Goal: Information Seeking & Learning: Check status

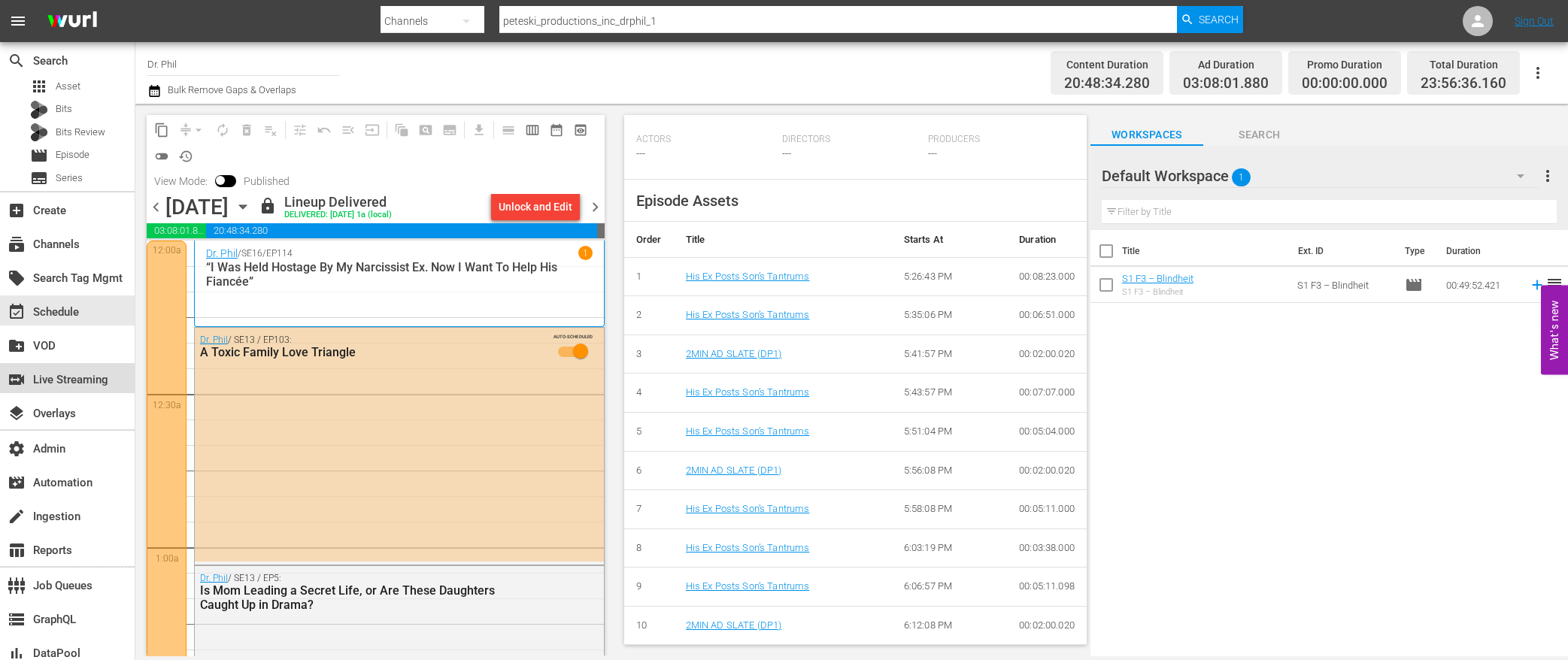
click at [82, 382] on div "switch_video Live Streaming" at bounding box center [42, 378] width 84 height 14
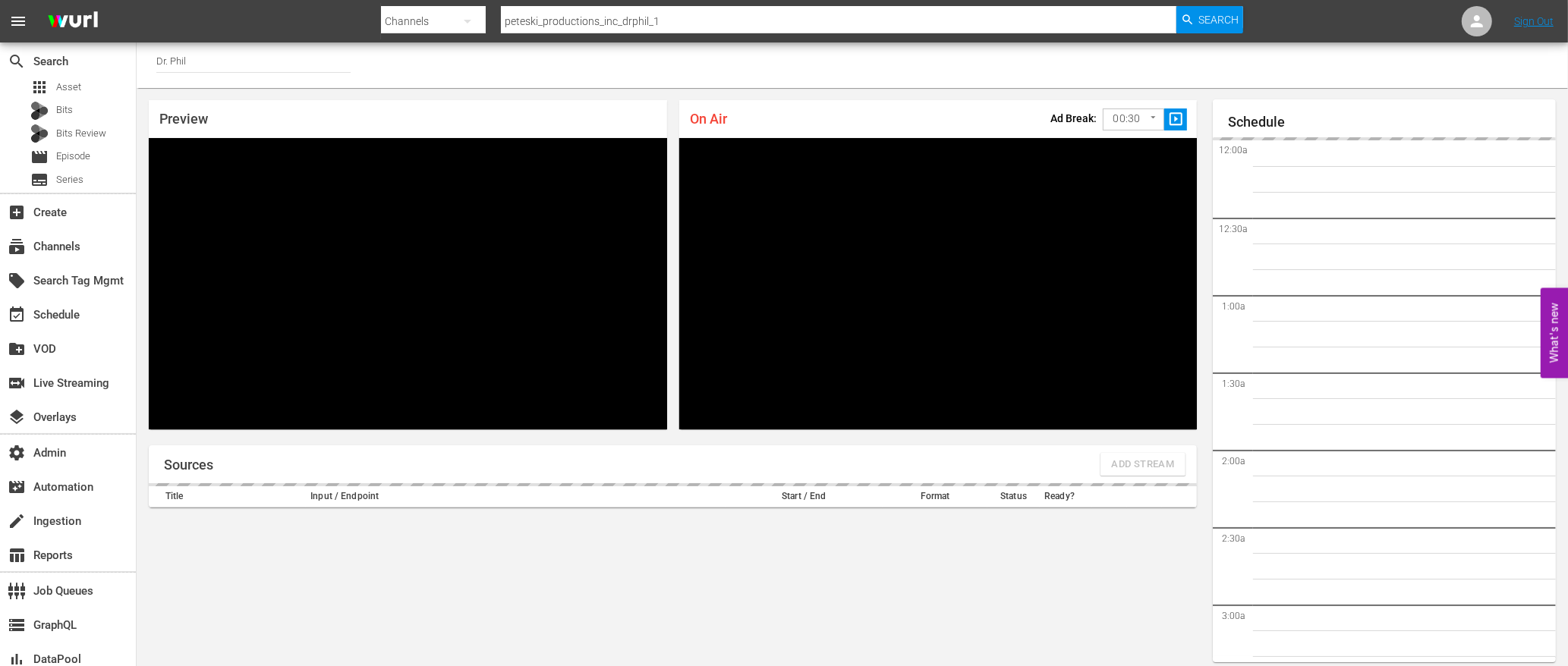
scroll to position [66, 0]
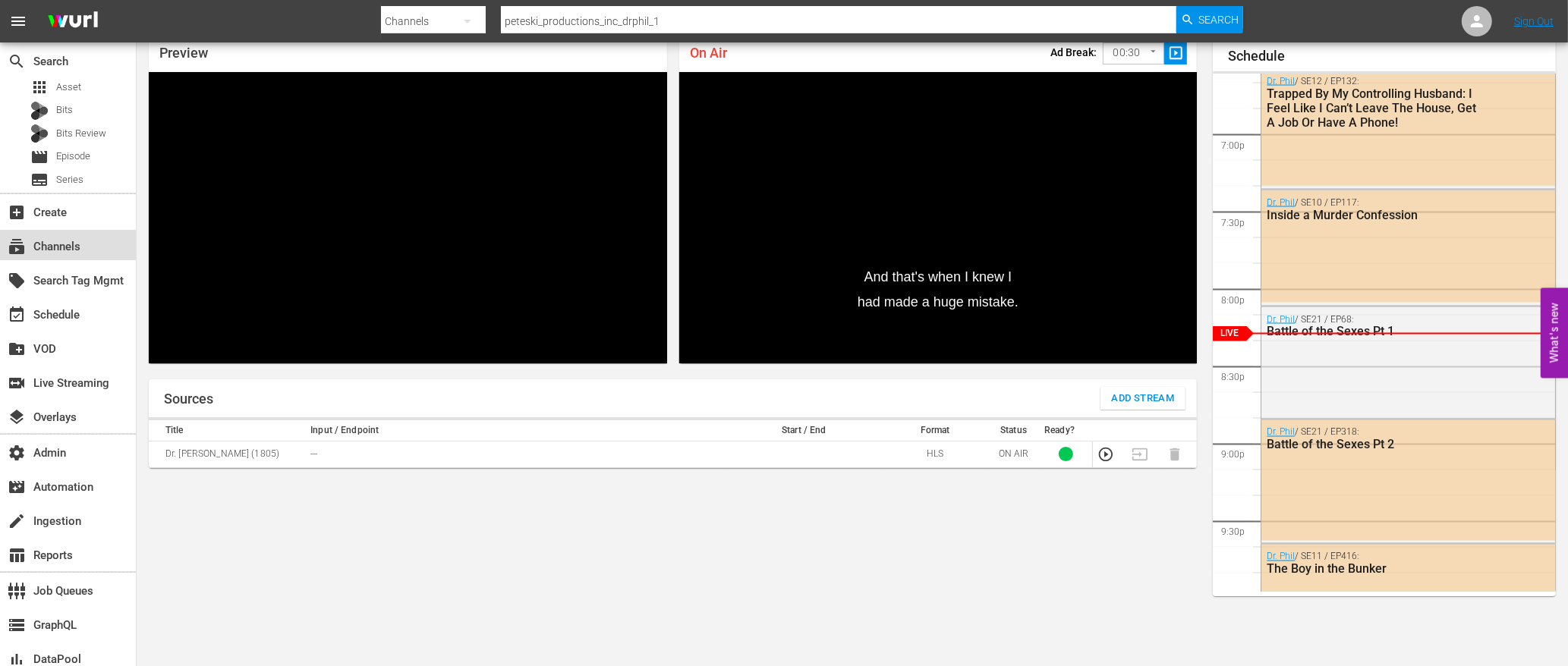
click at [76, 251] on div "subscriptions Channels" at bounding box center [42, 244] width 85 height 14
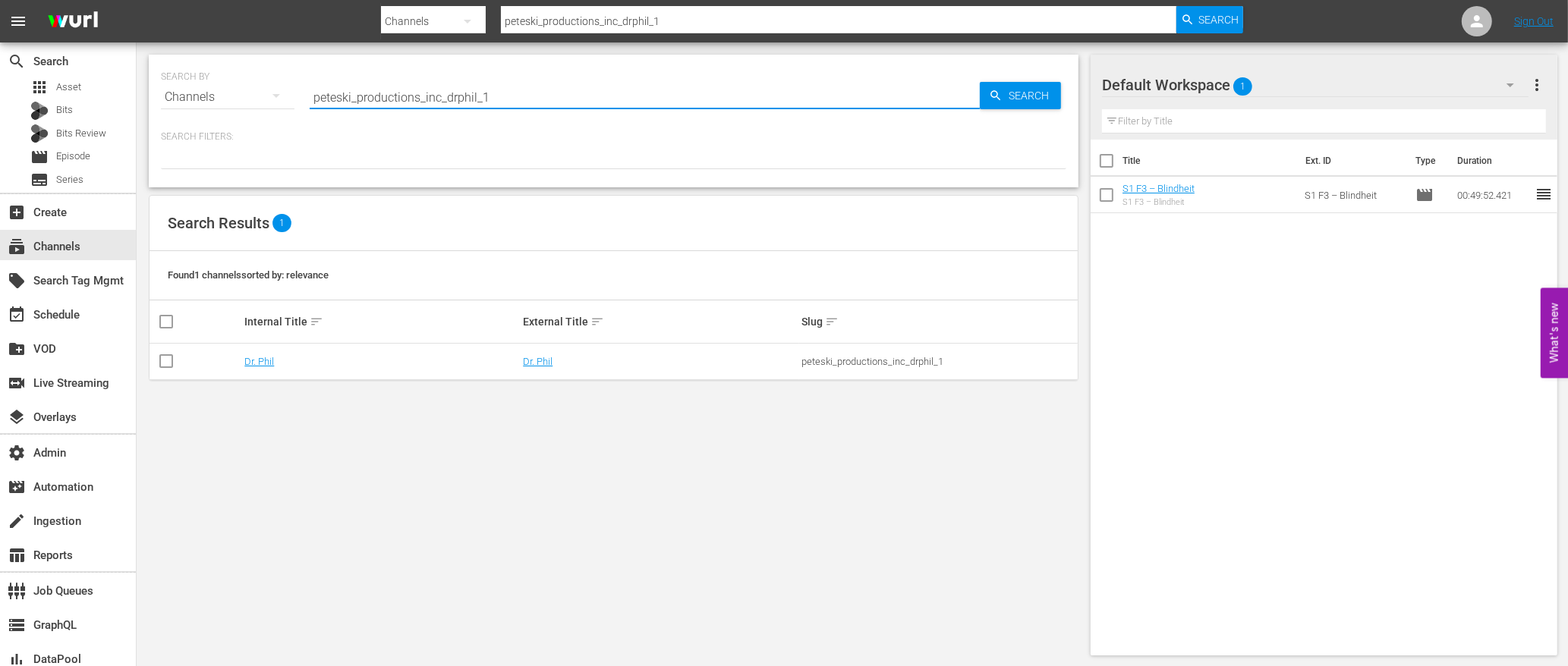
click at [533, 91] on input "peteski_productions_inc_drphil_1" at bounding box center [645, 96] width 670 height 36
click at [534, 92] on input "peteski_productions_inc_drphil_1" at bounding box center [645, 96] width 670 height 36
click at [536, 361] on link "Dr. Phil" at bounding box center [538, 361] width 29 height 12
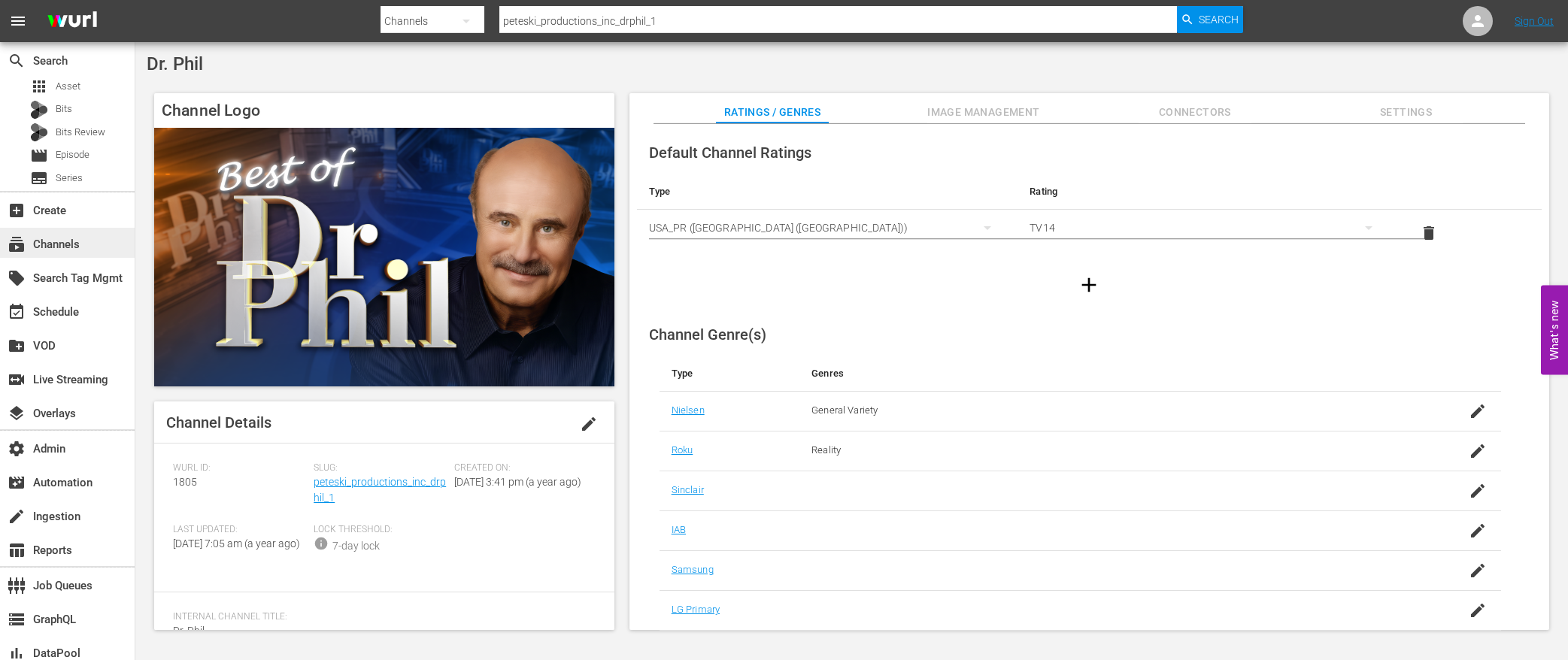
click at [75, 240] on div "subscriptions Channels" at bounding box center [42, 242] width 84 height 14
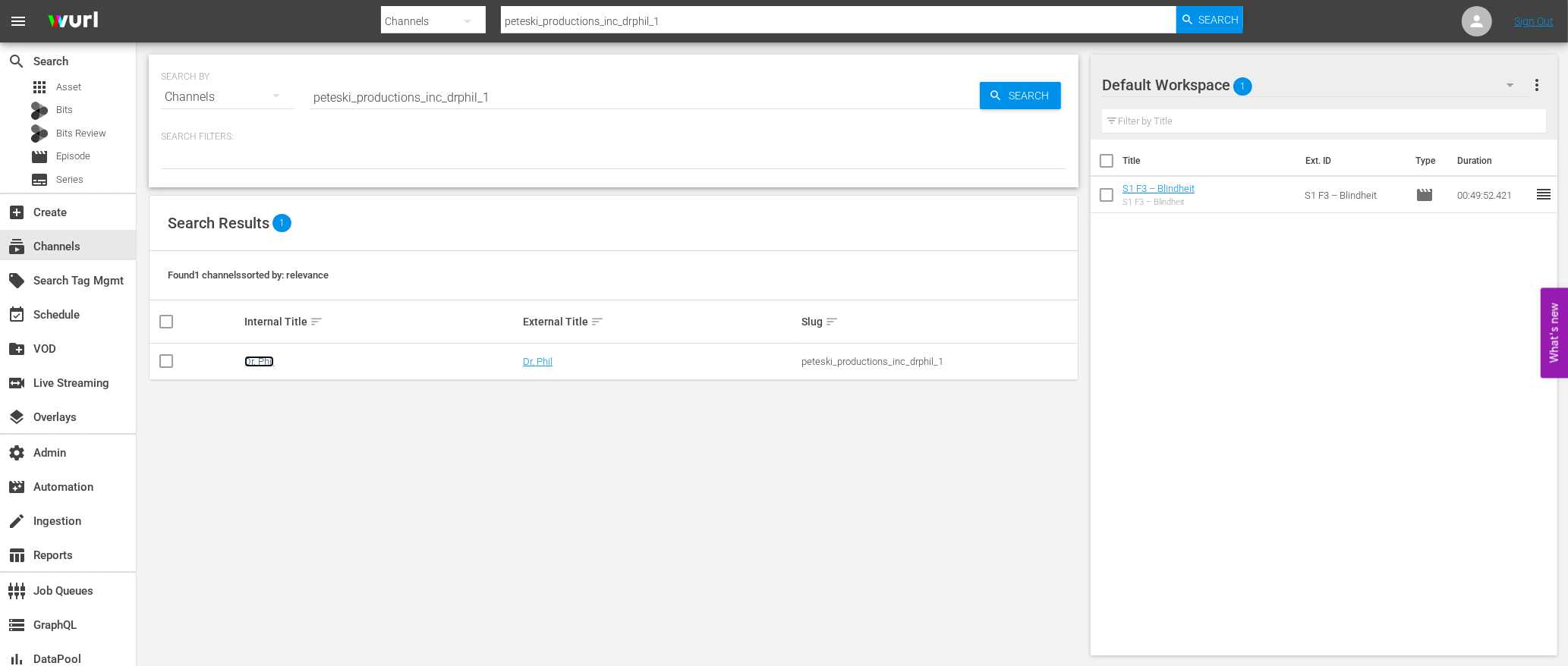
click at [265, 359] on link "Dr. Phil" at bounding box center [259, 361] width 29 height 12
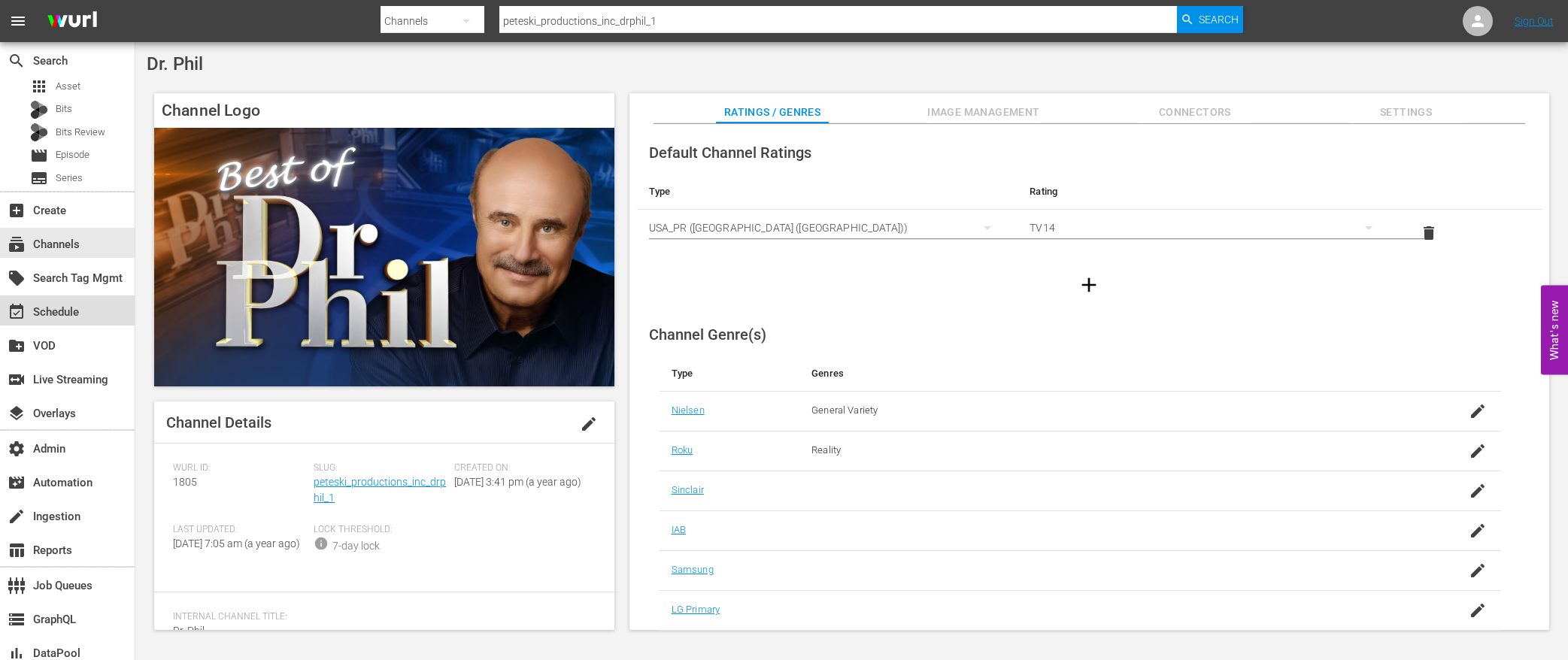
click at [67, 312] on div "event_available Schedule" at bounding box center [42, 310] width 84 height 14
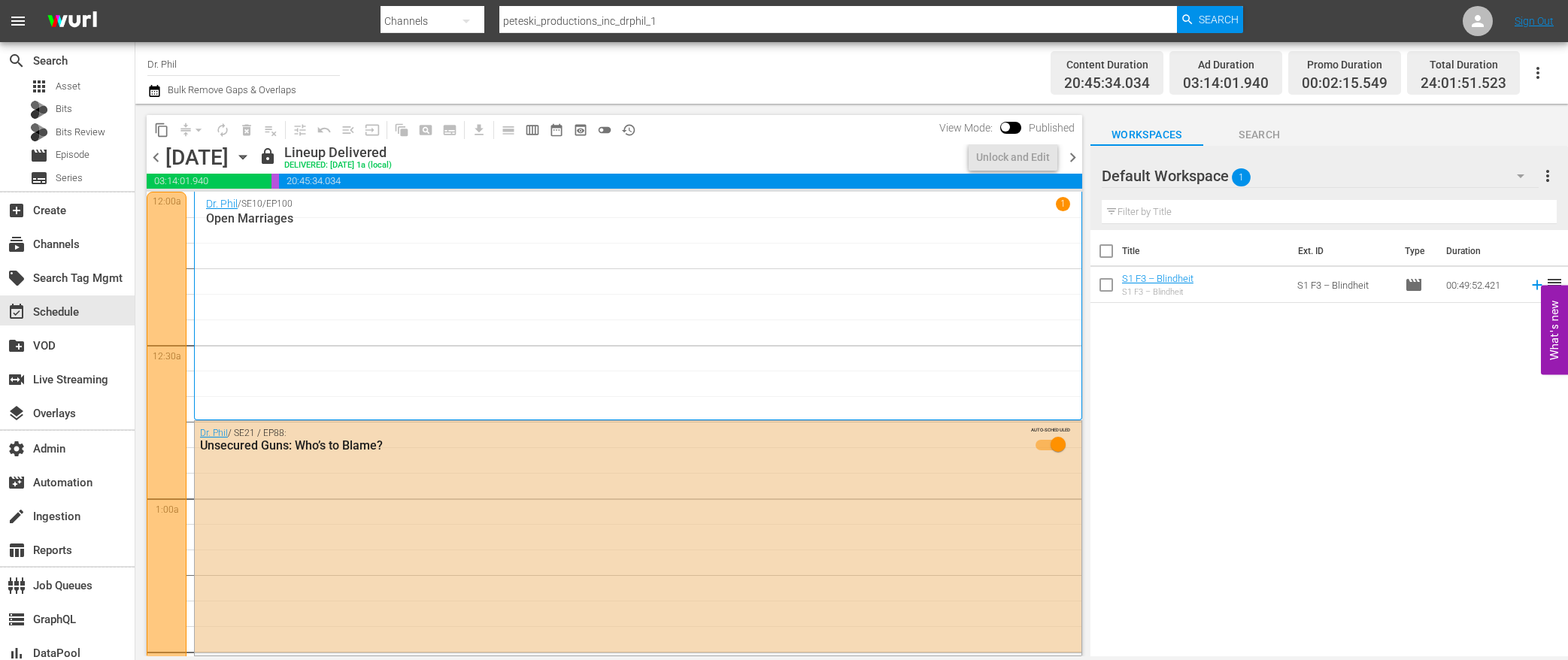
click at [156, 157] on span "chevron_left" at bounding box center [156, 157] width 19 height 19
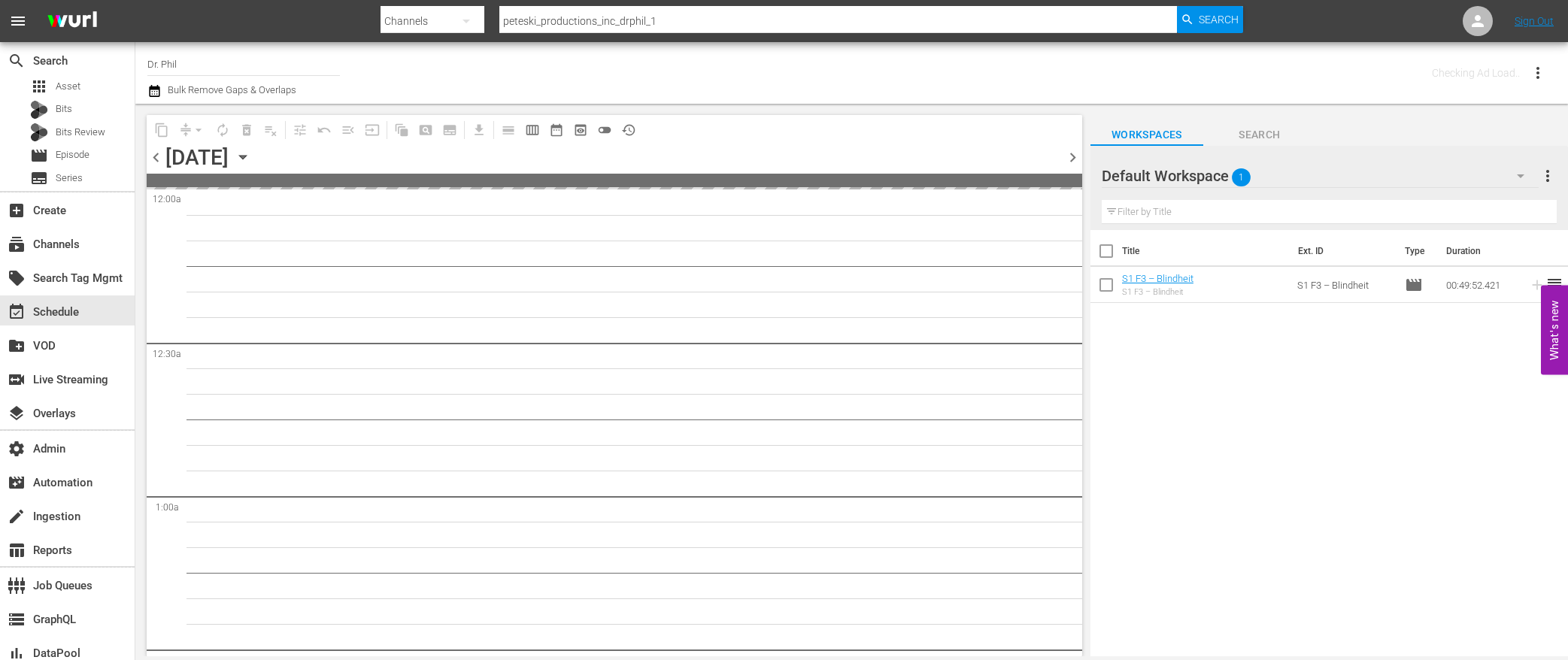
click at [156, 157] on span "chevron_left" at bounding box center [156, 157] width 19 height 19
click at [156, 158] on span "chevron_left" at bounding box center [156, 157] width 19 height 19
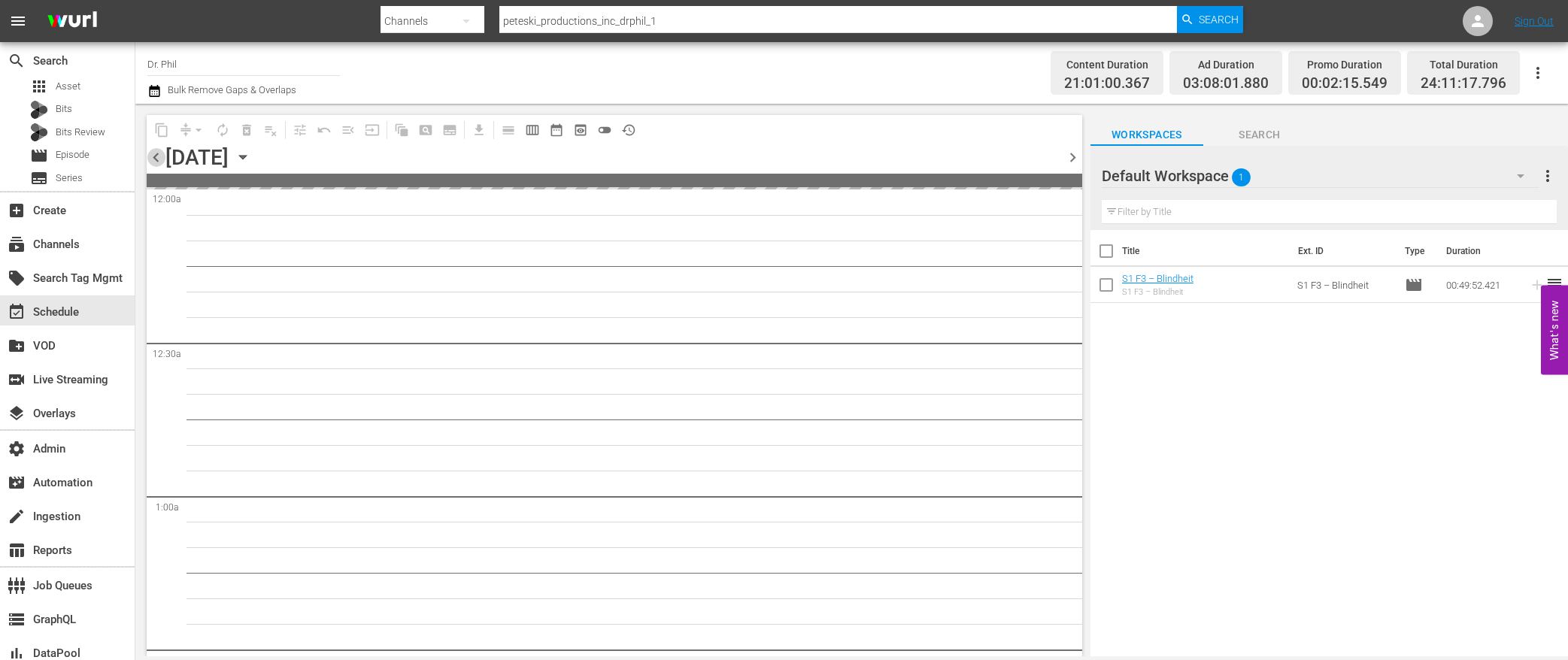
click at [156, 159] on span "chevron_left" at bounding box center [156, 157] width 19 height 19
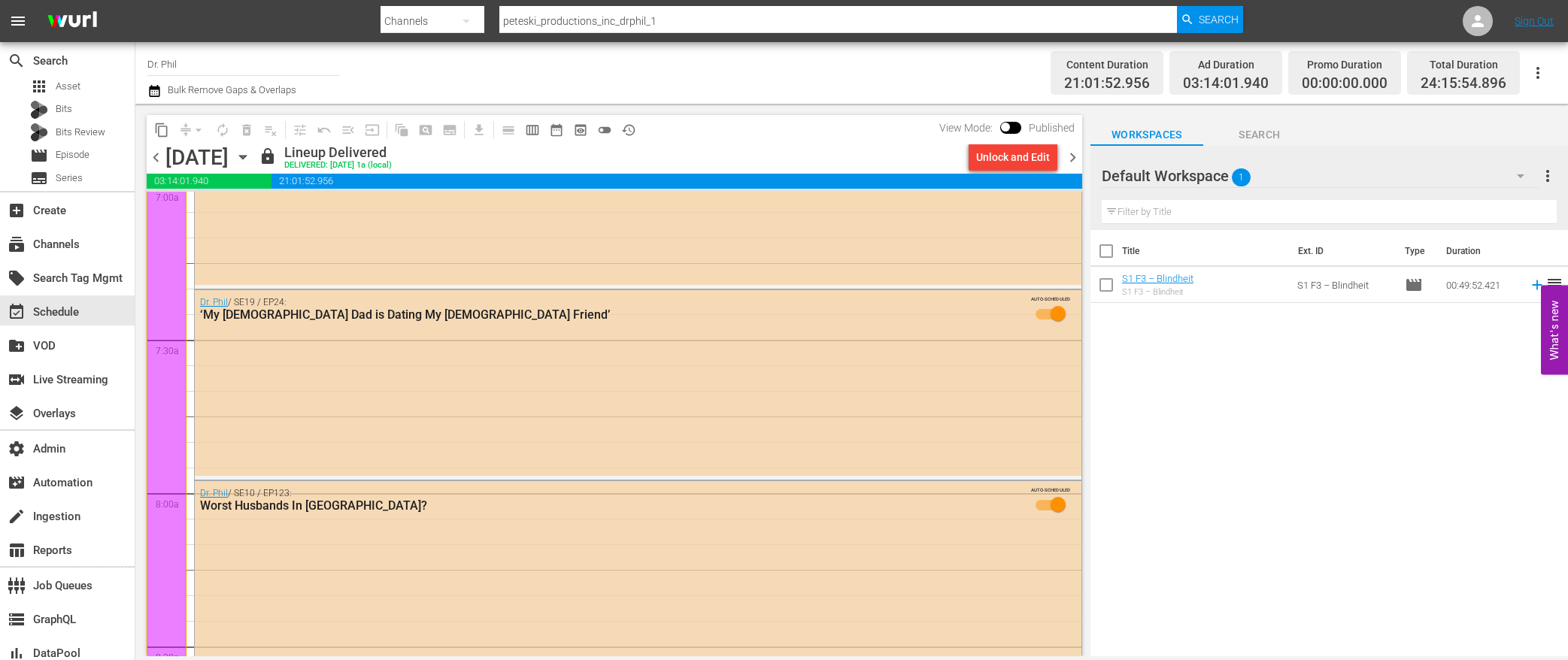
scroll to position [2604, 0]
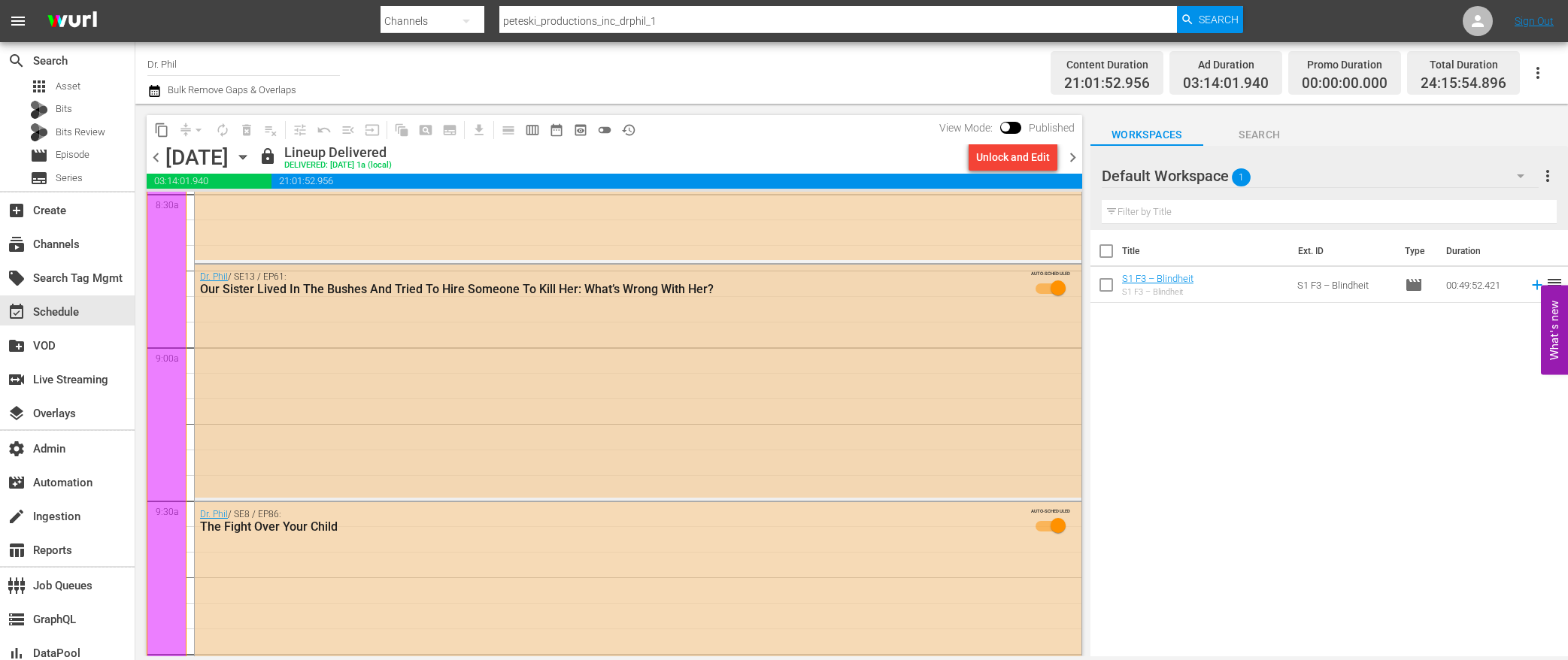
click at [374, 431] on div "Dr. [PERSON_NAME] / SE13 / EP61: Our Sister Lived In The Bushes And Tried To Hi…" at bounding box center [637, 381] width 886 height 233
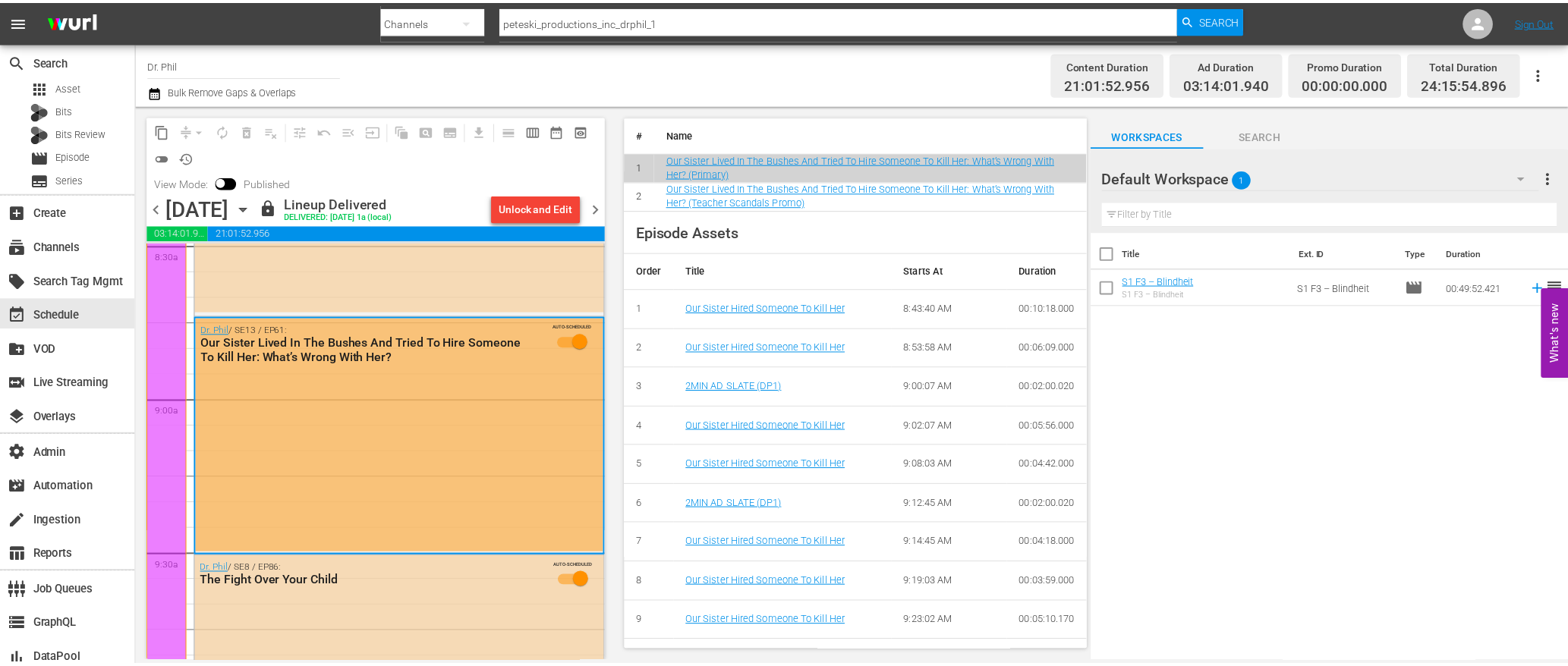
scroll to position [0, 0]
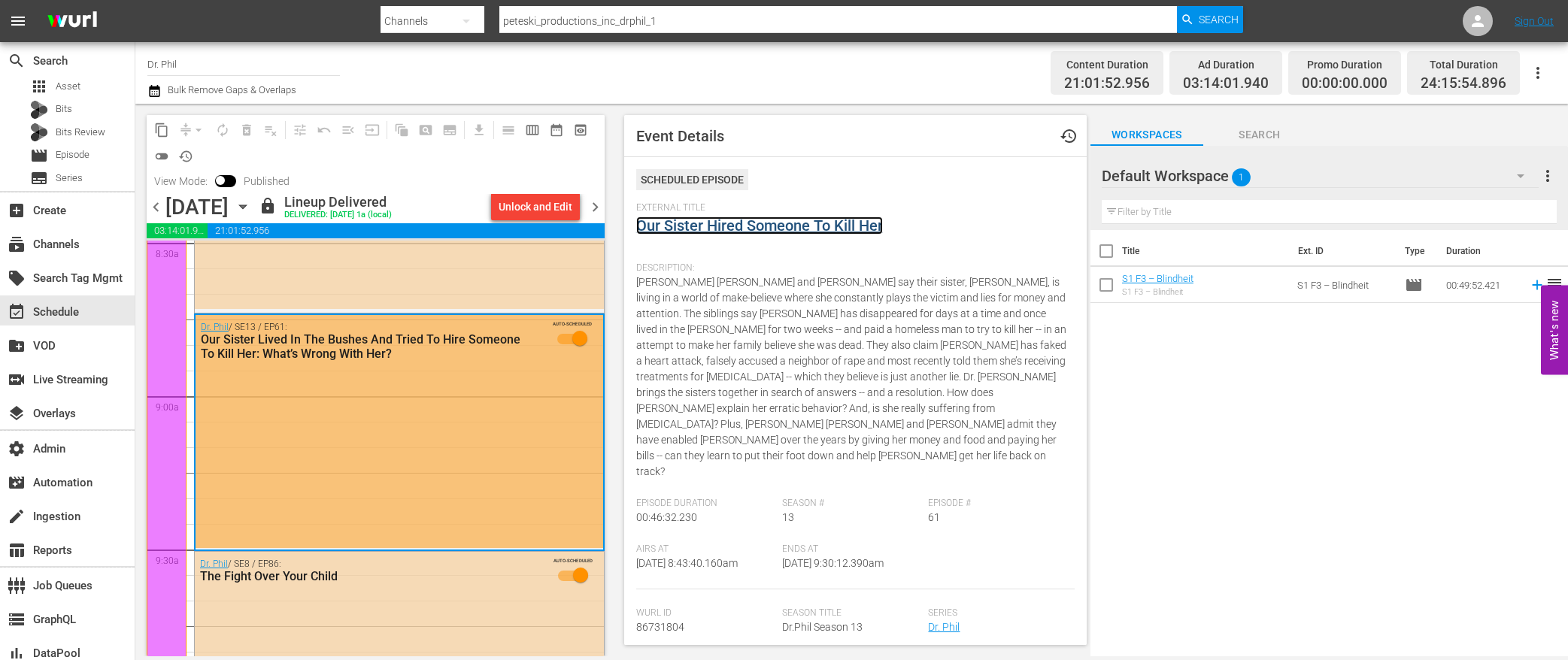
click at [708, 224] on link "Our Sister Hired Someone To Kill Her" at bounding box center [759, 226] width 247 height 18
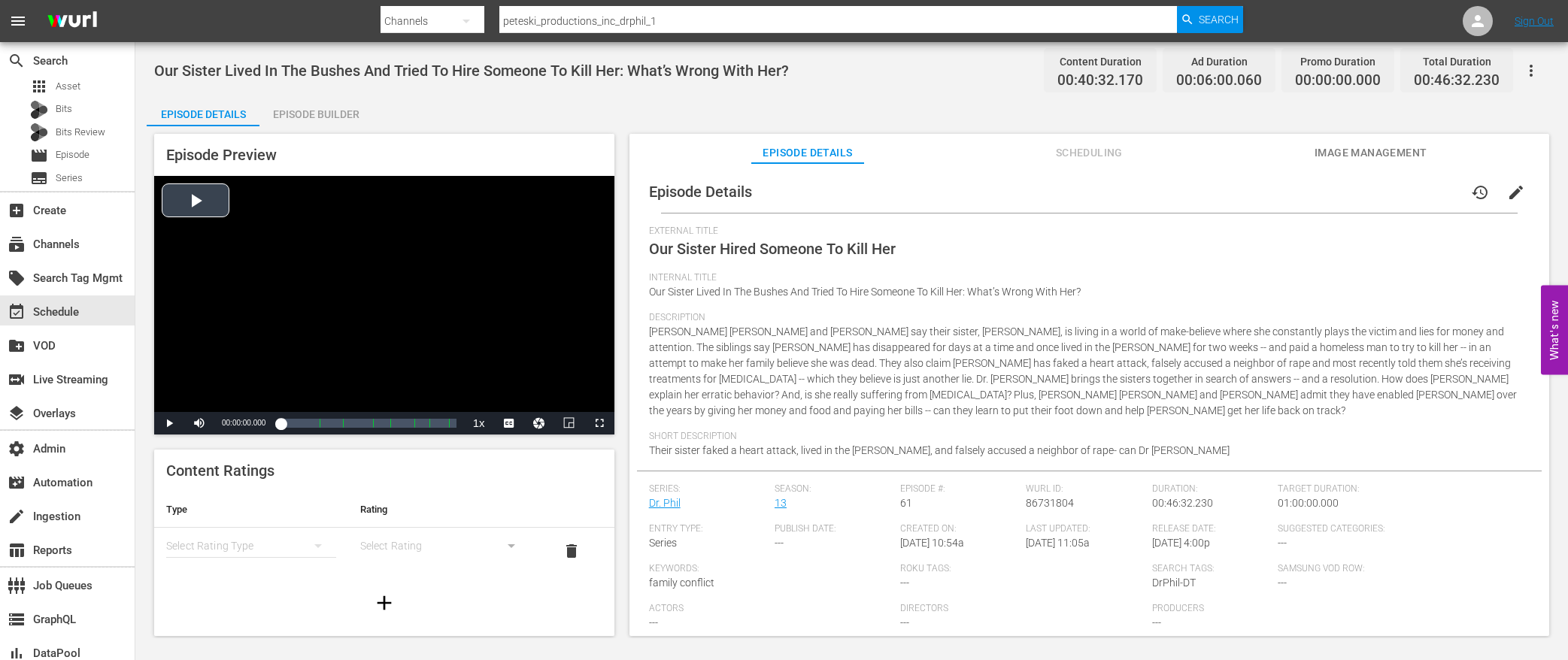
click at [207, 208] on div "Video Player" at bounding box center [384, 293] width 460 height 236
click at [318, 116] on div "Episode Builder" at bounding box center [316, 114] width 113 height 36
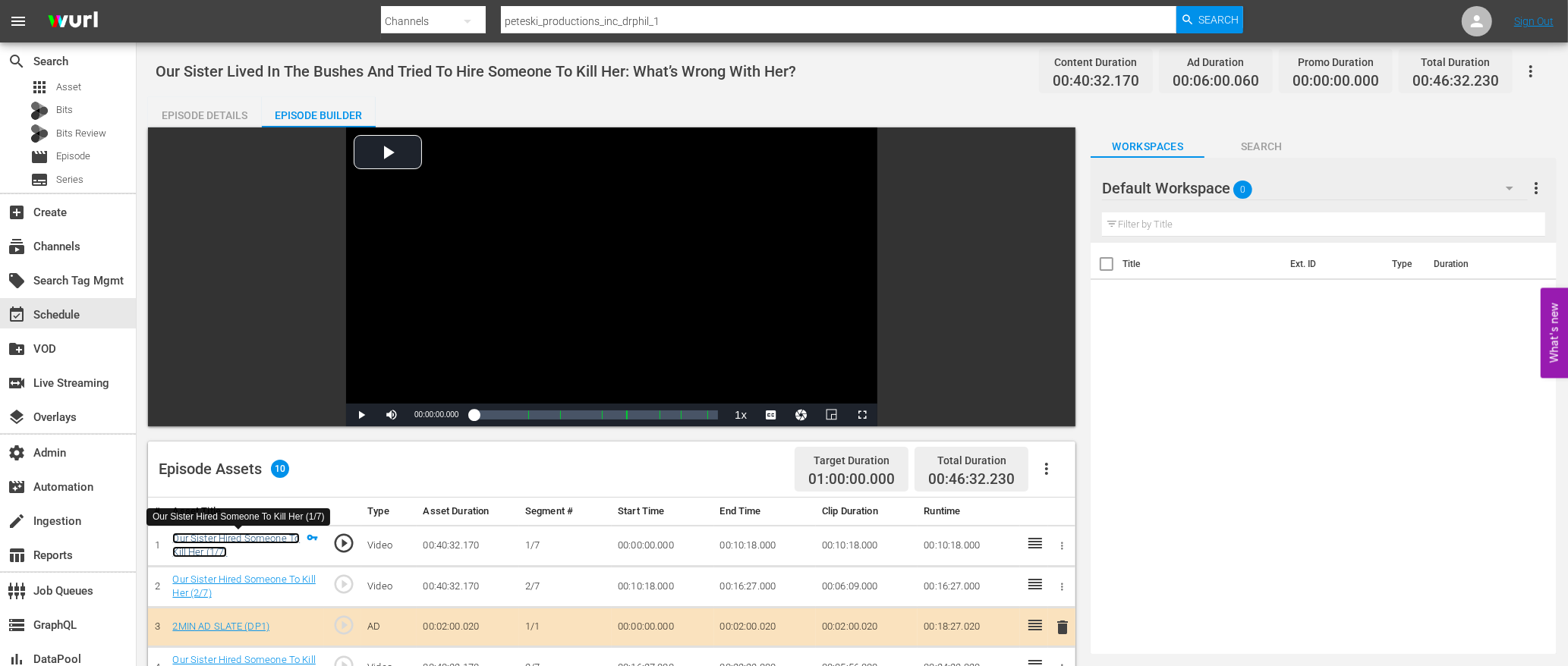
click at [273, 534] on link "Our Sister Hired Someone To Kill Her (1/7)" at bounding box center [236, 544] width 127 height 25
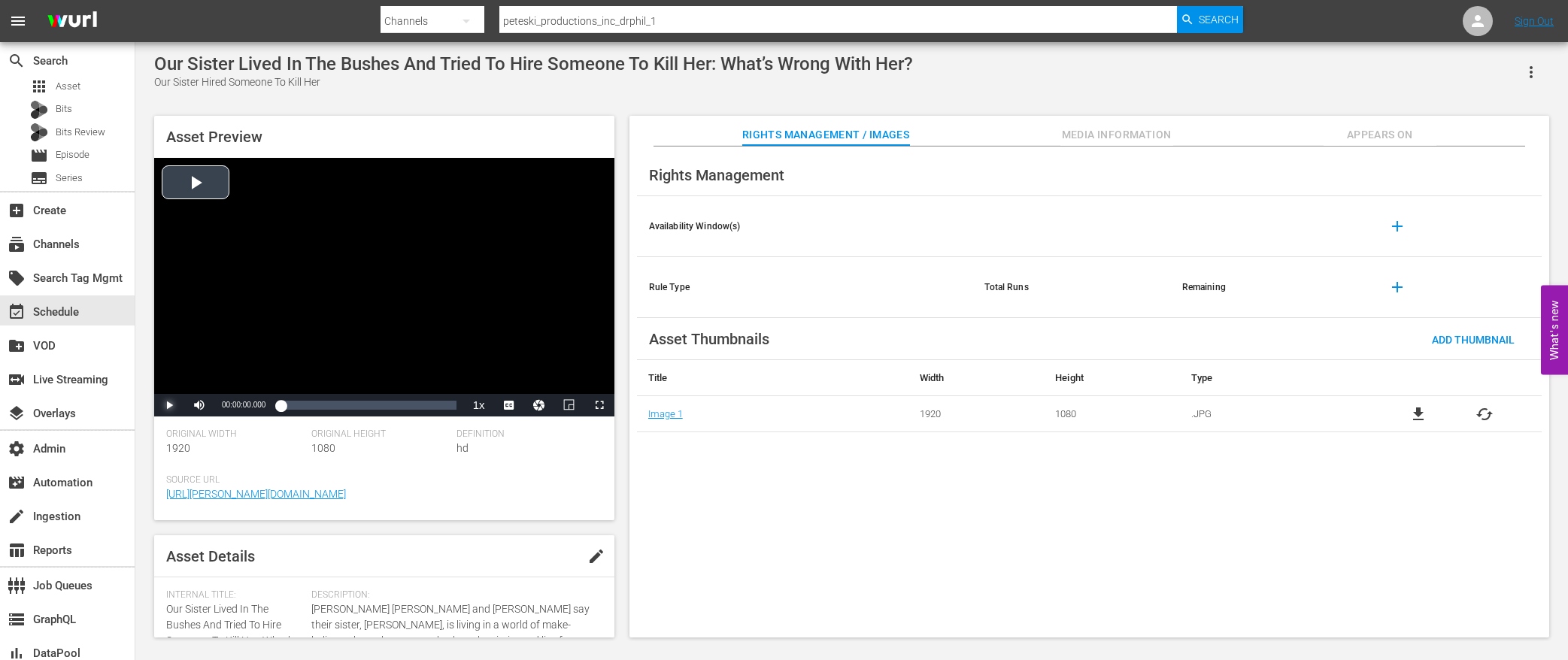
click at [169, 405] on span "Video Player" at bounding box center [169, 405] width 0 height 0
drag, startPoint x: 373, startPoint y: 407, endPoint x: 409, endPoint y: 407, distance: 36.0
click at [397, 408] on div "Loaded : 1.48% 00:21:34.373 00:00:01.169" at bounding box center [367, 405] width 175 height 15
click at [446, 405] on div "Loaded : 66.67% 00:38:06.031 00:26:57.989" at bounding box center [367, 405] width 175 height 15
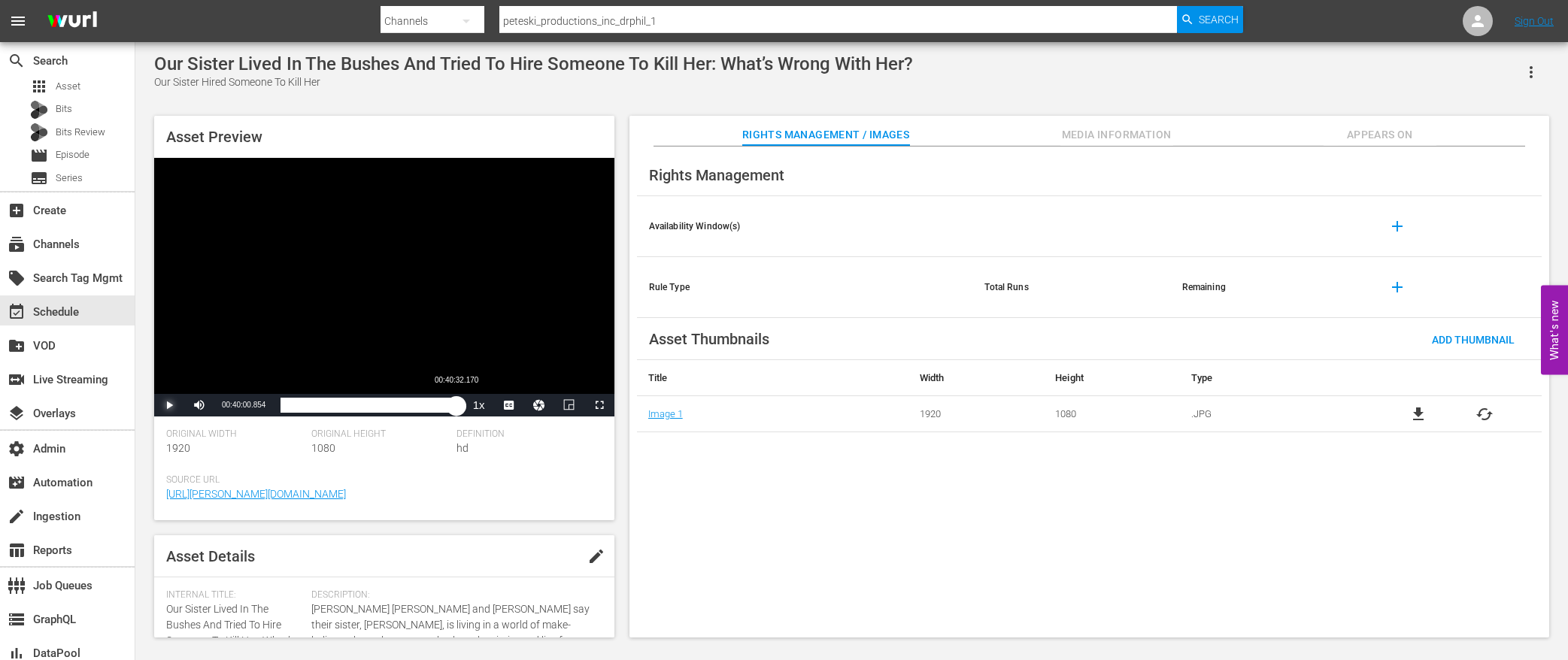
click at [456, 408] on div "00:38:19.011" at bounding box center [367, 405] width 175 height 15
click at [451, 404] on div "00:40:32.106" at bounding box center [366, 405] width 171 height 15
click at [452, 409] on div "Loaded : 1.48% 00:39:39.977 00:00:00.681" at bounding box center [367, 405] width 175 height 15
click at [456, 413] on div "00:39:40.618" at bounding box center [367, 405] width 175 height 15
click at [453, 408] on div "00:40:32.106" at bounding box center [367, 405] width 175 height 15
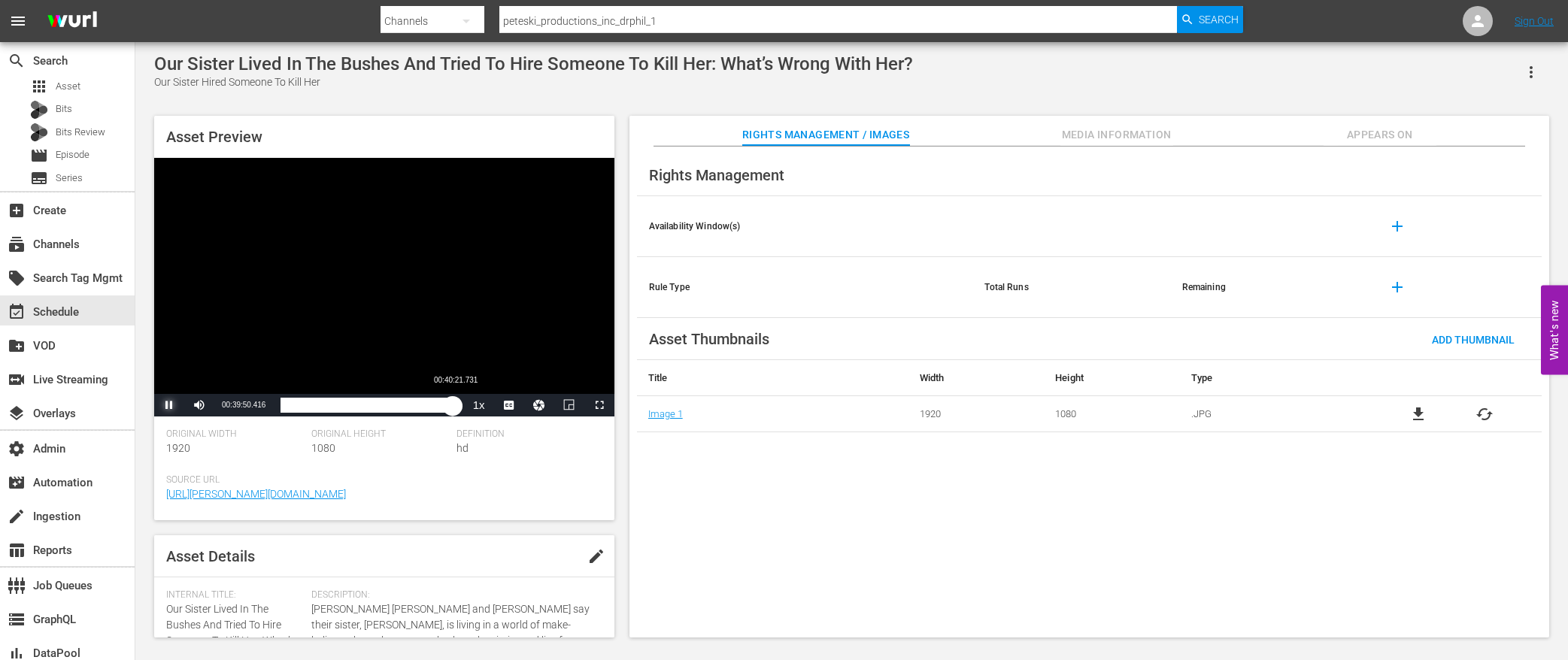
click at [154, 394] on button "Pause" at bounding box center [169, 405] width 30 height 23
click at [453, 405] on div "Loaded : 1.48% 00:39:50.416 00:00:00.291" at bounding box center [367, 405] width 175 height 15
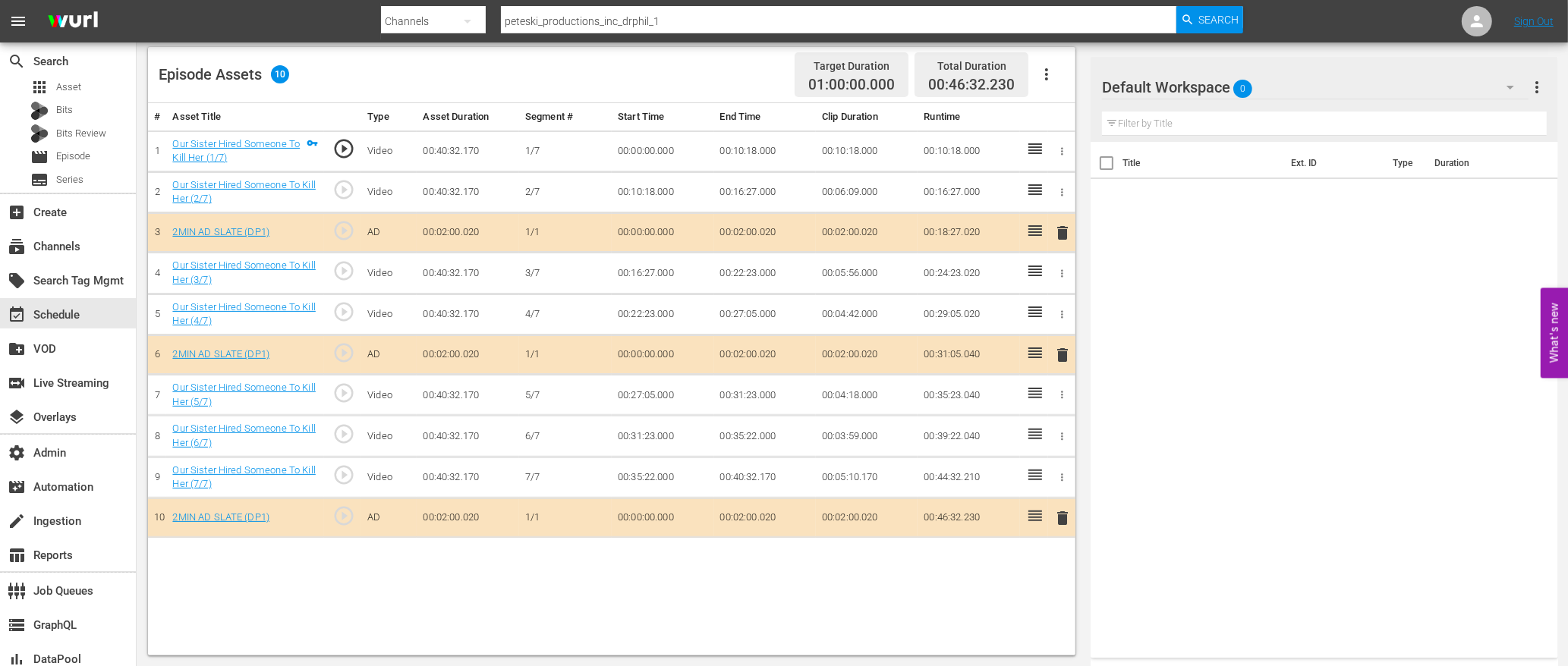
scroll to position [139, 0]
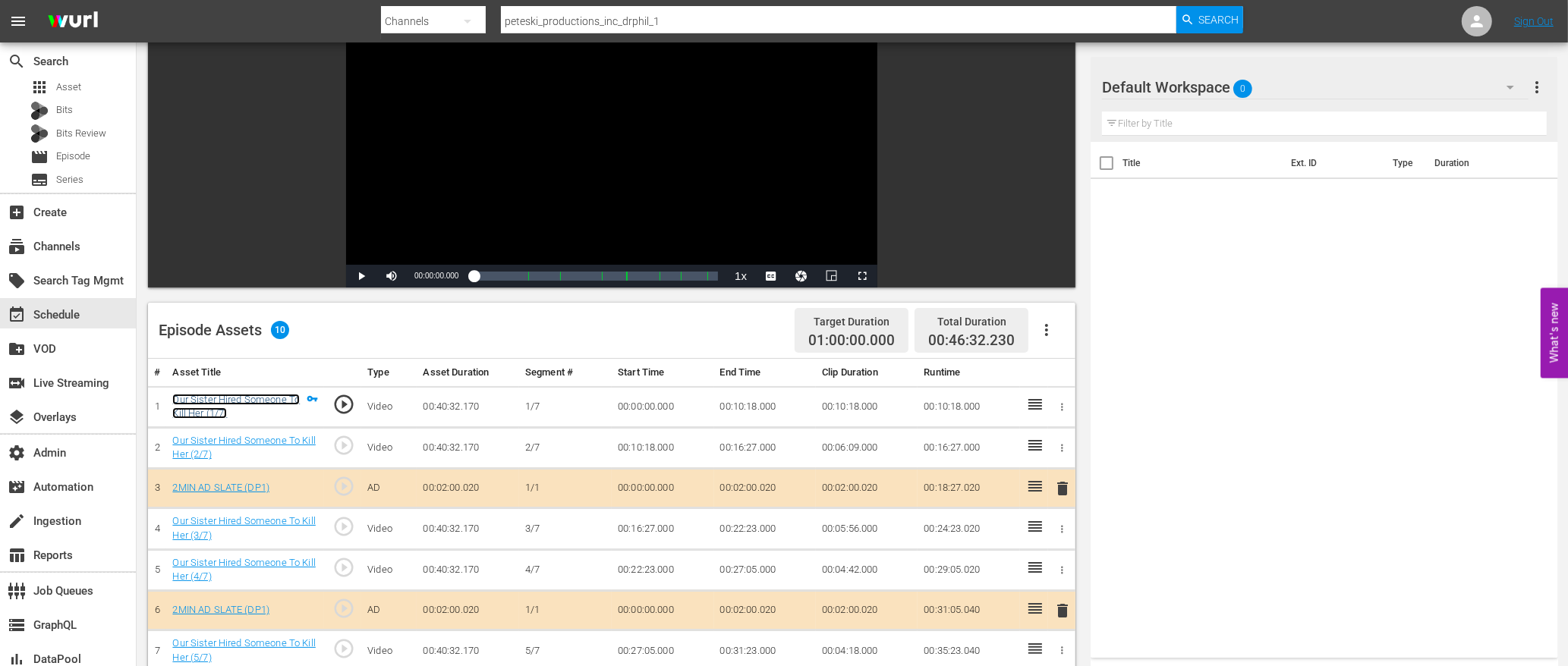
click at [274, 398] on link "Our Sister Hired Someone To Kill Her (1/7)" at bounding box center [236, 406] width 127 height 25
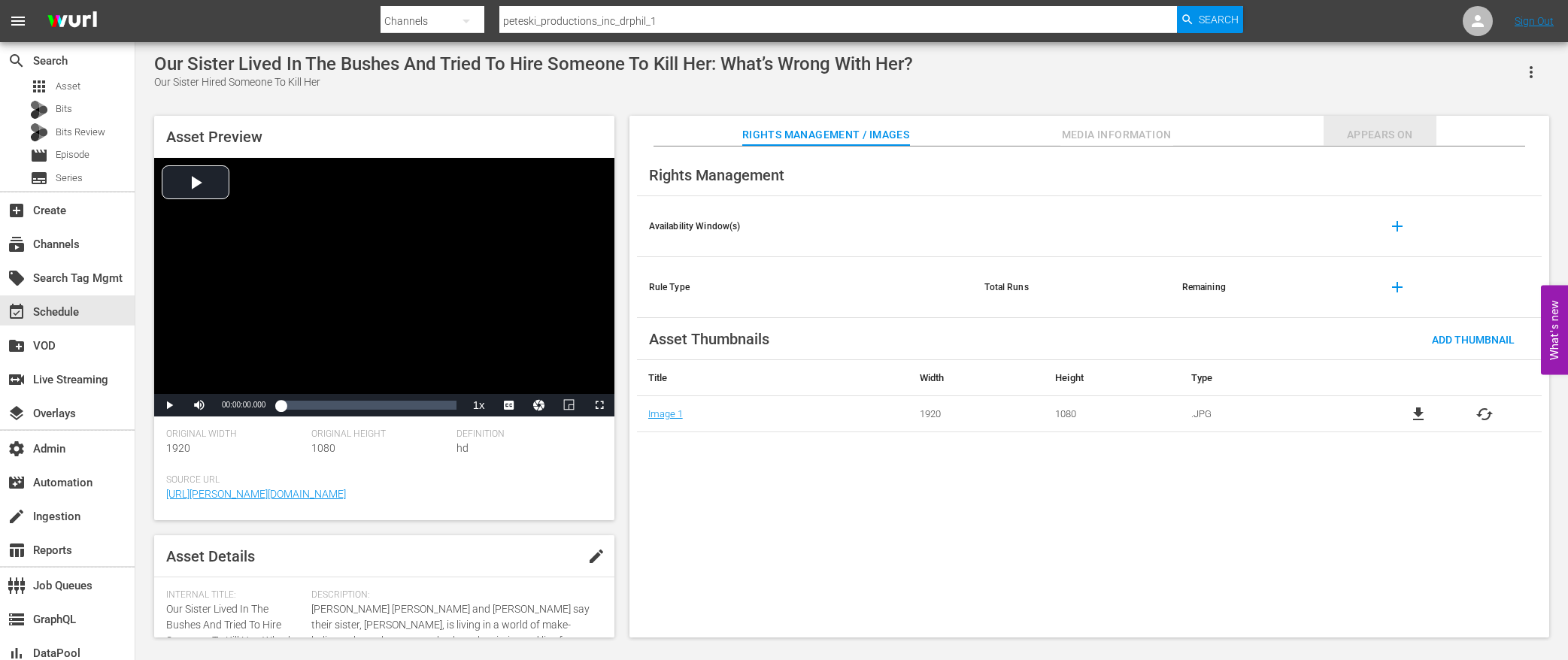
click at [1347, 134] on span "Appears On" at bounding box center [1379, 134] width 113 height 19
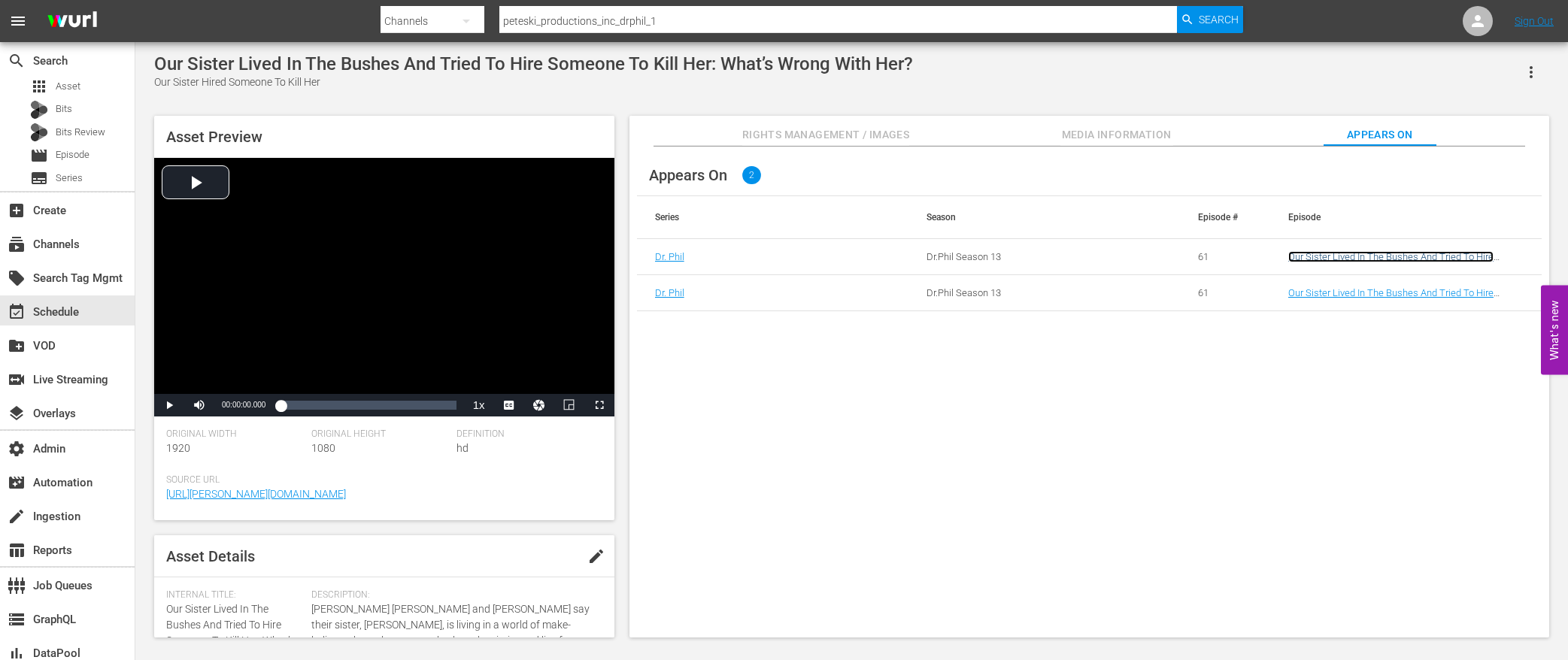
click at [1307, 256] on link "Our Sister Lived In The Bushes And Tried To Hire Someone To Kill Her: What’s Wr…" at bounding box center [1390, 262] width 205 height 23
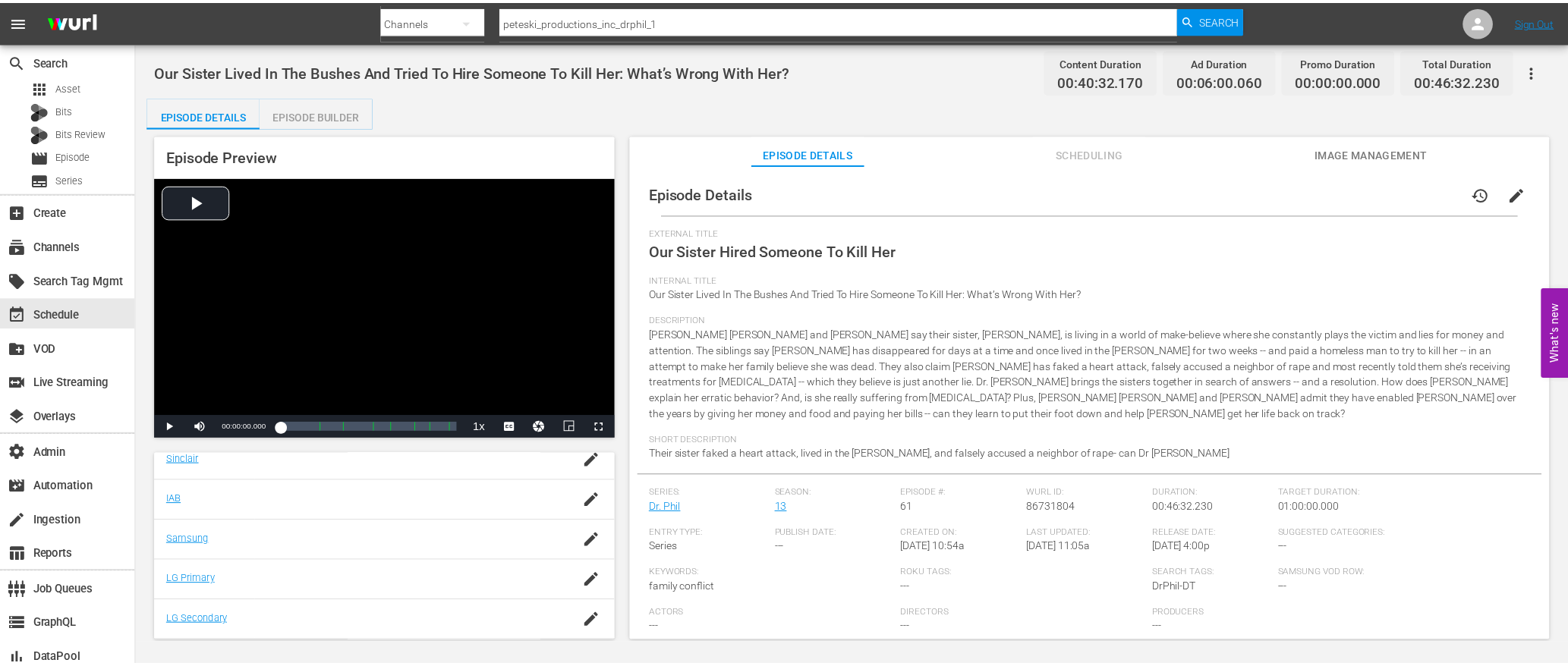
scroll to position [59, 0]
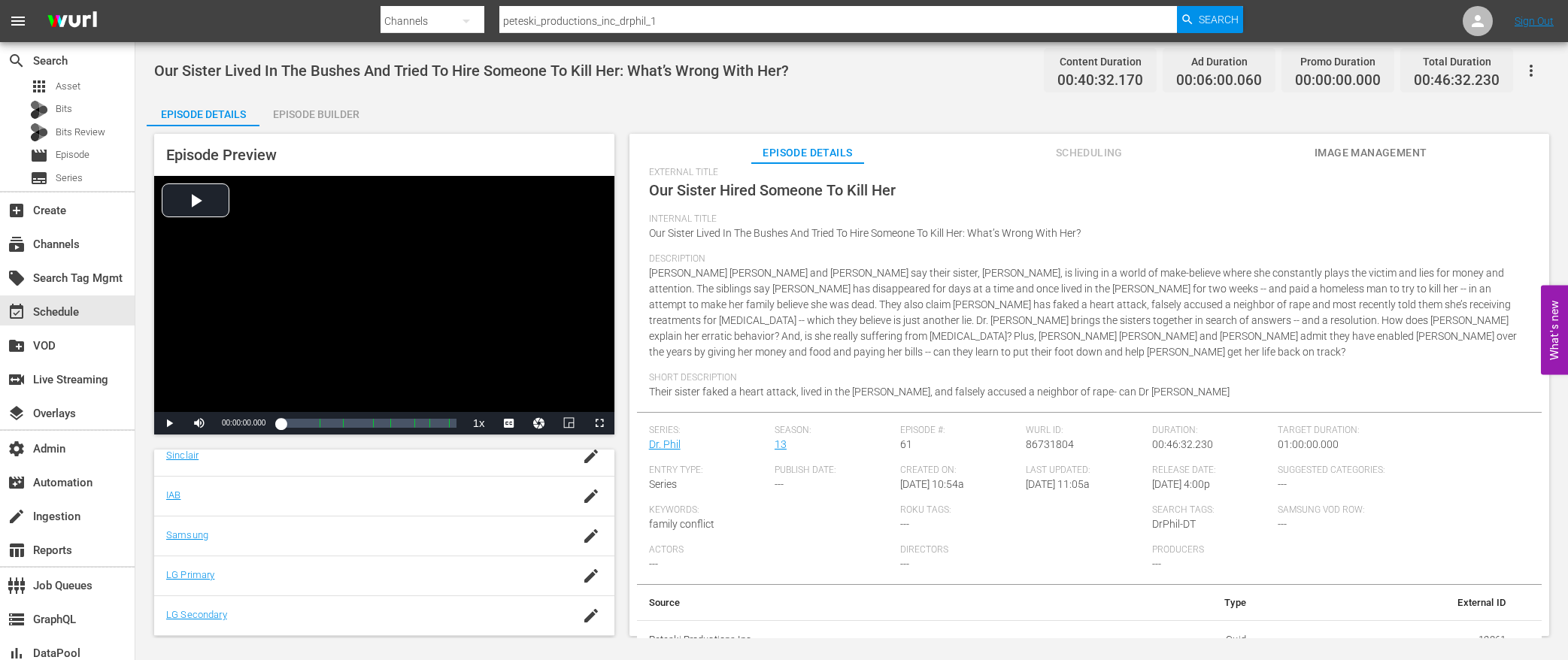
click at [337, 107] on div "Episode Builder" at bounding box center [316, 114] width 113 height 36
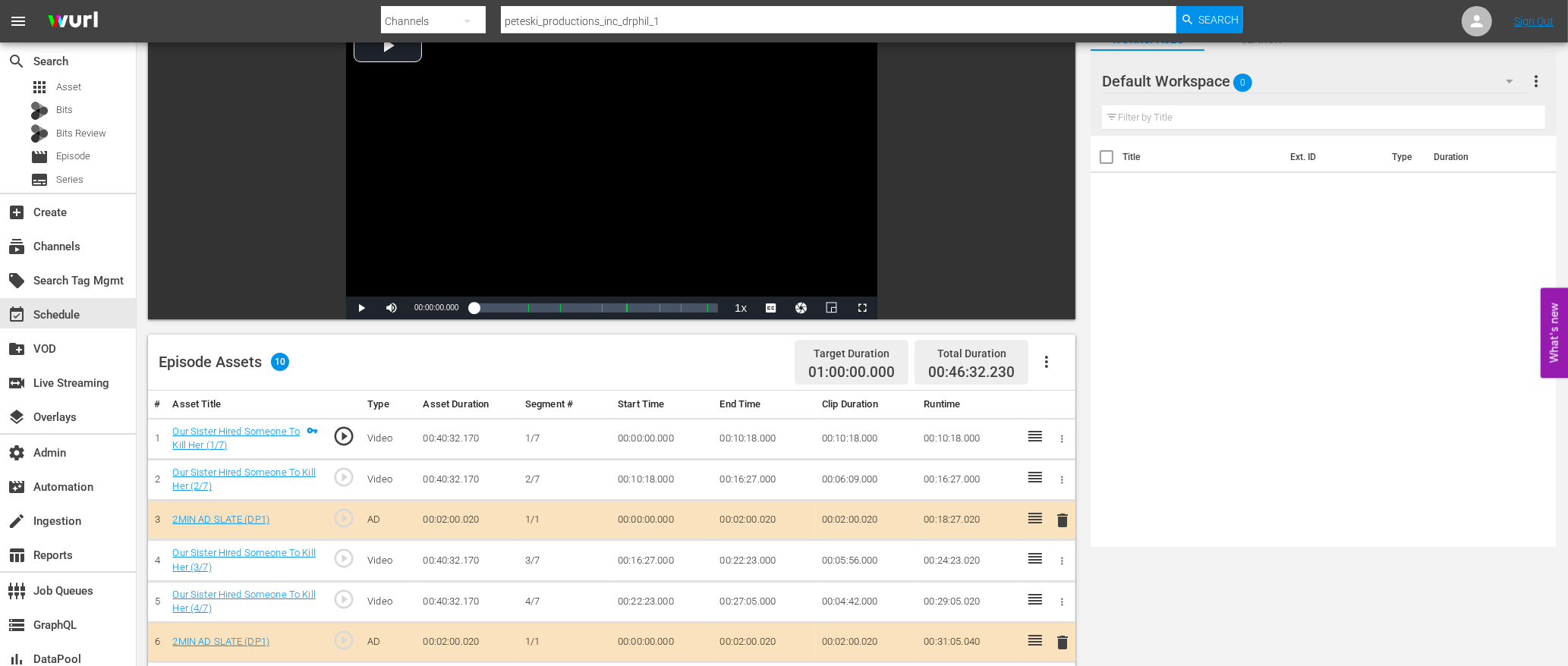
scroll to position [394, 0]
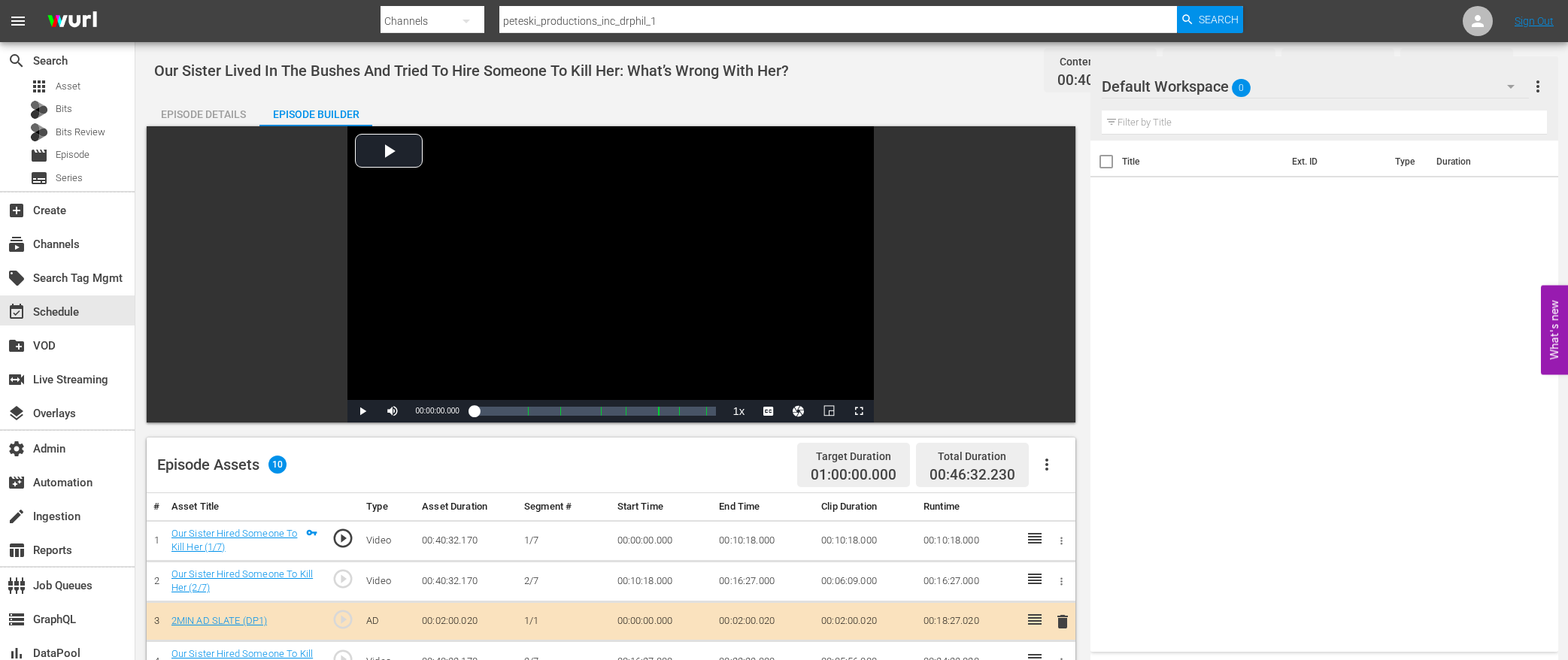
scroll to position [353, 0]
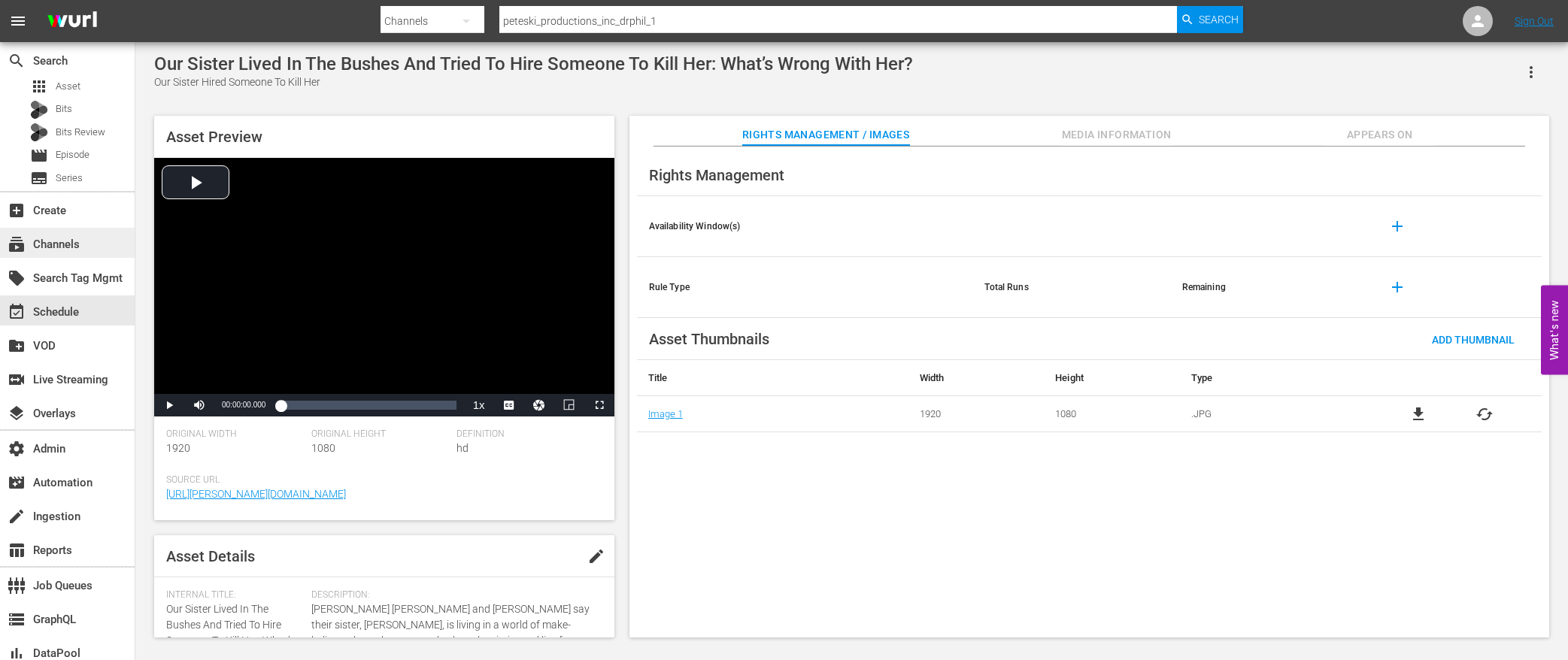
click at [76, 239] on div "subscriptions Channels" at bounding box center [42, 242] width 84 height 14
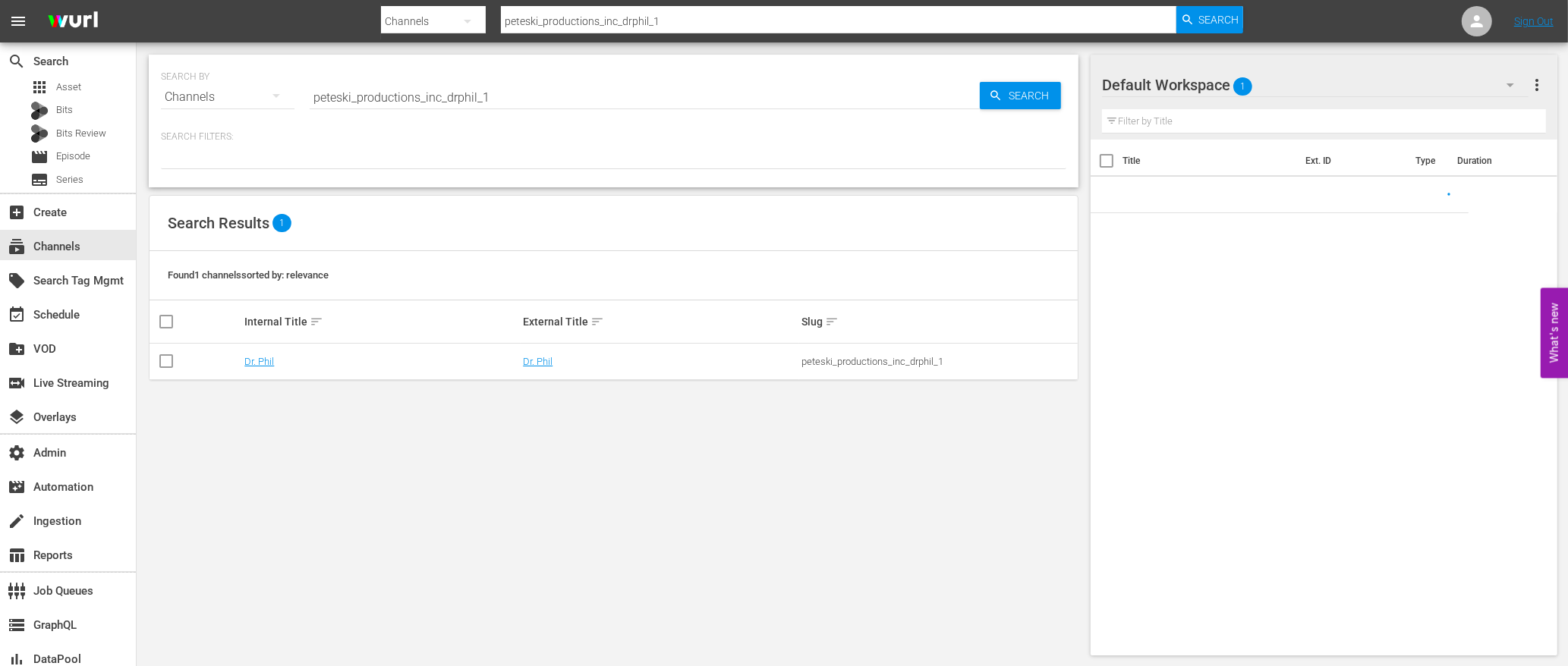
click at [379, 99] on input "peteski_productions_inc_drphil_1" at bounding box center [645, 96] width 670 height 36
click at [380, 99] on input "peteski_productions_inc_drphil_1" at bounding box center [645, 96] width 670 height 36
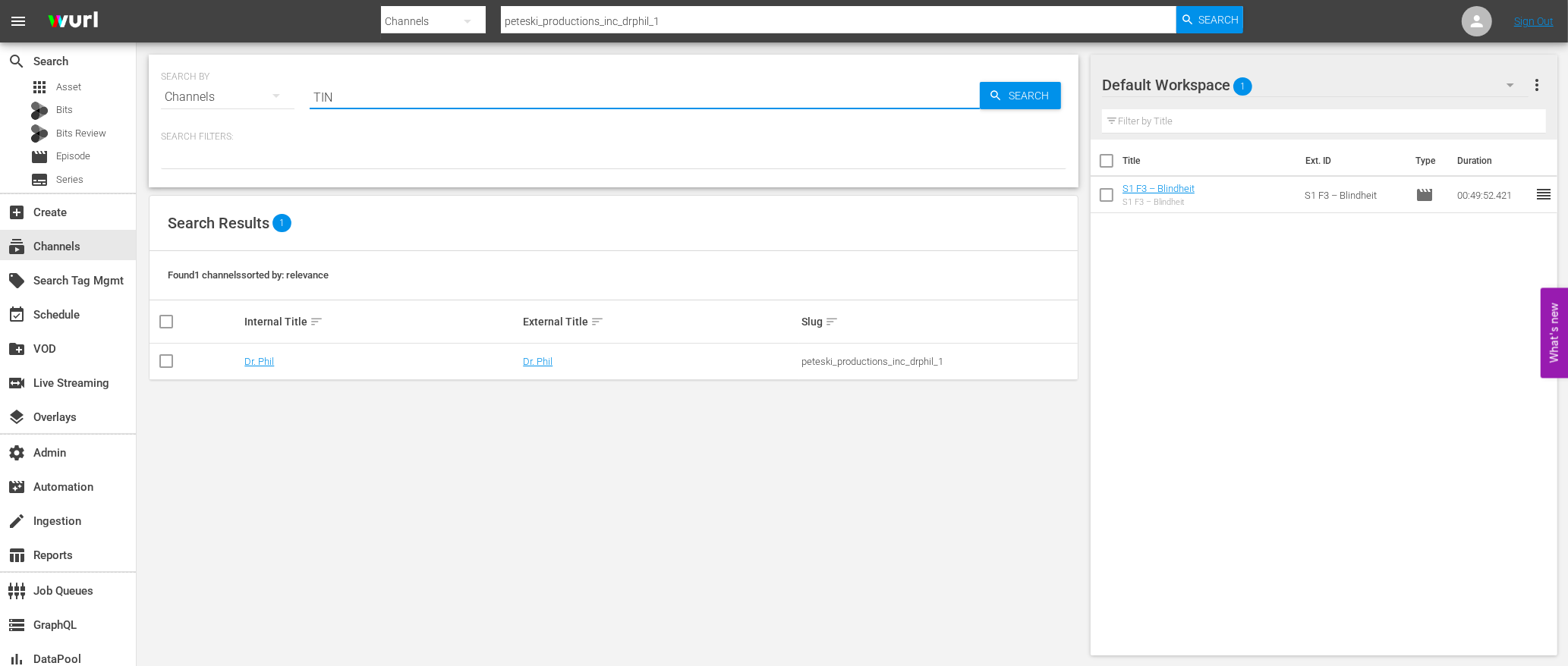
type input "TINY"
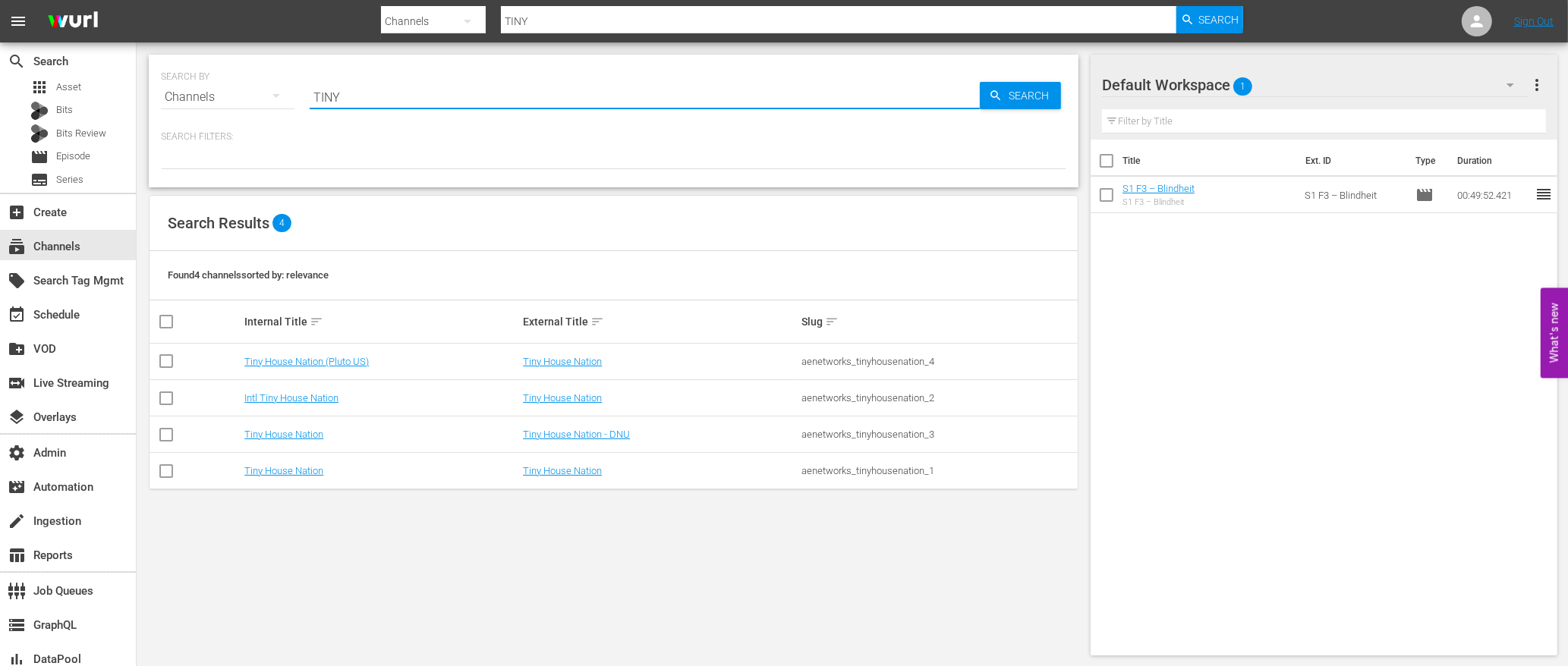
type input "TINY"
drag, startPoint x: 639, startPoint y: 474, endPoint x: 630, endPoint y: 474, distance: 9.0
click at [636, 474] on div "Tiny House Nation" at bounding box center [660, 470] width 274 height 12
click at [580, 470] on link "Tiny House Nation" at bounding box center [562, 470] width 79 height 12
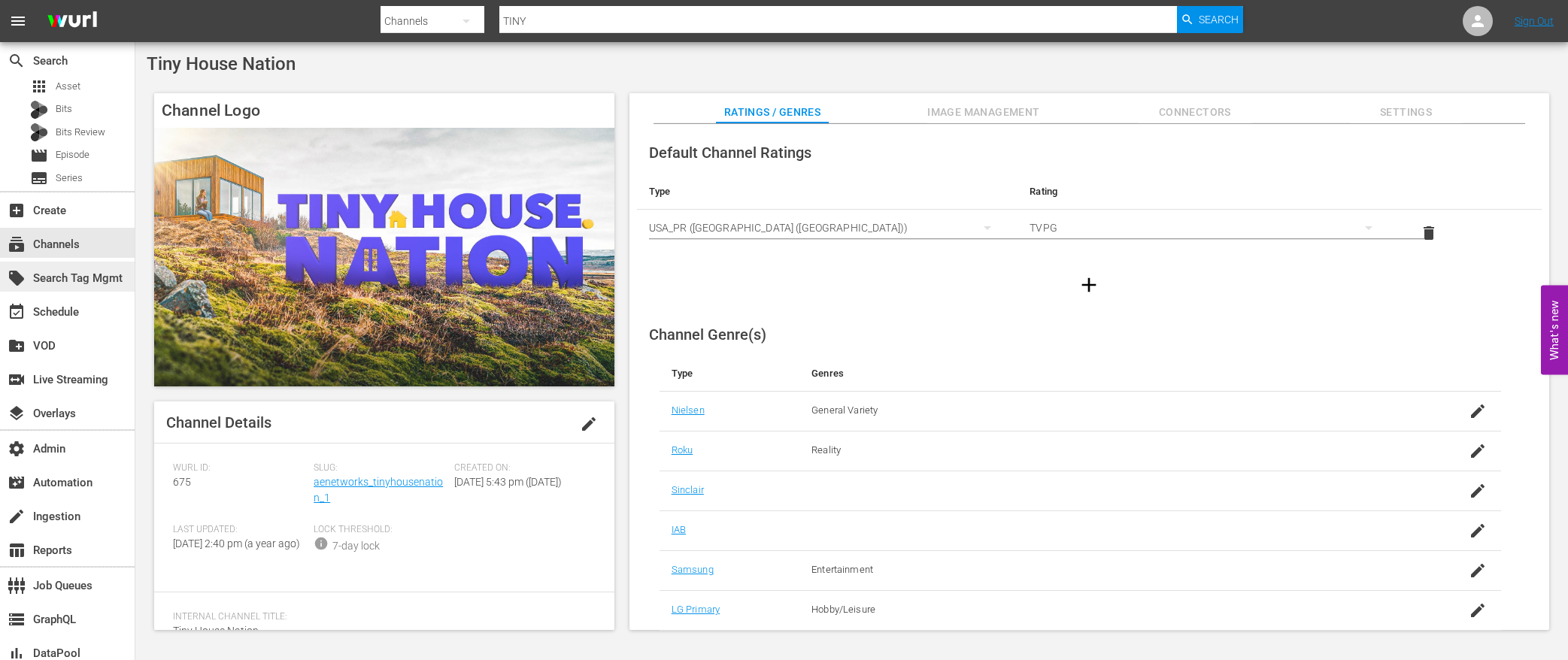
click at [88, 290] on div "local_offer Search Tag Mgmt" at bounding box center [67, 276] width 134 height 30
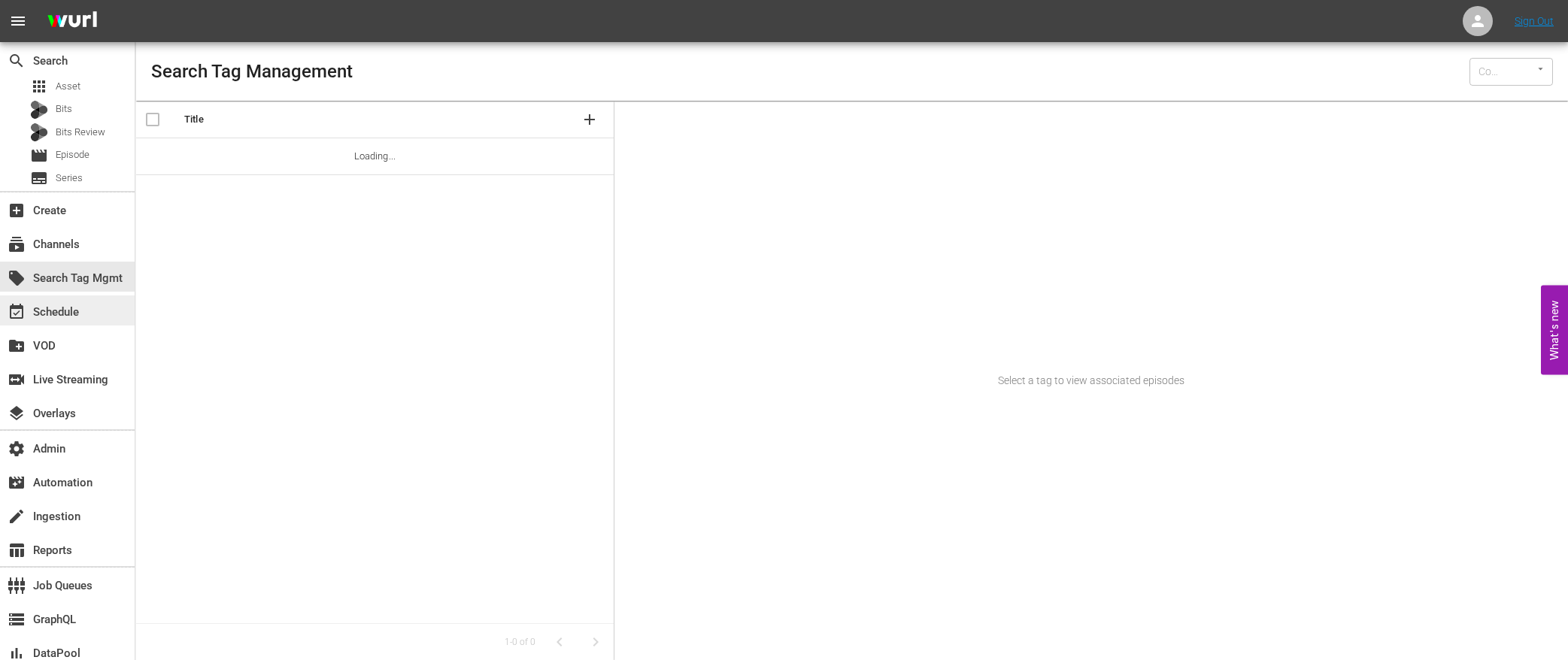
type input "Wurl (15)"
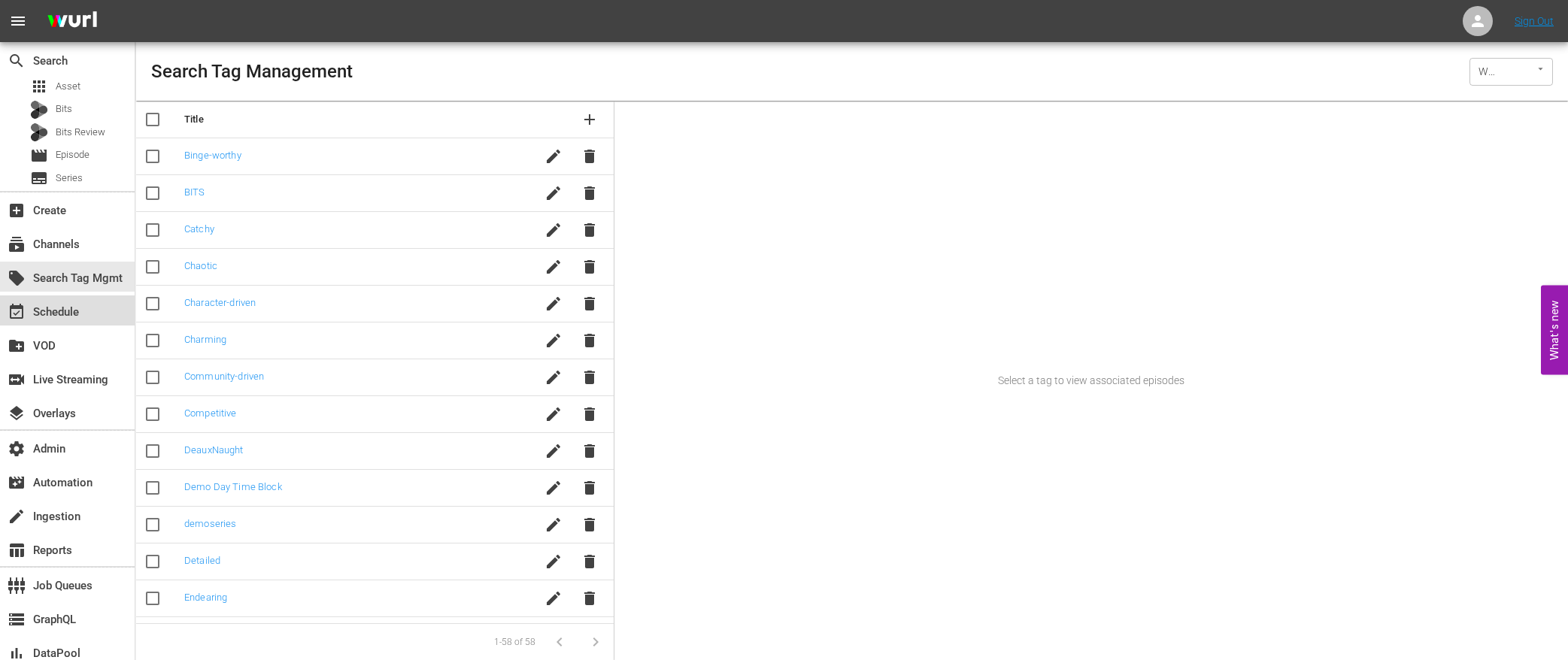
click at [85, 313] on div "event_available Schedule" at bounding box center [67, 310] width 134 height 30
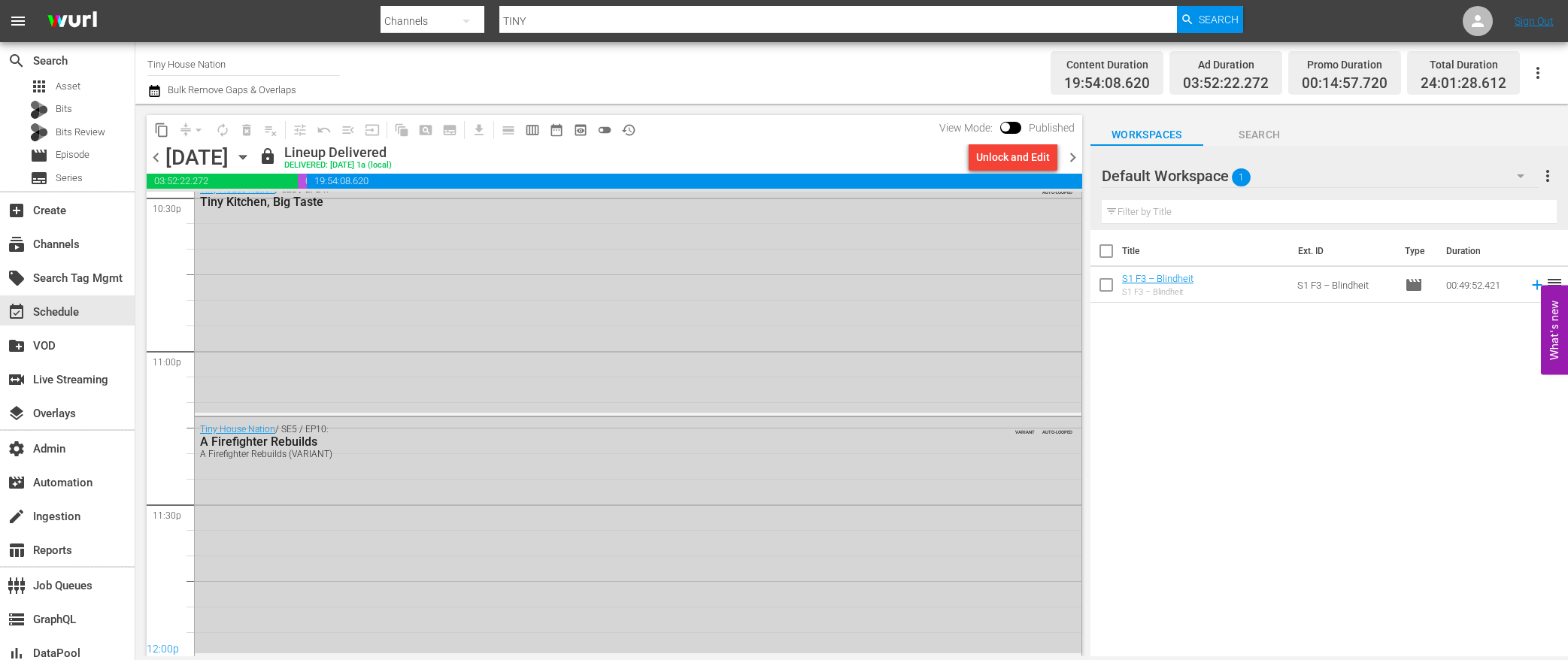
scroll to position [6241, 0]
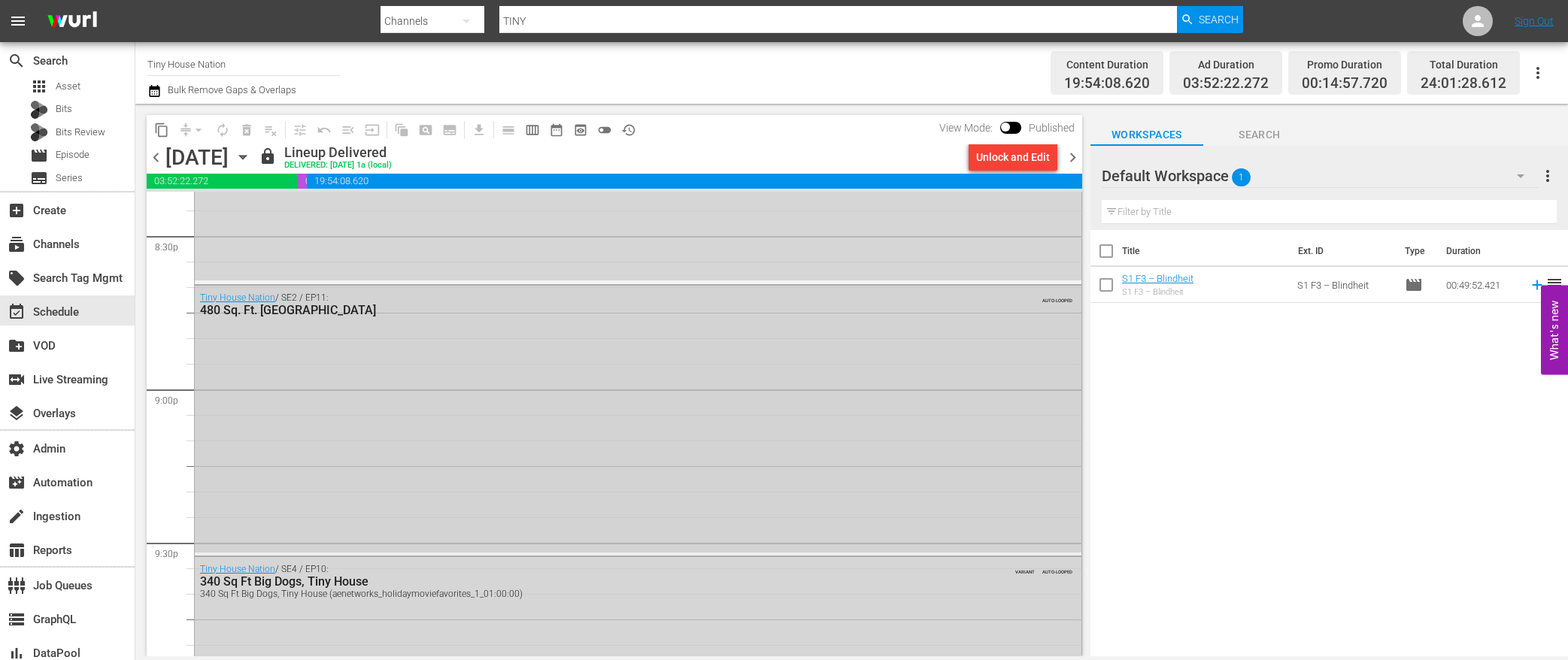
click at [598, 430] on div "Tiny House Nation / SE2 / EP11: 480 Sq. Ft. [GEOGRAPHIC_DATA] AUTO-LOOPED" at bounding box center [637, 419] width 886 height 268
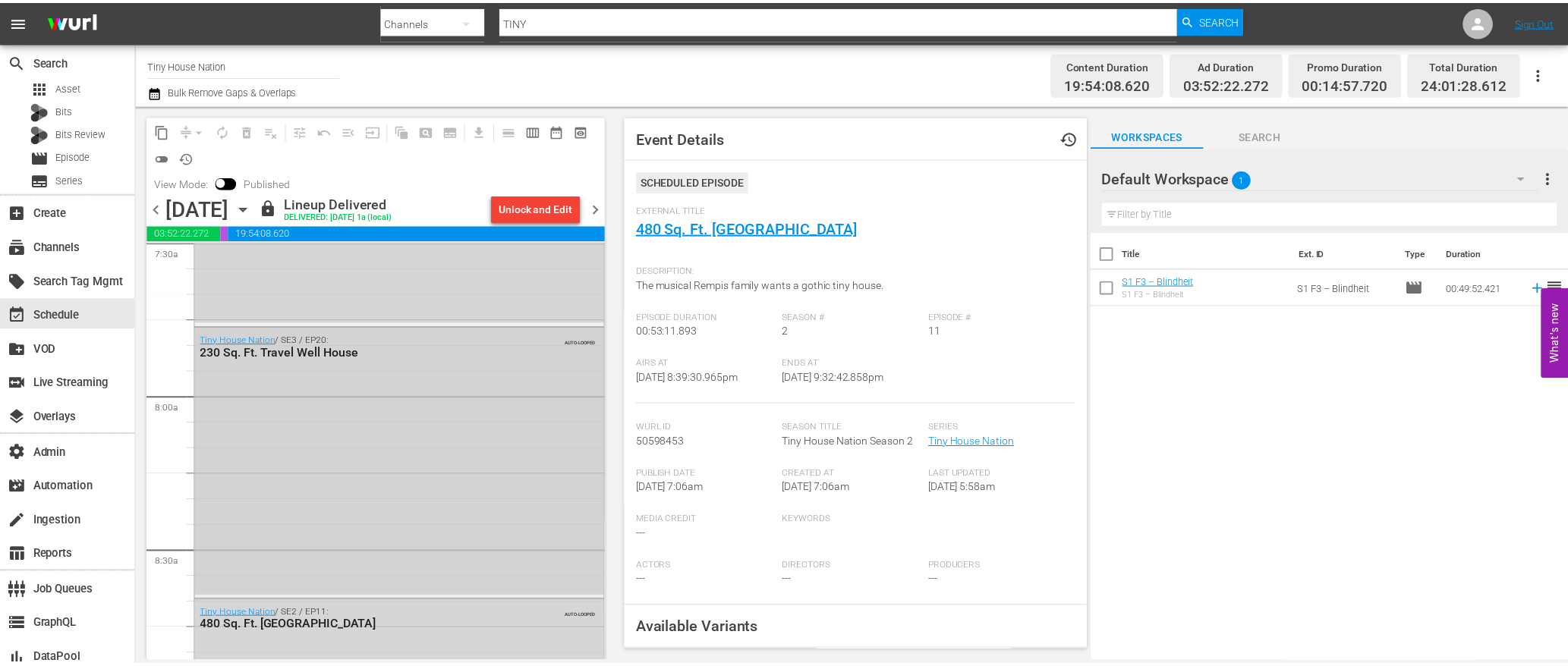
scroll to position [2522, 0]
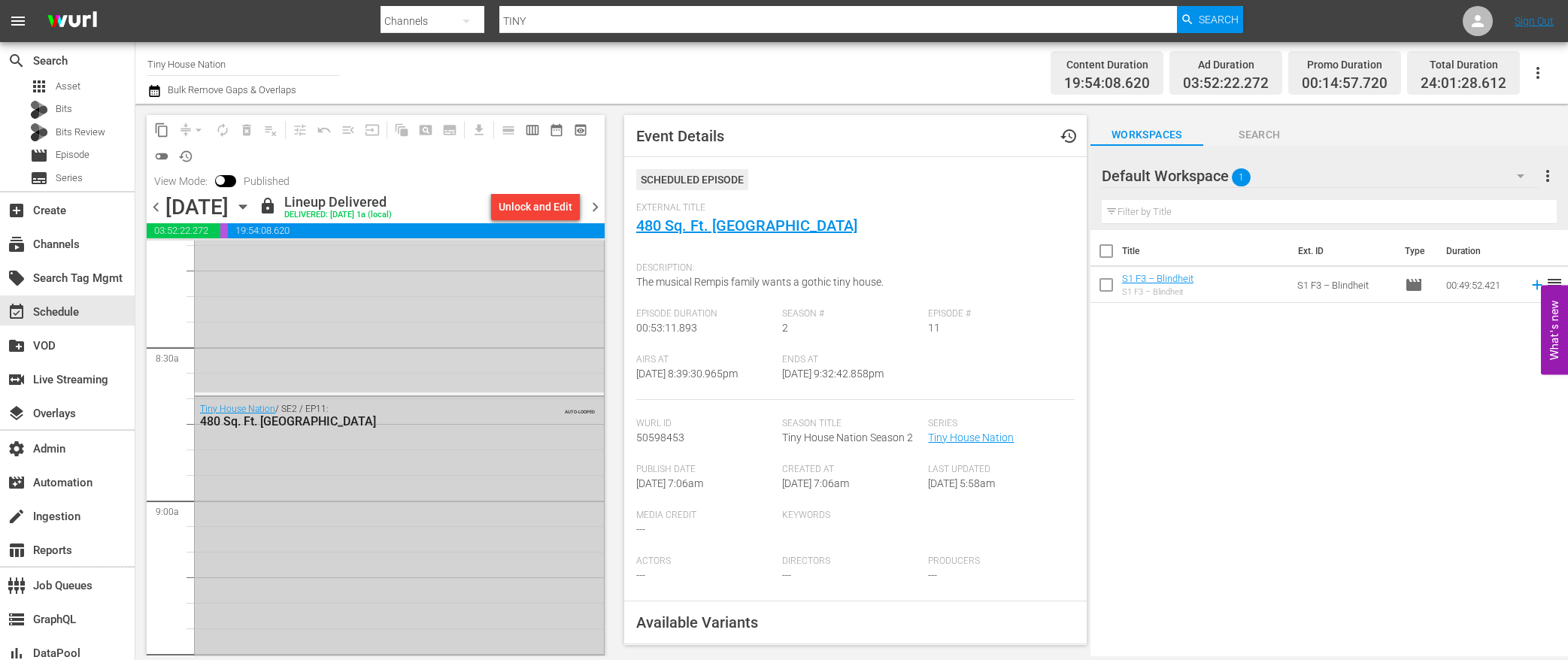
click at [408, 489] on div "Tiny House Nation / SE2 / EP11: 480 Sq. Ft. [GEOGRAPHIC_DATA] AUTO-LOOPED" at bounding box center [399, 530] width 409 height 268
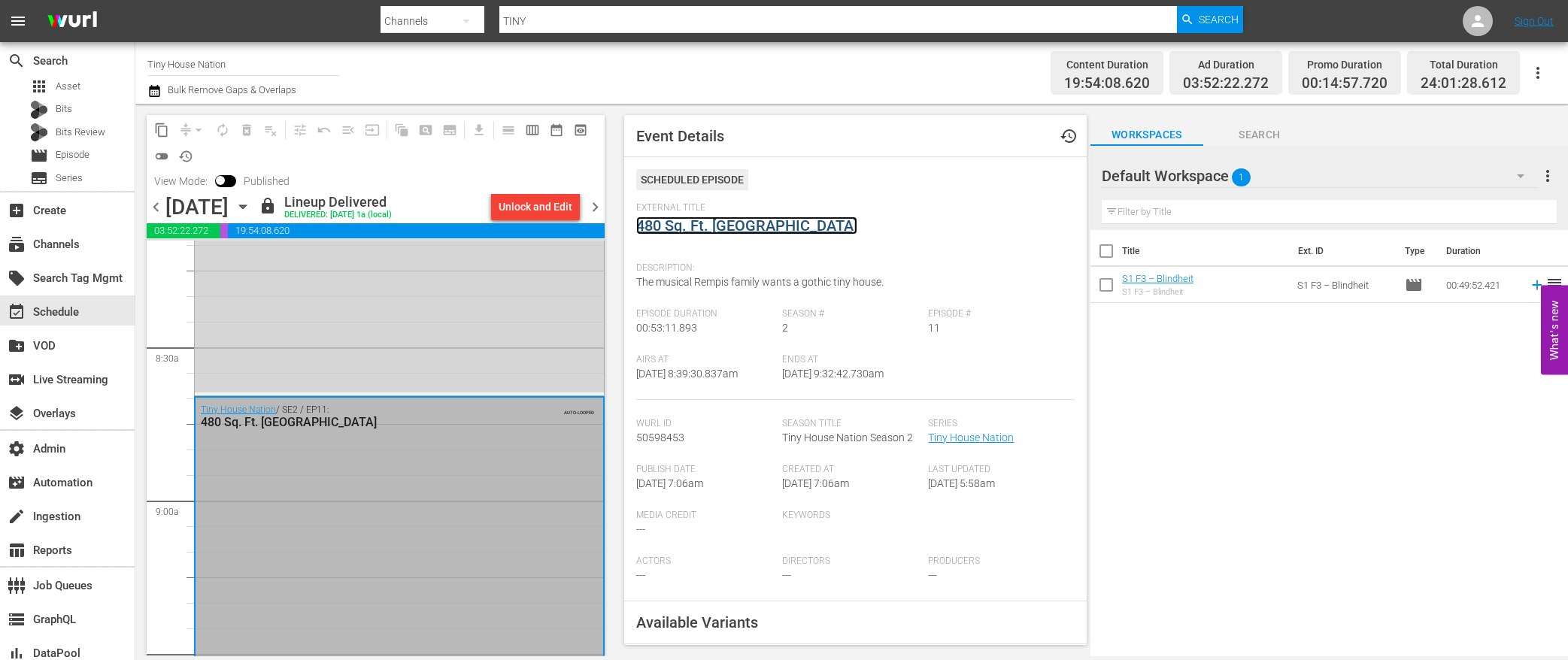
click at [748, 220] on link "480 Sq. Ft. [GEOGRAPHIC_DATA]" at bounding box center [747, 226] width 221 height 18
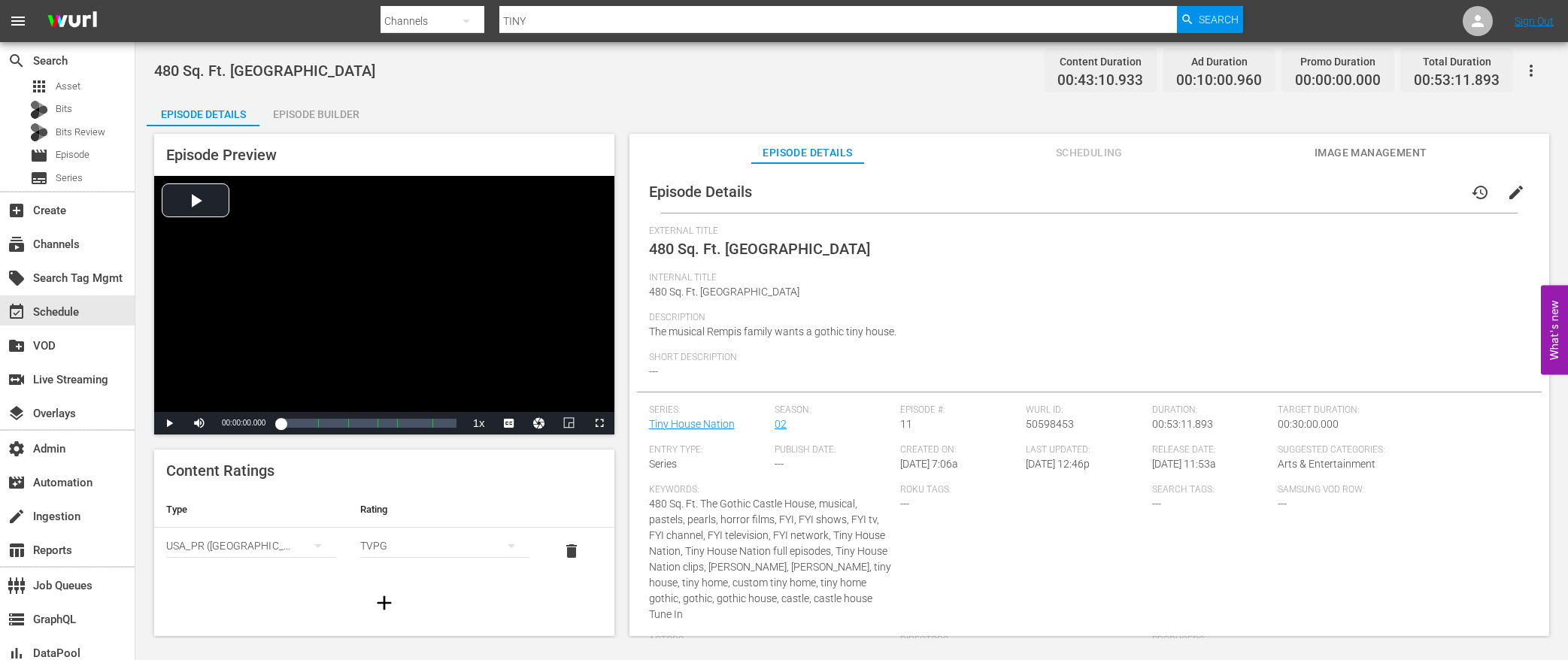
click at [292, 109] on div "Episode Builder" at bounding box center [316, 114] width 113 height 36
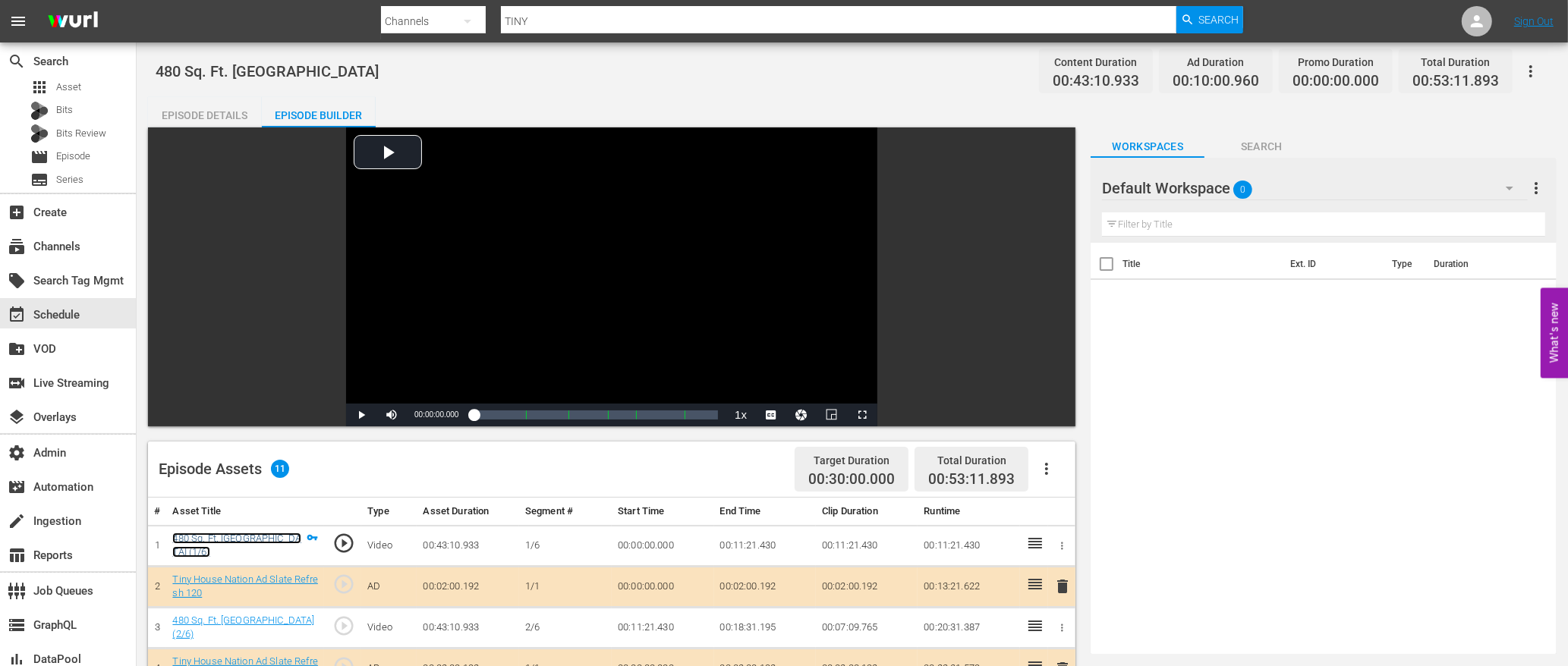
click at [277, 537] on link "480 Sq. Ft. [GEOGRAPHIC_DATA] (1/6)" at bounding box center [237, 544] width 129 height 25
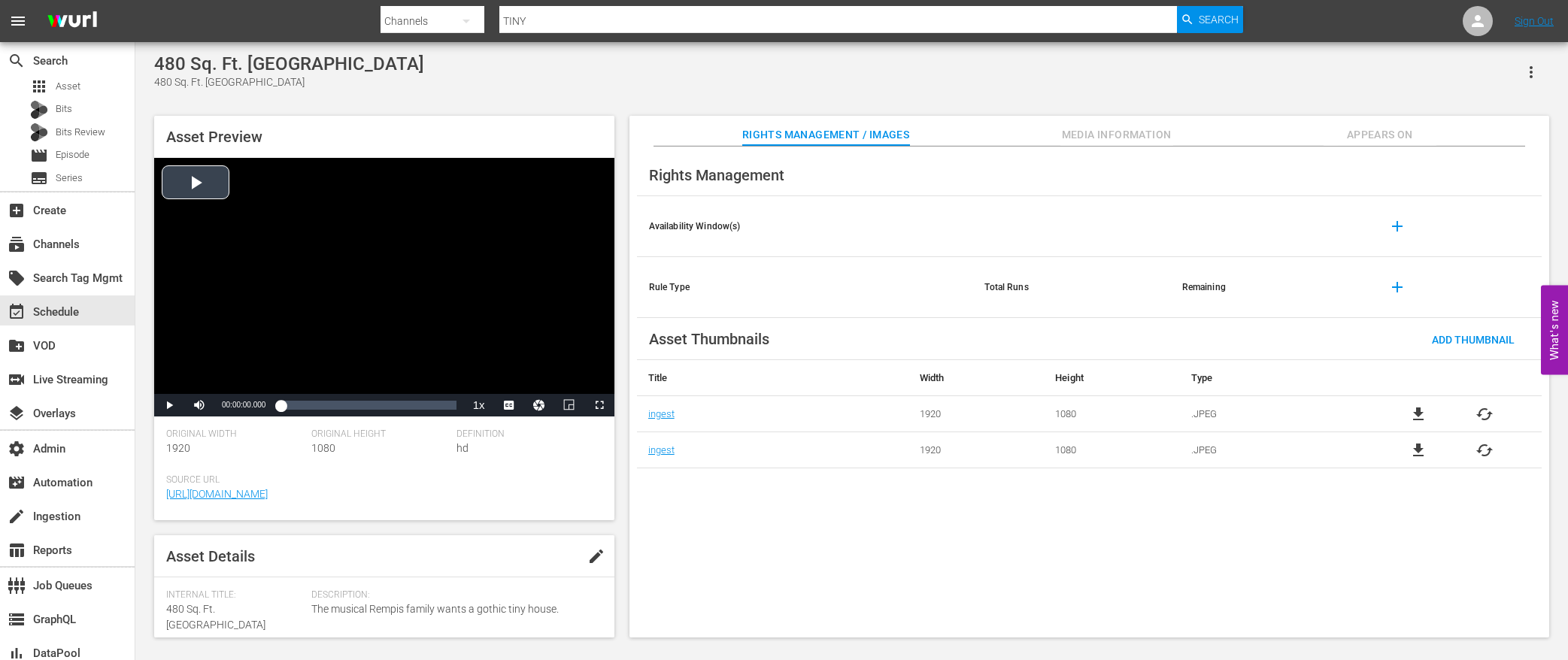
click at [213, 181] on div "Video Player" at bounding box center [384, 275] width 460 height 236
click at [450, 407] on div "00:41:53.093" at bounding box center [450, 405] width 1 height 15
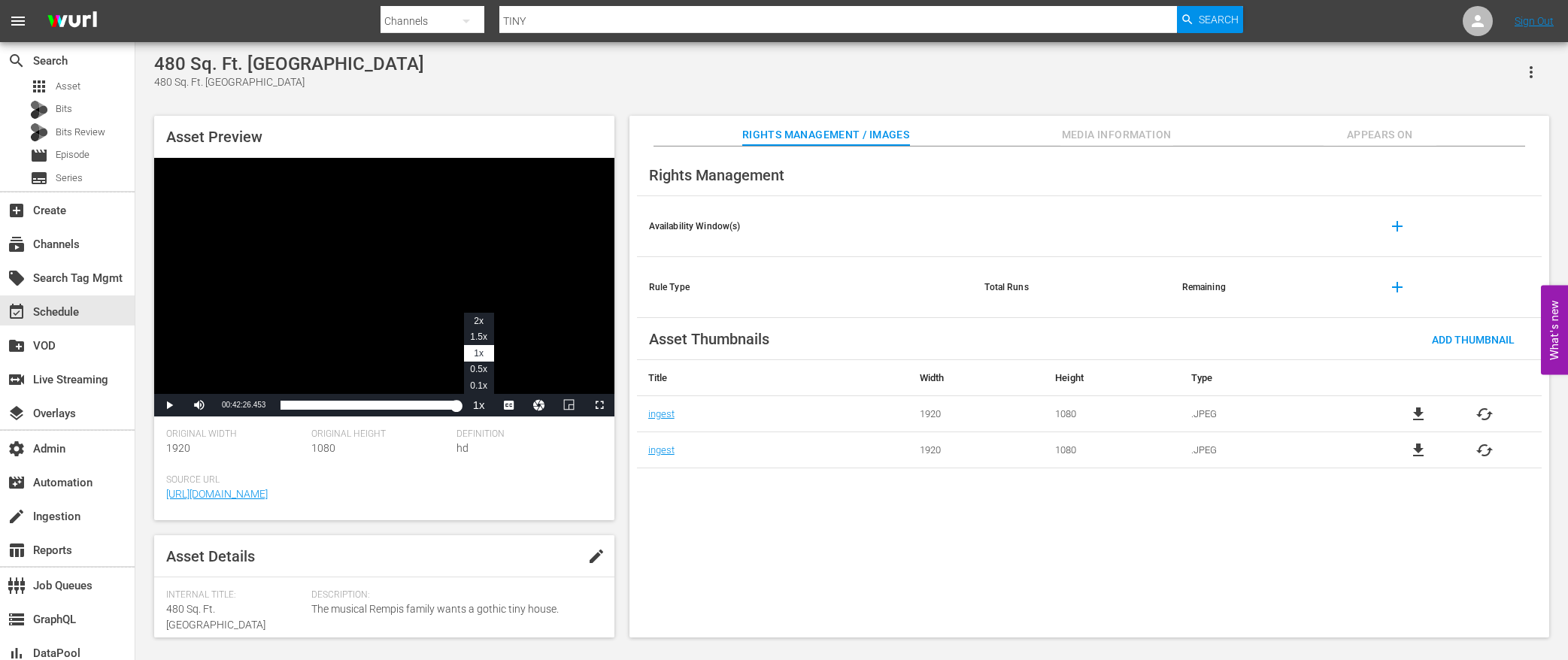
drag, startPoint x: 458, startPoint y: 409, endPoint x: 482, endPoint y: 410, distance: 24.0
click at [482, 410] on div "Play Mute Current Time 00:42:26.453 / Duration 00:43:10.888 Loaded : 98.29% 00:…" at bounding box center [384, 405] width 460 height 23
click at [445, 409] on div "00:43:10.933" at bounding box center [365, 405] width 169 height 15
click at [440, 407] on div "Loaded : 1.38% 00:38:55.175 00:00:00.570" at bounding box center [367, 405] width 175 height 15
click at [448, 410] on div "00:39:17.520" at bounding box center [364, 405] width 168 height 15
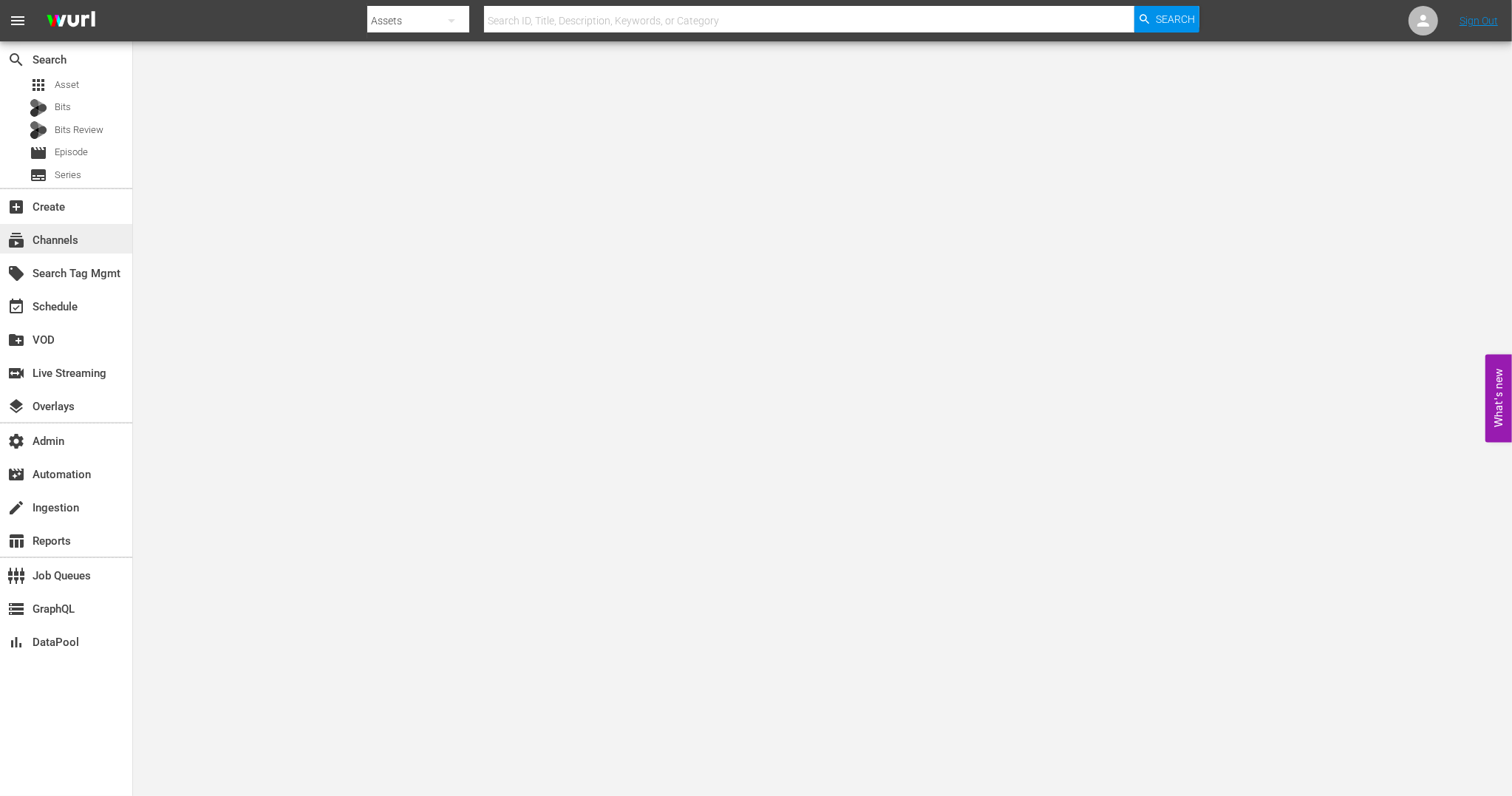
click at [86, 240] on div "subscriptions Channels" at bounding box center [66, 238] width 132 height 29
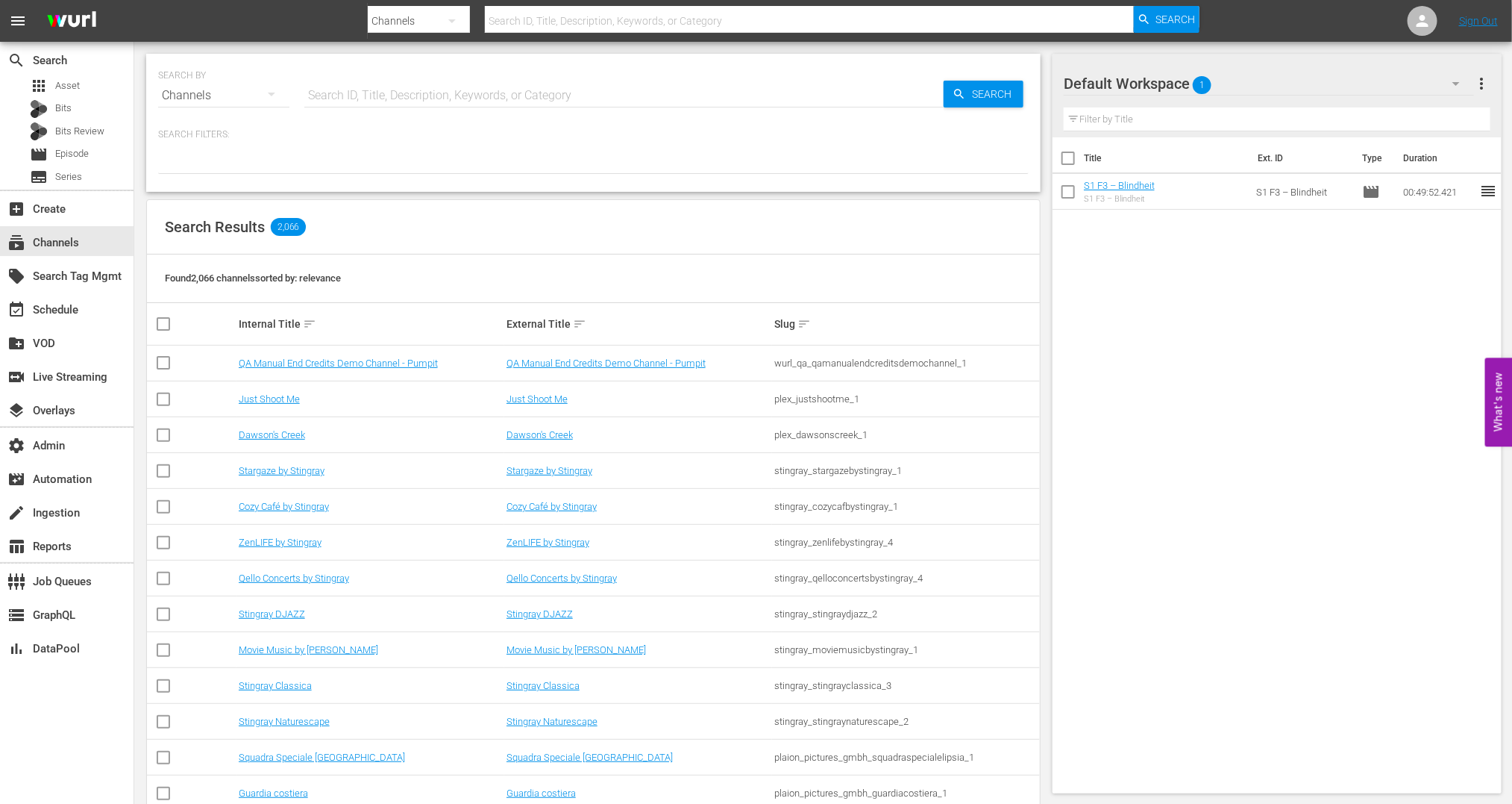
drag, startPoint x: 386, startPoint y: 91, endPoint x: 387, endPoint y: 81, distance: 10.0
click at [386, 91] on input "text" at bounding box center [624, 95] width 639 height 36
type input "tiny"
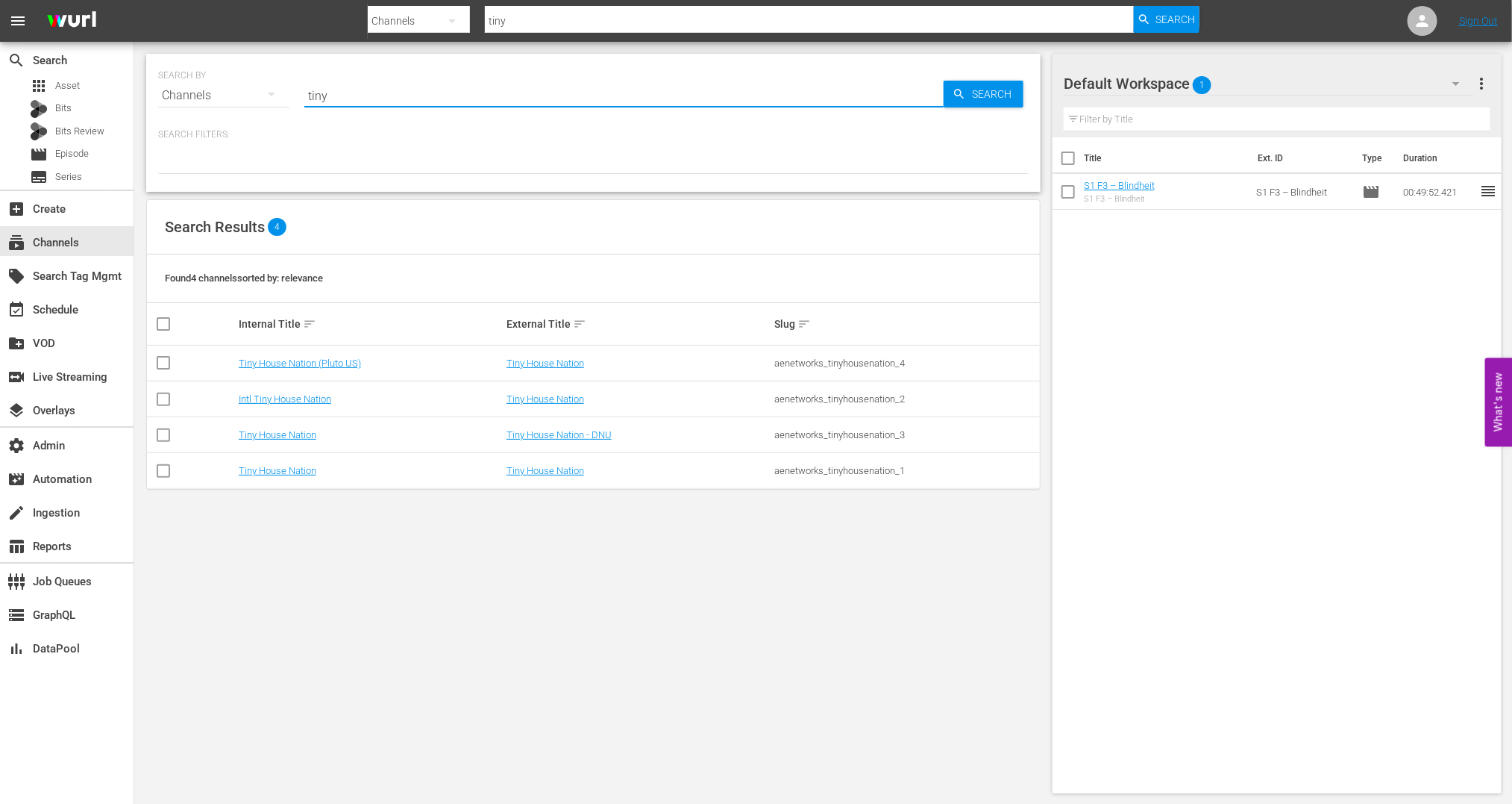
click at [468, 573] on div "SEARCH BY Search By Channels Search ID, Title, Description, Keywords, or Catego…" at bounding box center [593, 424] width 918 height 764
click at [544, 467] on link "Tiny House Nation" at bounding box center [545, 471] width 77 height 11
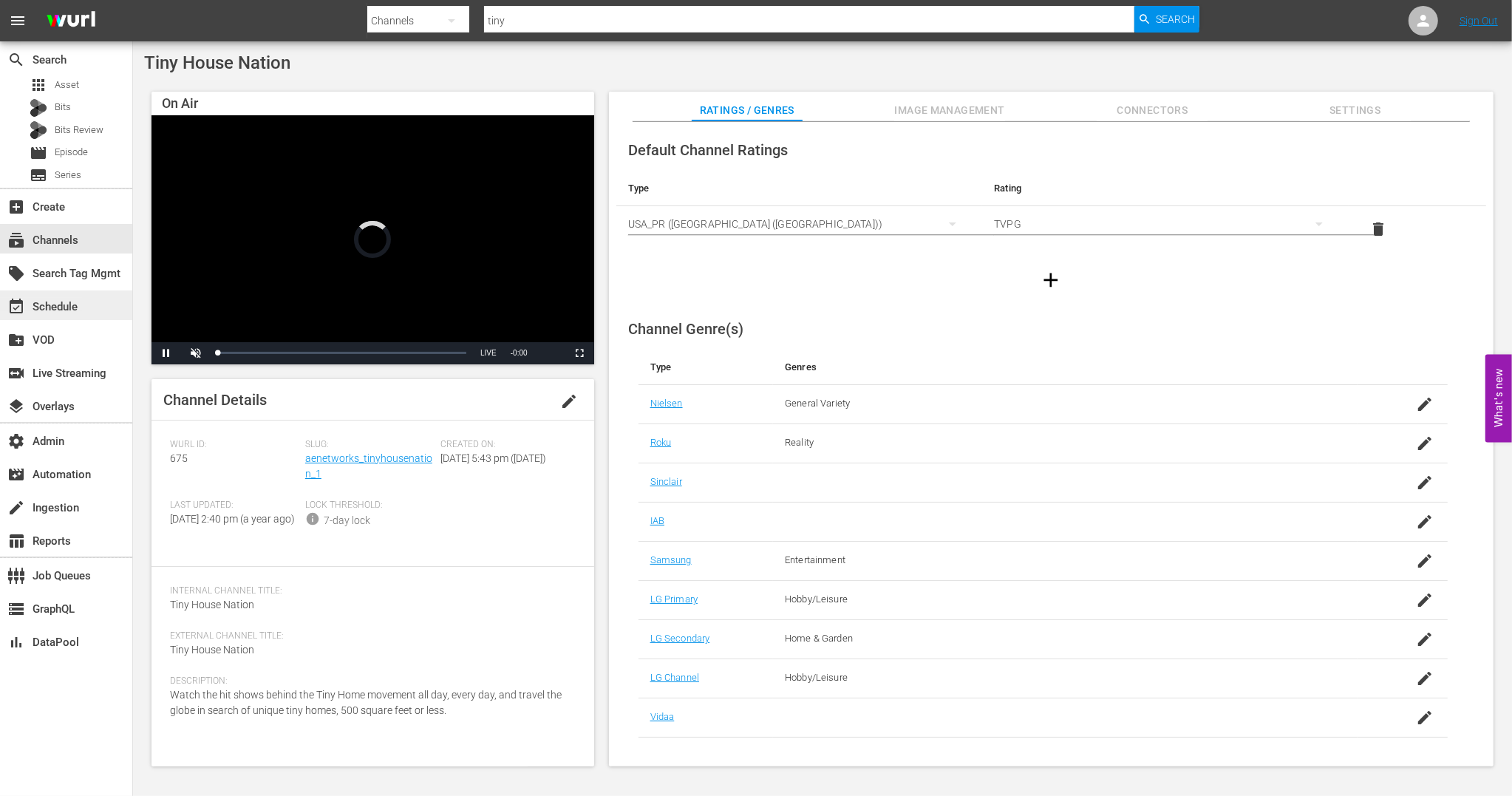
click at [56, 305] on div "event_available Schedule" at bounding box center [41, 305] width 83 height 14
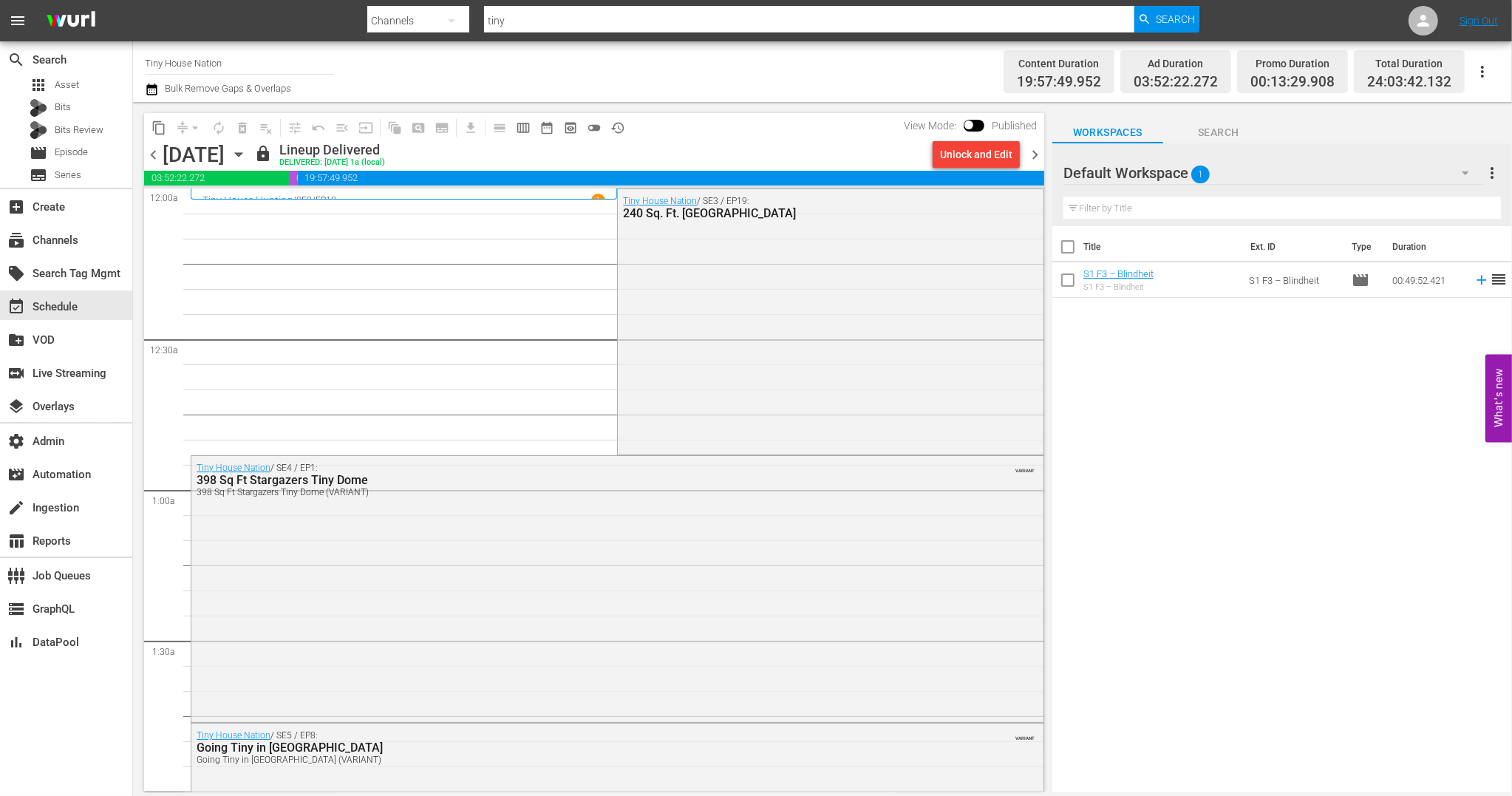
click at [147, 148] on span "chevron_left" at bounding box center [153, 155] width 19 height 19
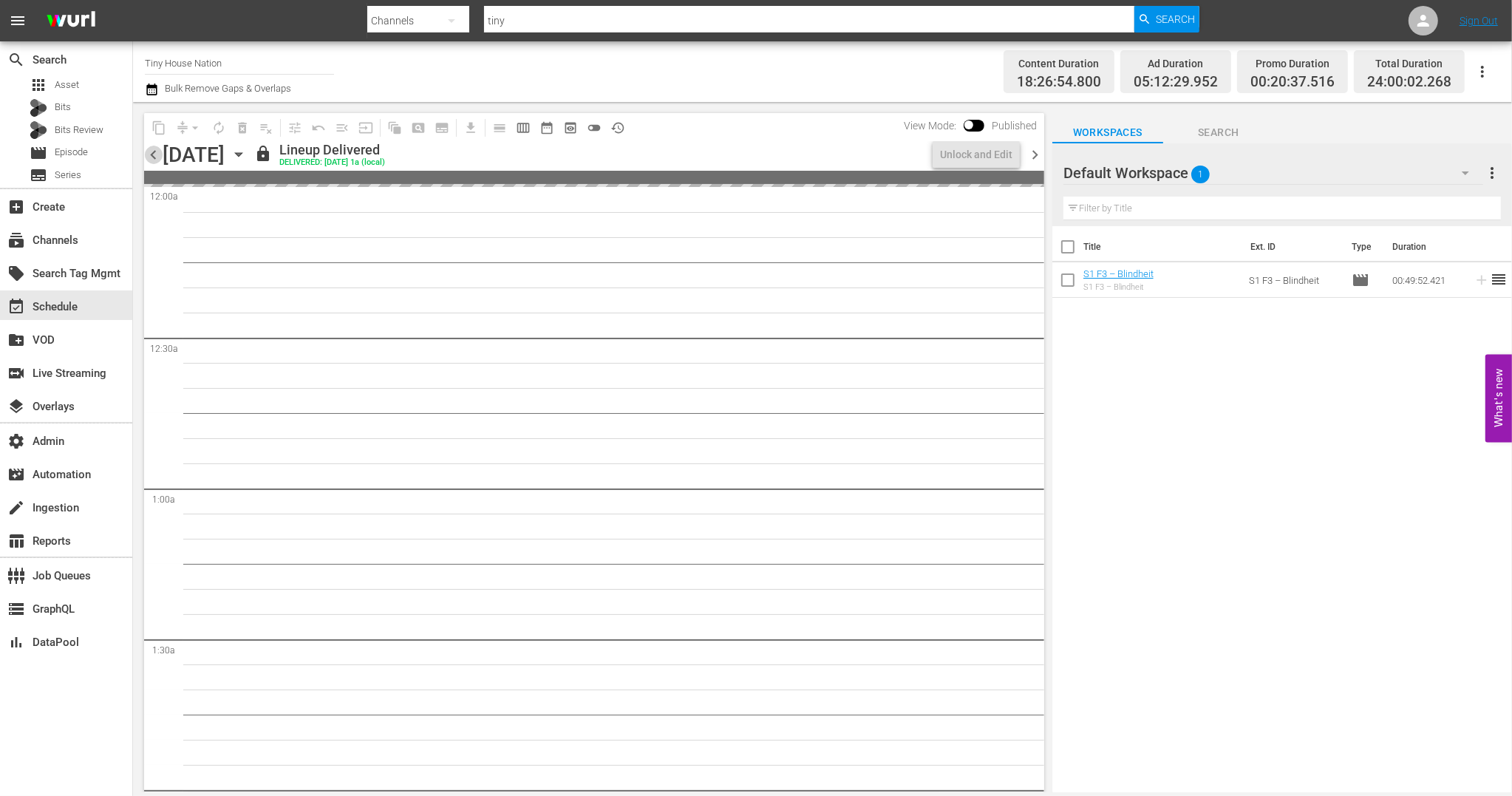
click at [148, 148] on span "chevron_left" at bounding box center [153, 155] width 19 height 19
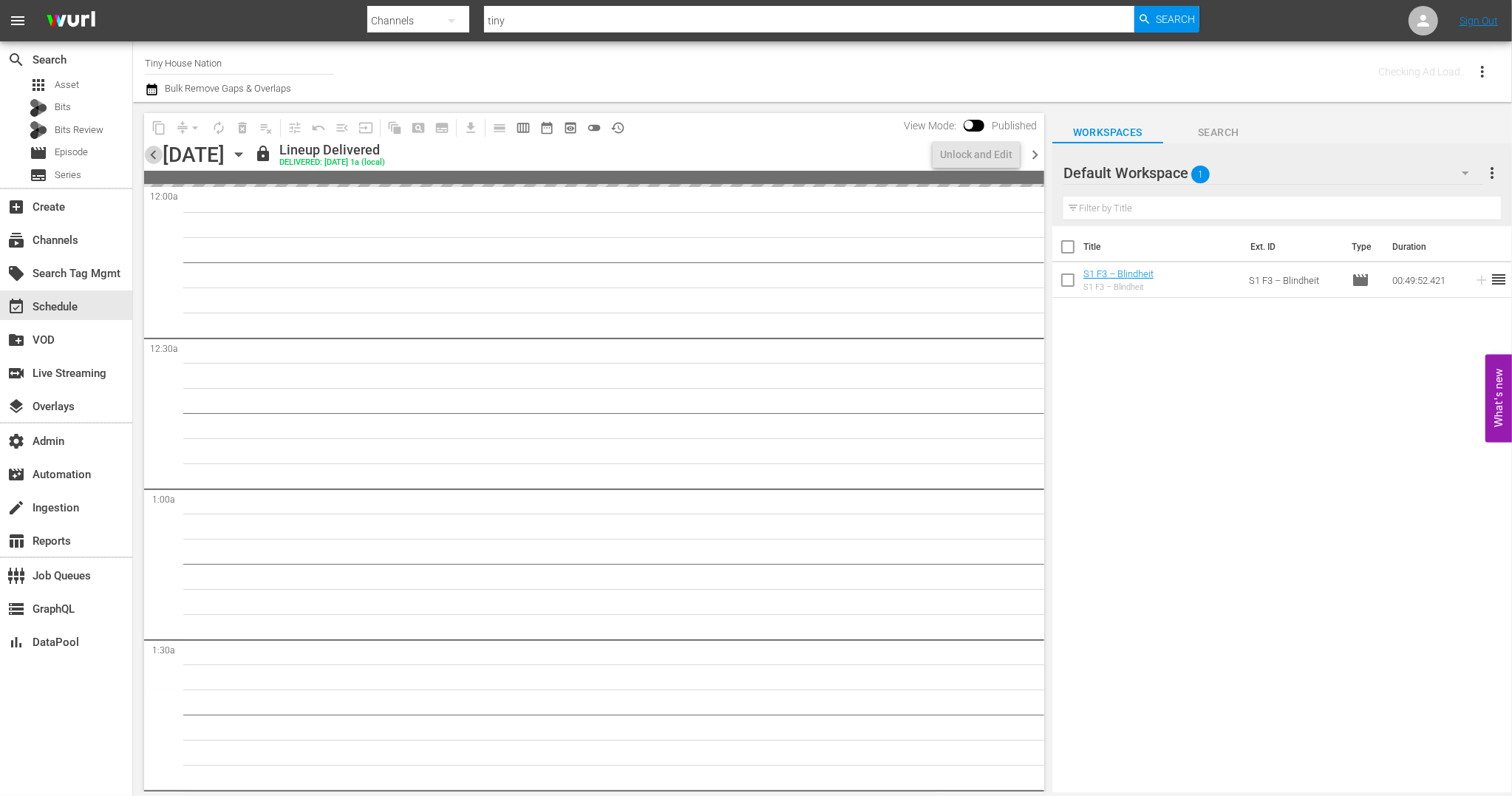
click at [148, 148] on span "chevron_left" at bounding box center [153, 155] width 19 height 19
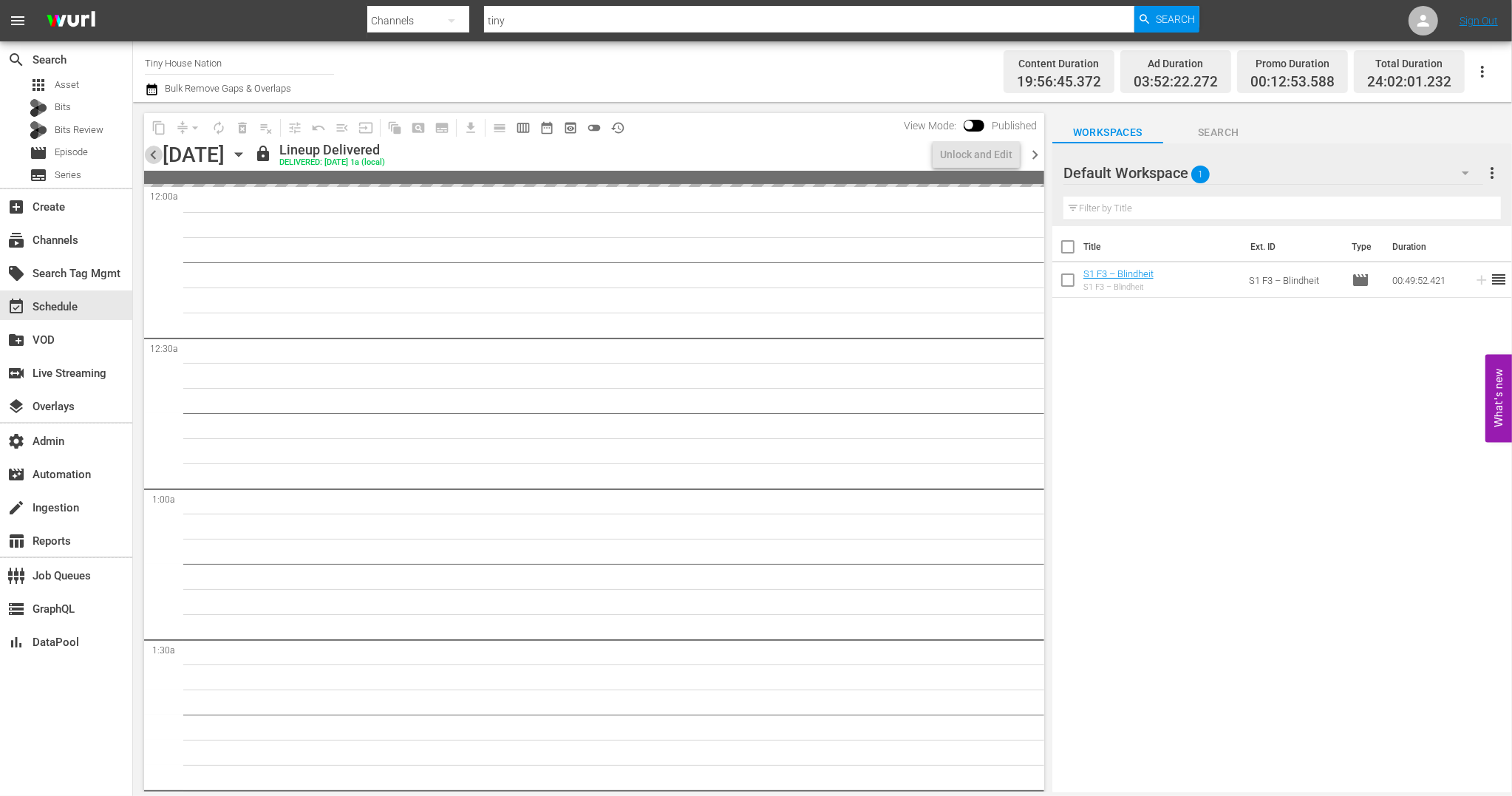
click at [148, 148] on span "chevron_left" at bounding box center [153, 155] width 19 height 19
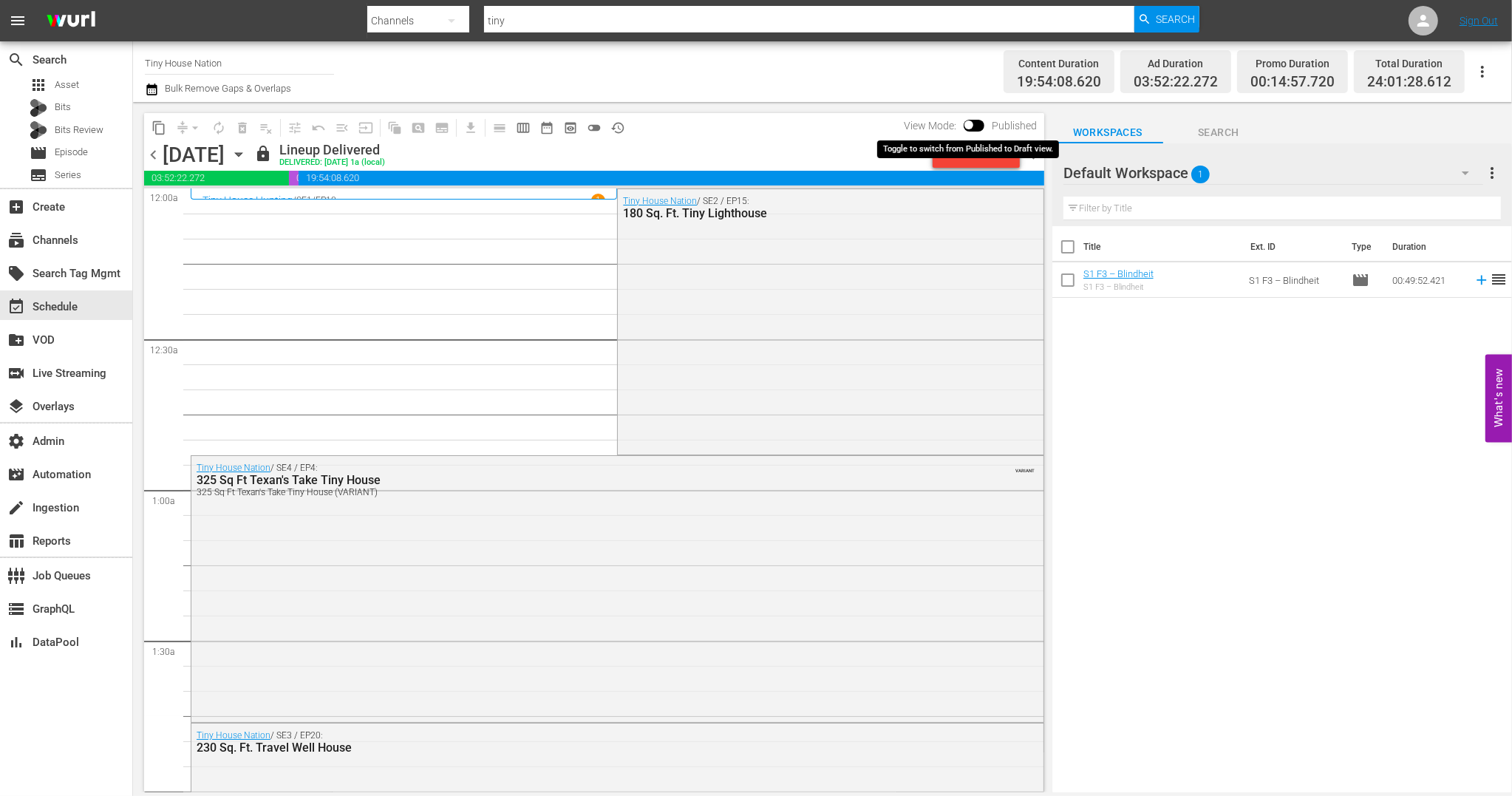
click at [972, 120] on span at bounding box center [974, 126] width 21 height 12
click at [972, 125] on input "checkbox" at bounding box center [969, 128] width 31 height 11
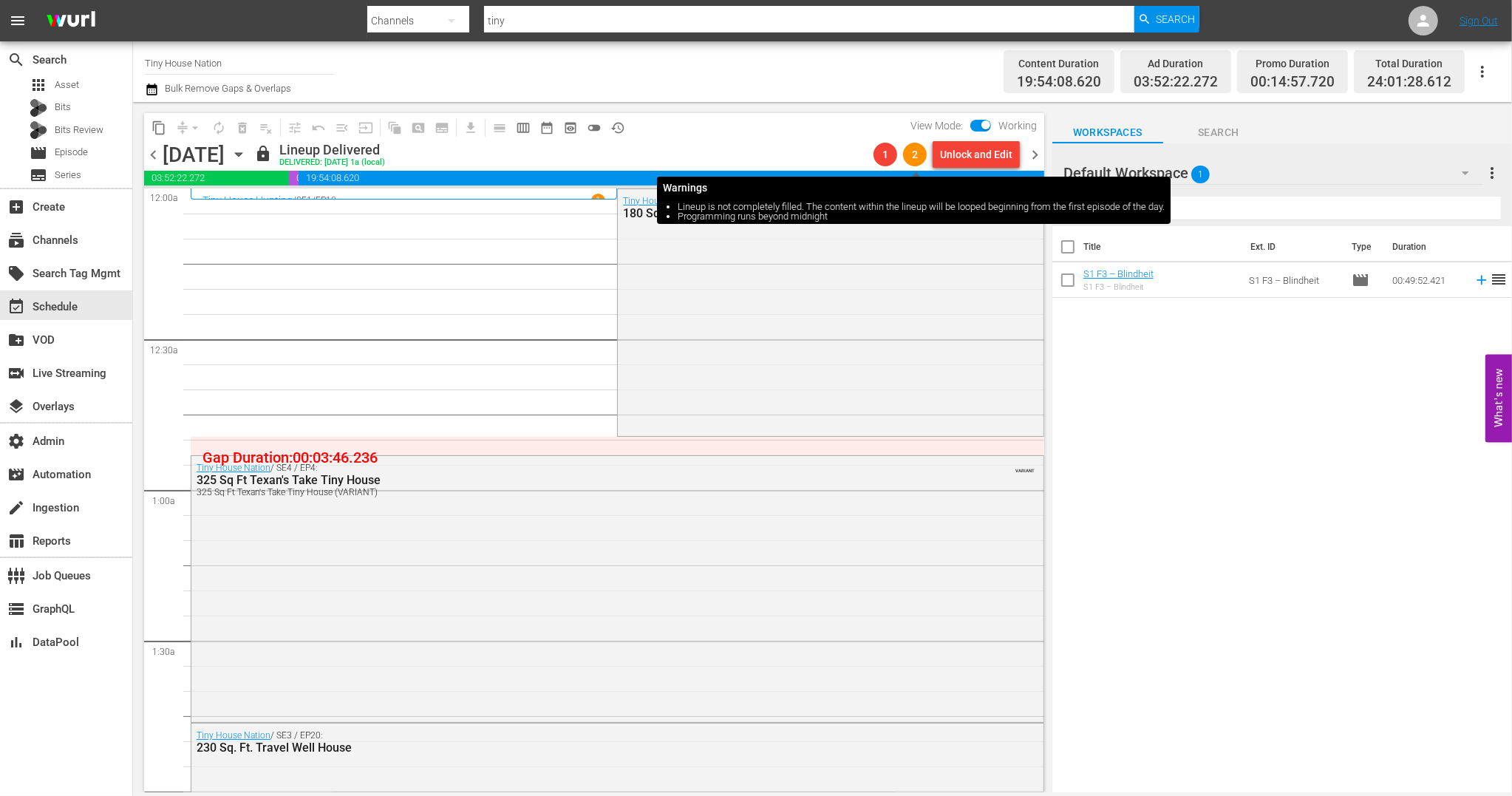
click at [909, 155] on span "2" at bounding box center [915, 155] width 24 height 12
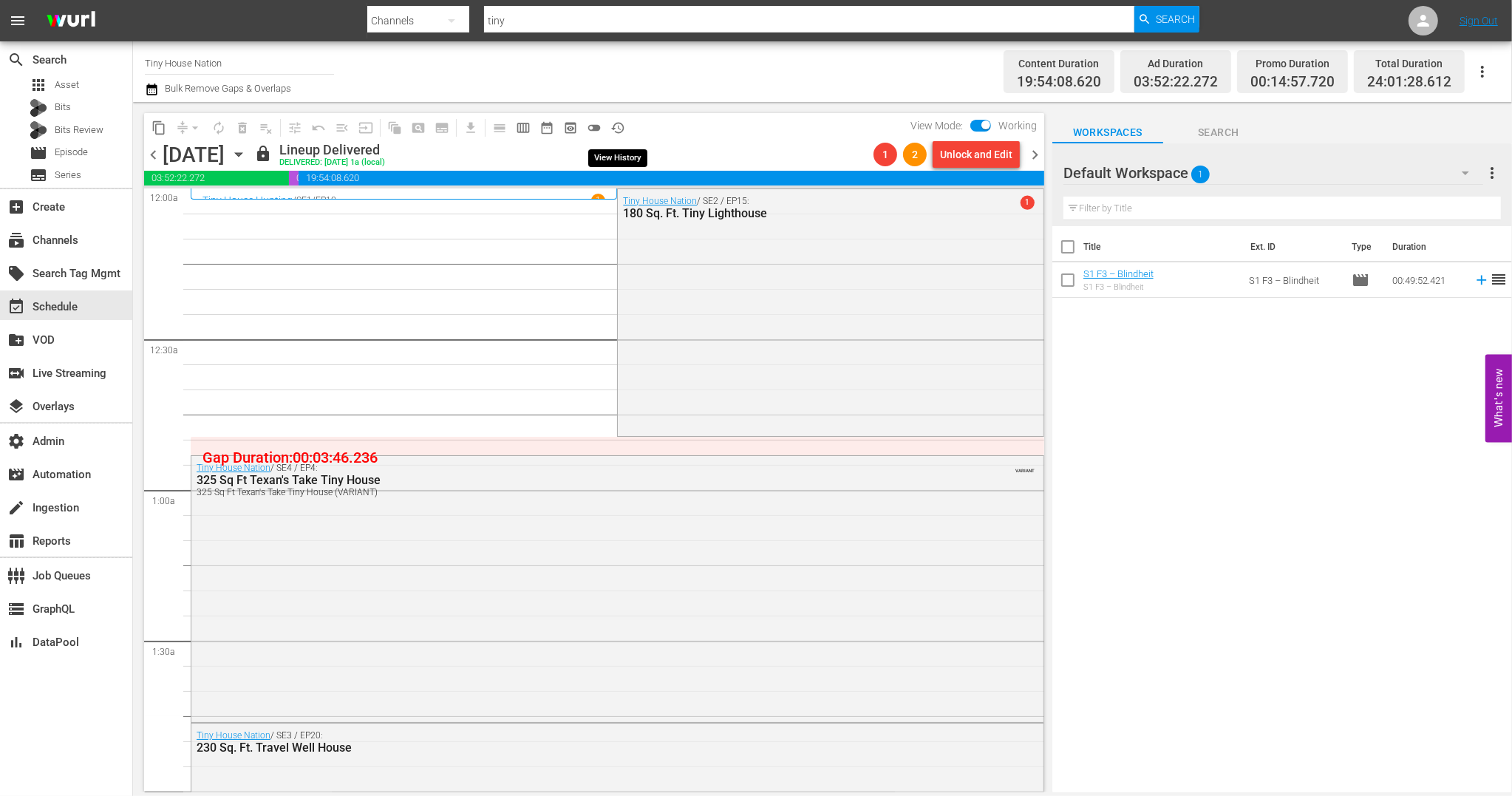
click at [624, 126] on span "history_outlined" at bounding box center [618, 128] width 15 height 15
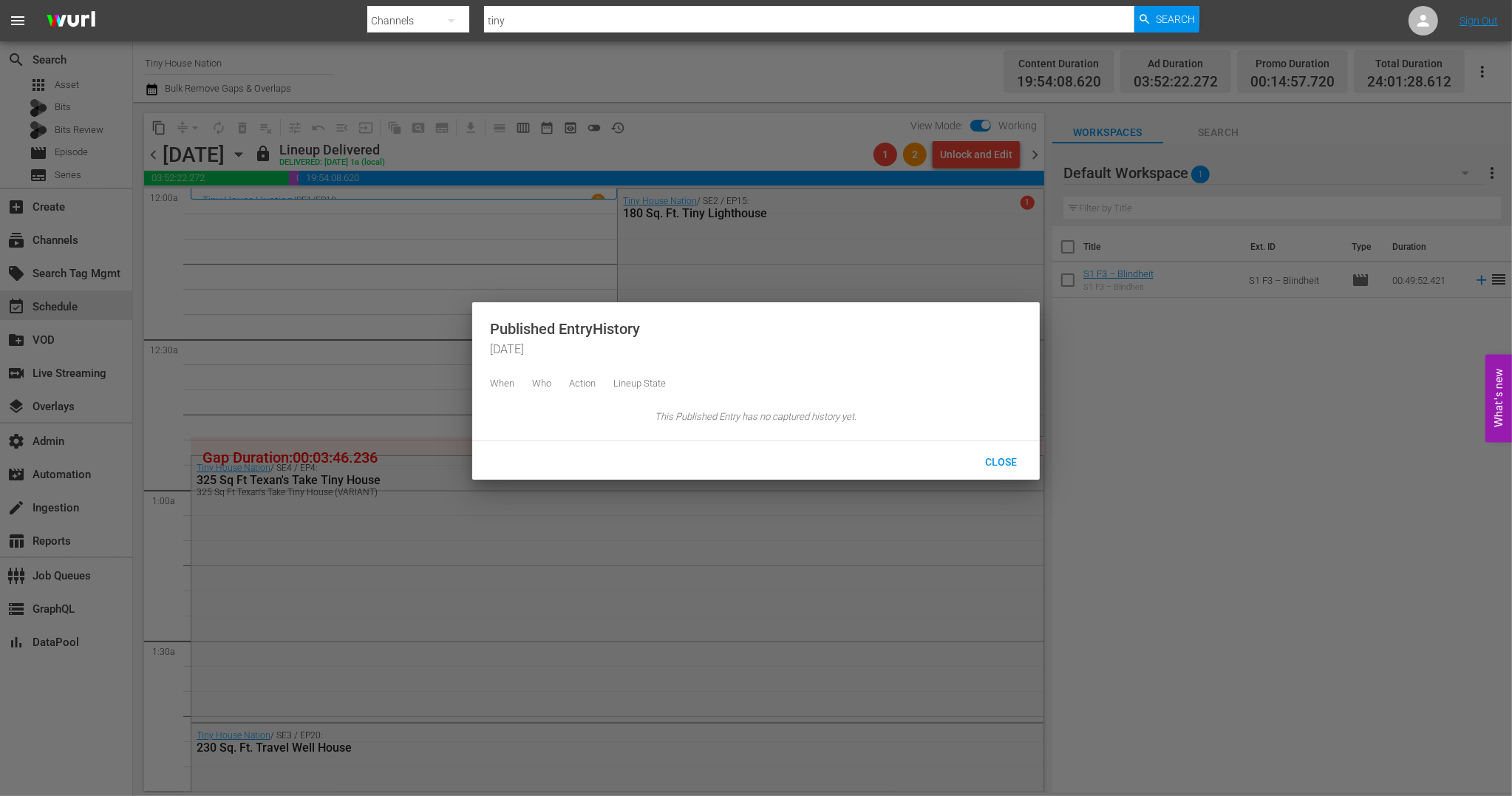
click at [703, 131] on div at bounding box center [756, 398] width 1512 height 796
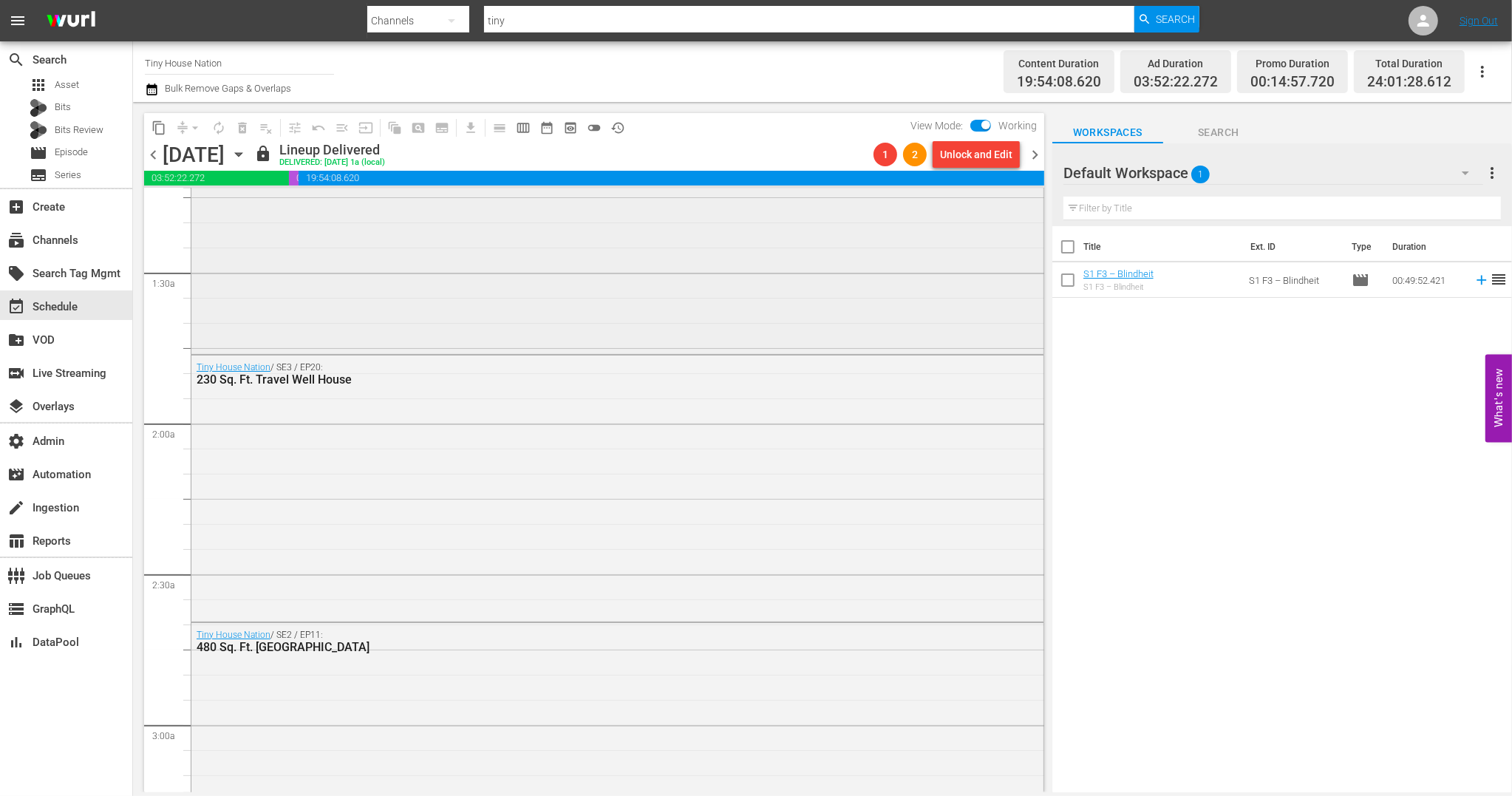
scroll to position [392, 0]
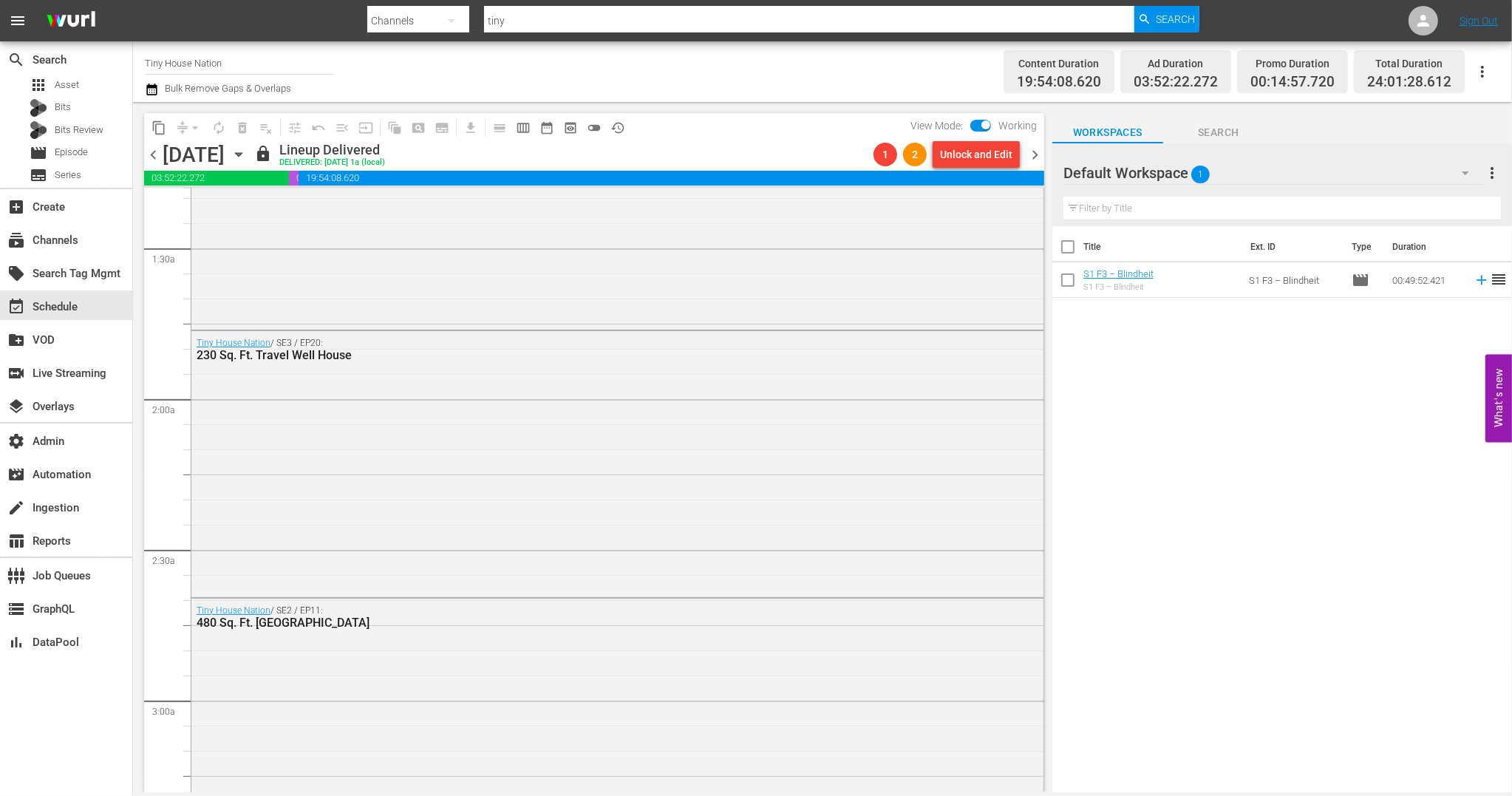
click at [985, 119] on div "View Mode: Working" at bounding box center [974, 125] width 141 height 25
click at [985, 125] on input "checkbox" at bounding box center [985, 128] width 31 height 11
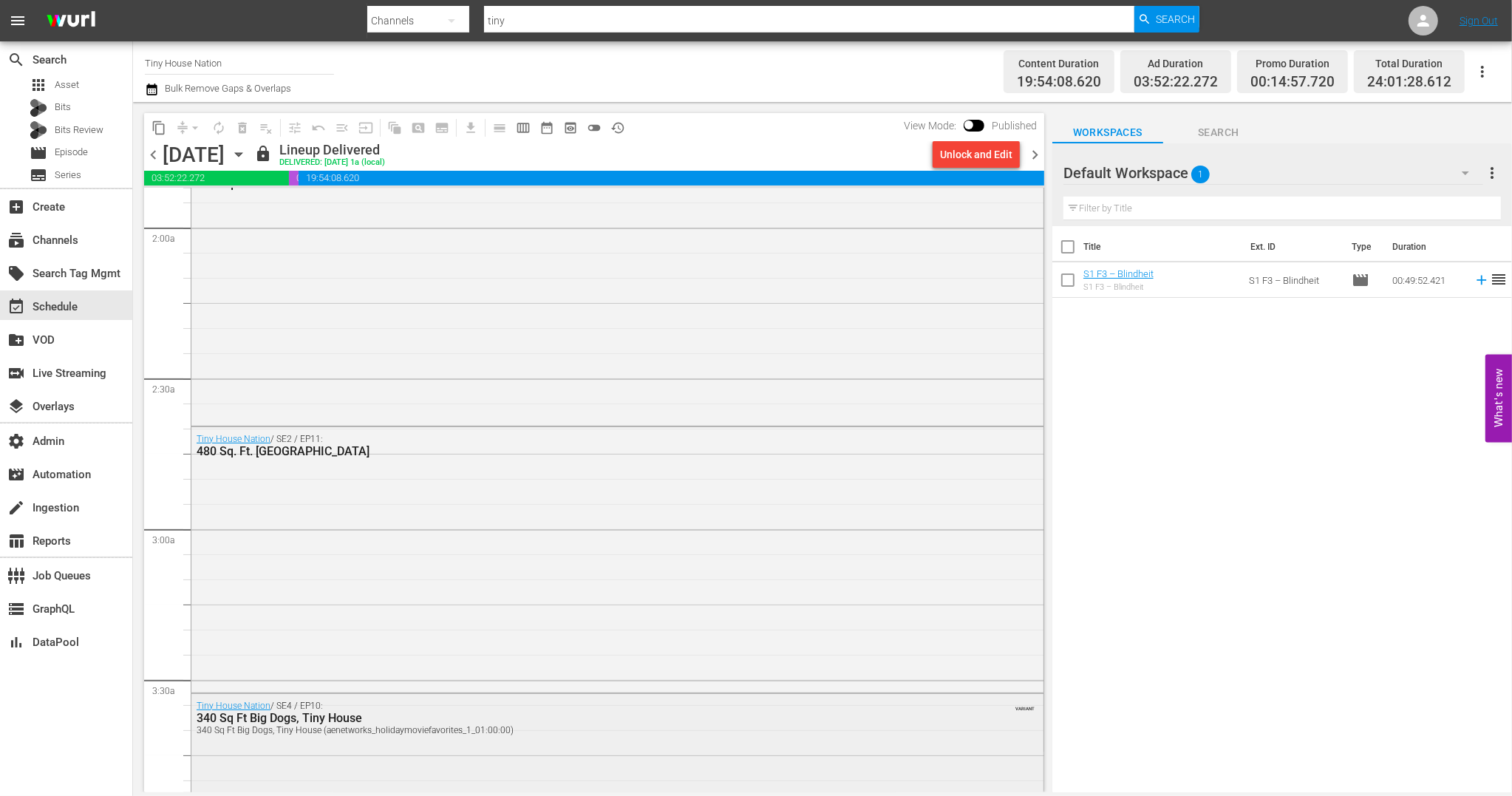
scroll to position [1173, 0]
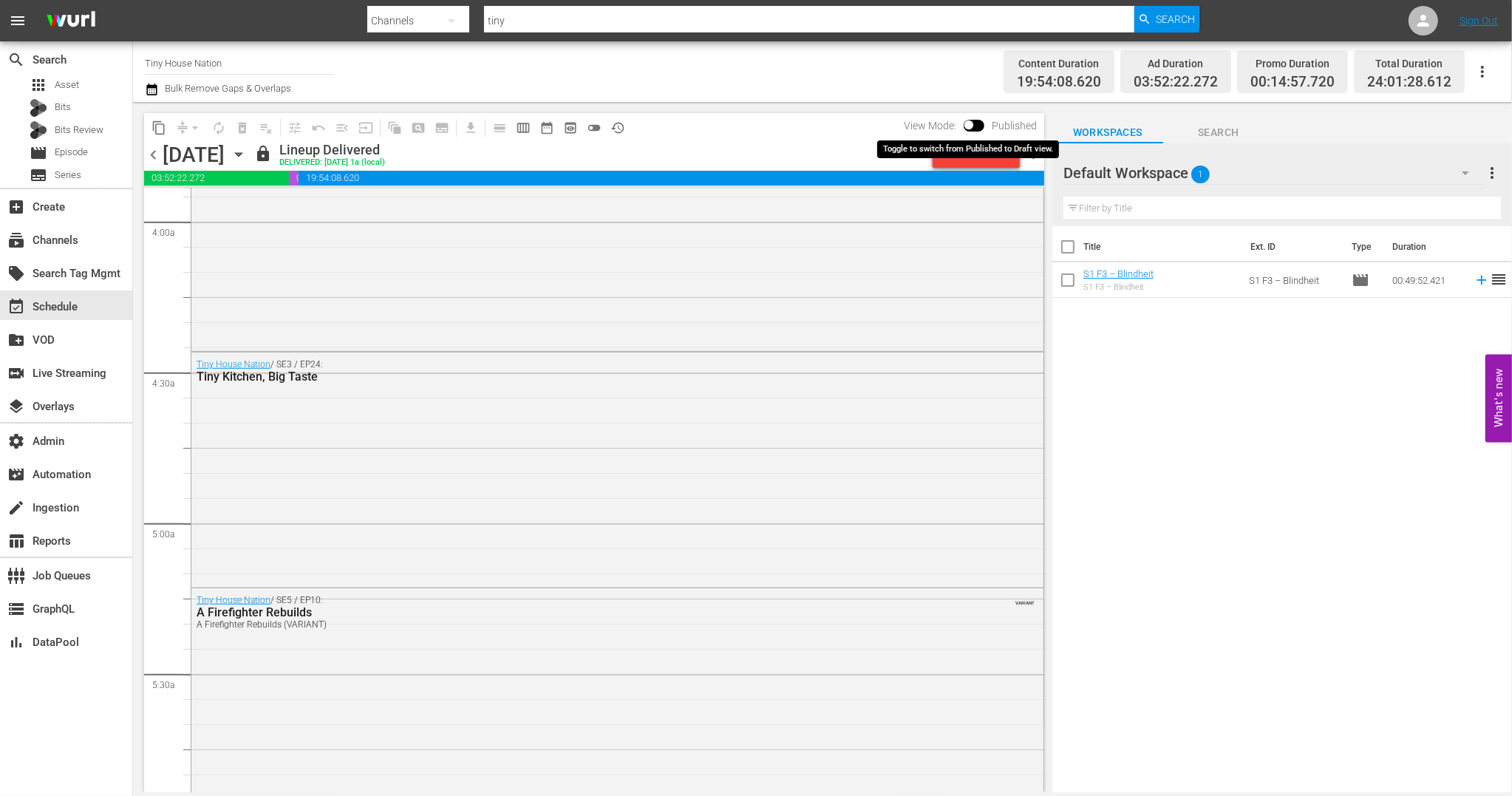
click at [974, 125] on input "checkbox" at bounding box center [969, 128] width 31 height 11
checkbox input "true"
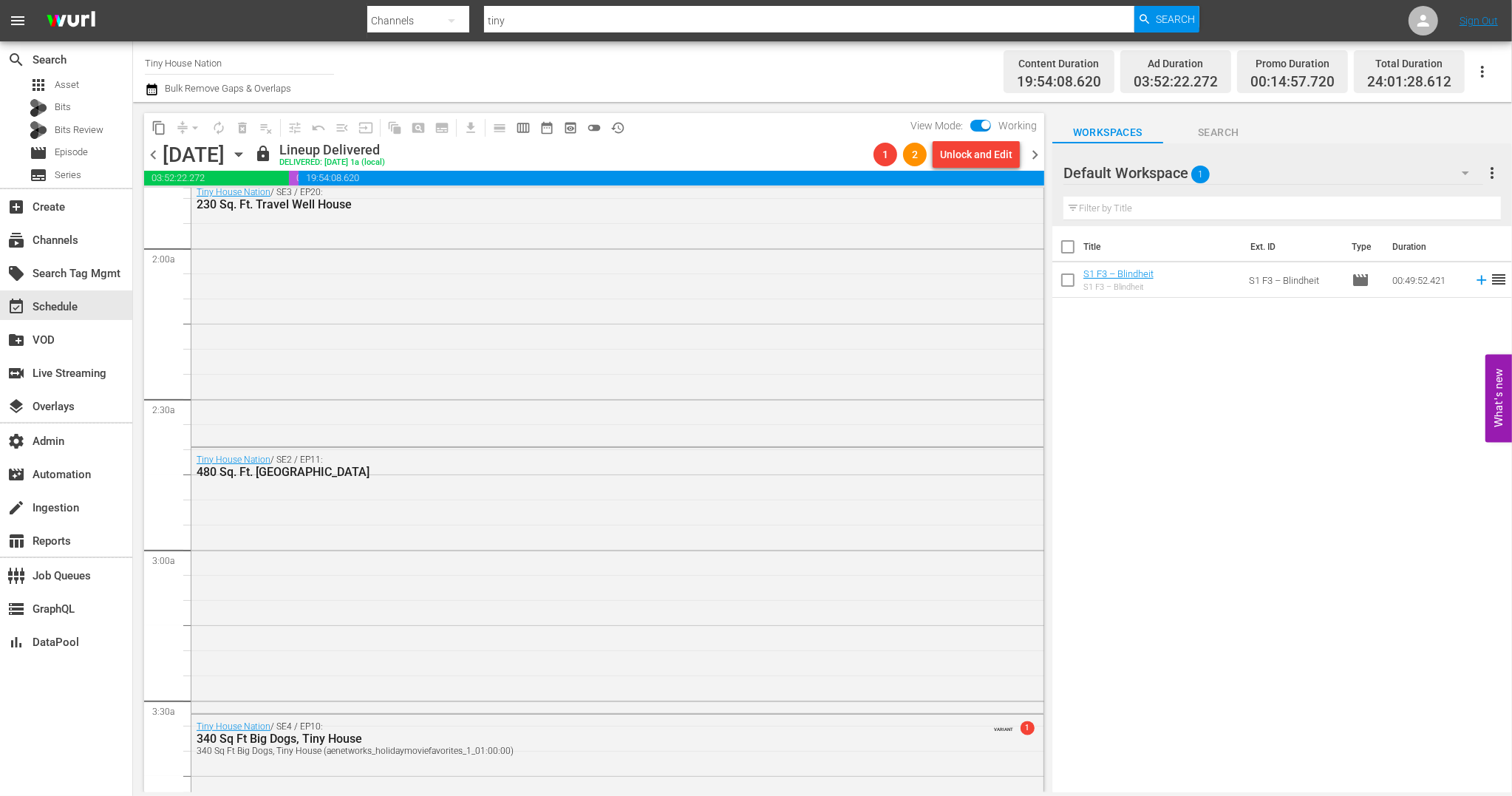
scroll to position [0, 0]
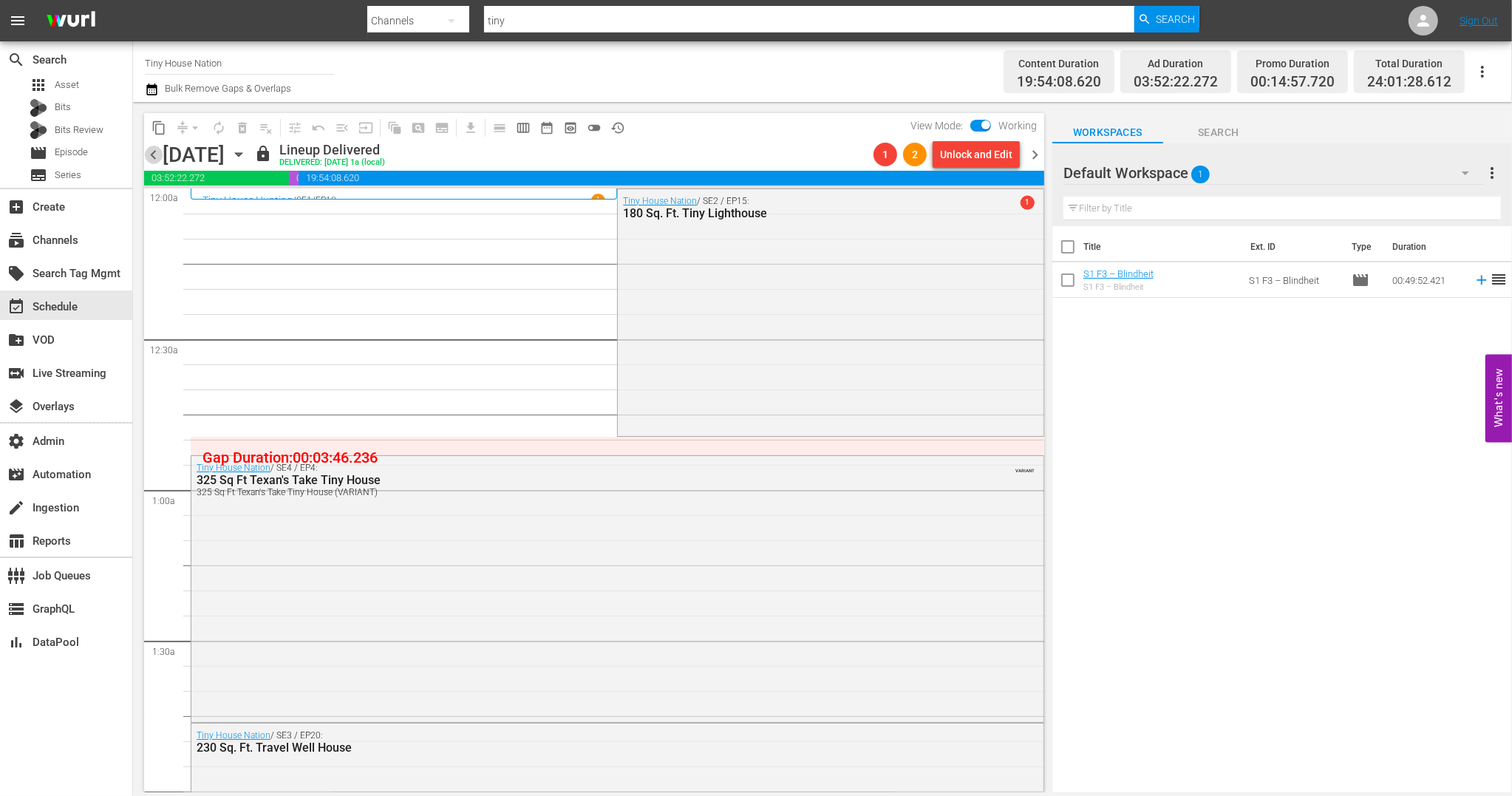
click at [154, 158] on span "chevron_left" at bounding box center [153, 155] width 19 height 19
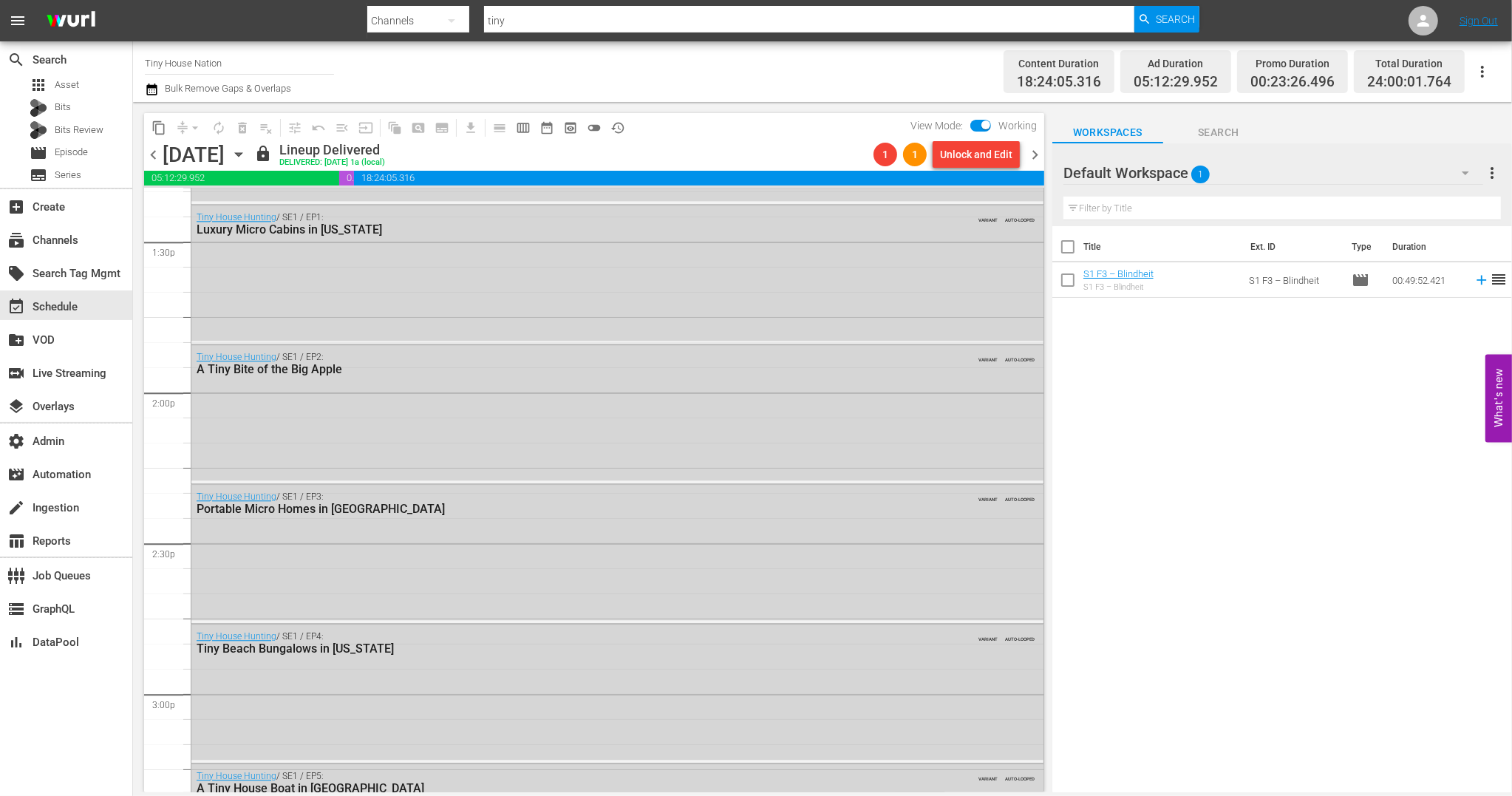
scroll to position [2757, 0]
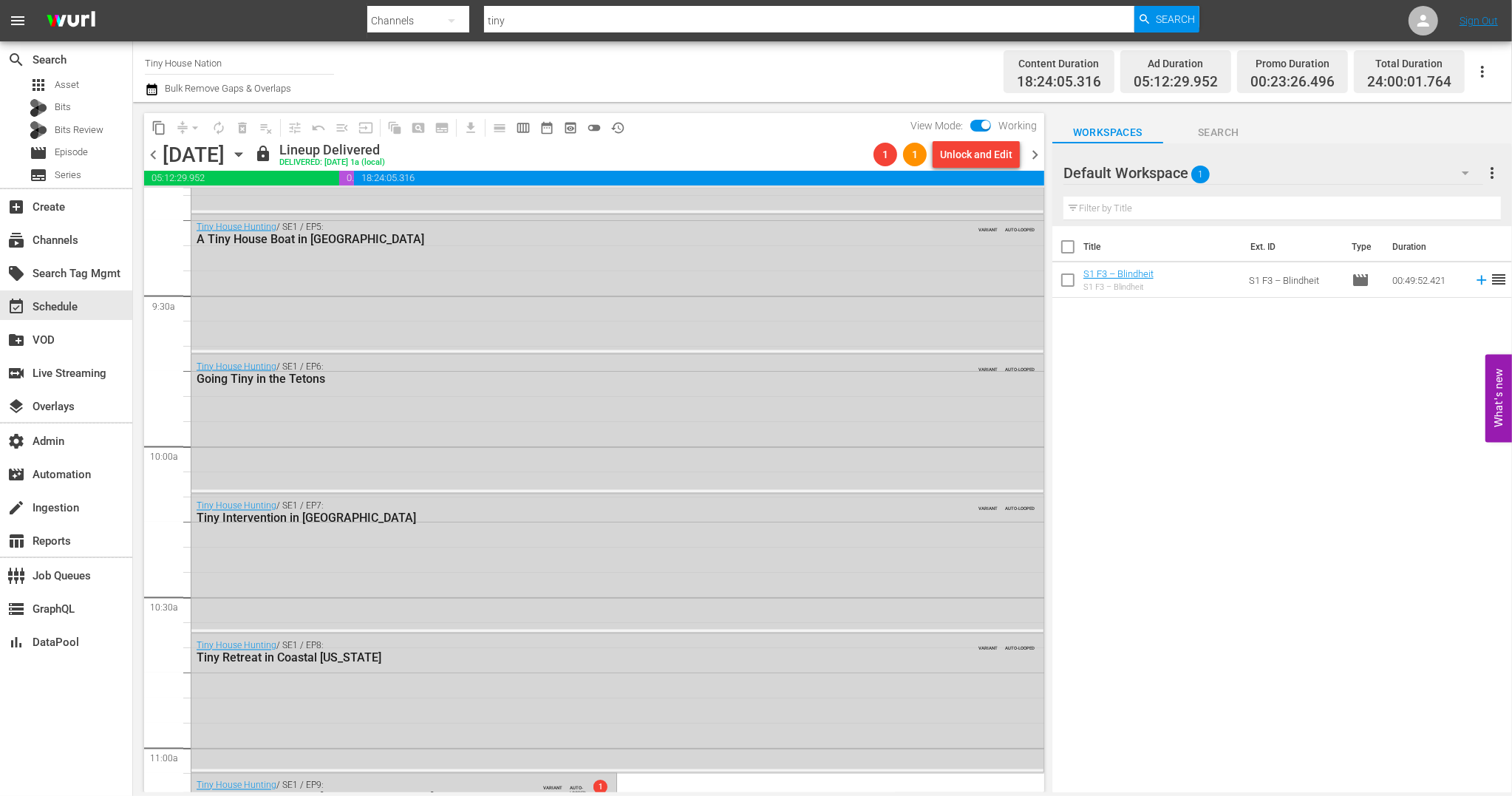
click at [1039, 156] on span "chevron_right" at bounding box center [1035, 155] width 19 height 19
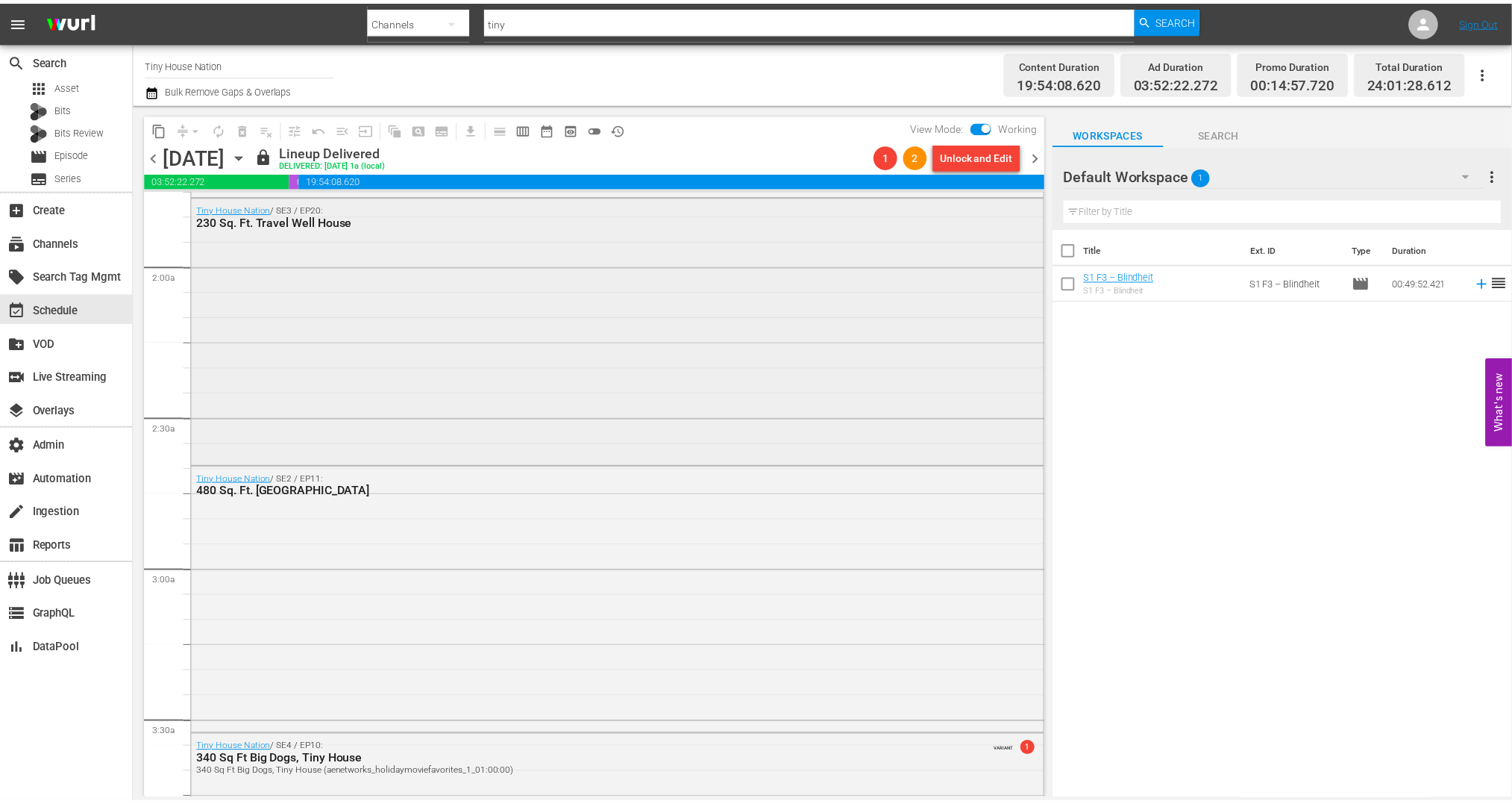
scroll to position [21, 0]
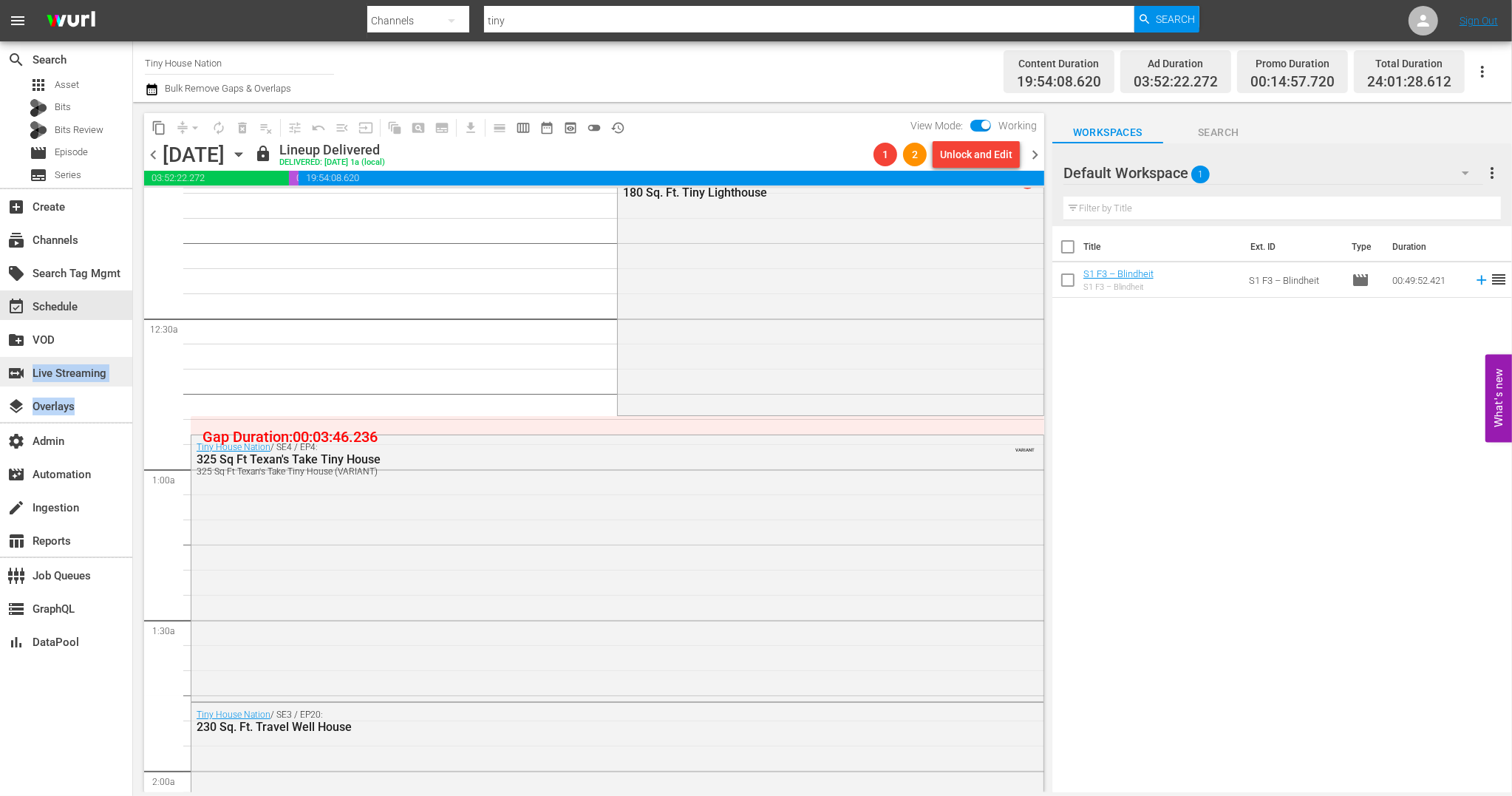
drag, startPoint x: 81, startPoint y: 405, endPoint x: 92, endPoint y: 380, distance: 27.3
click at [92, 380] on div "search Search apps Asset Bits Bits Review movie Episode subtitles Series add_bo…" at bounding box center [66, 439] width 133 height 796
click at [83, 371] on div "switch_video Live Streaming" at bounding box center [41, 371] width 83 height 14
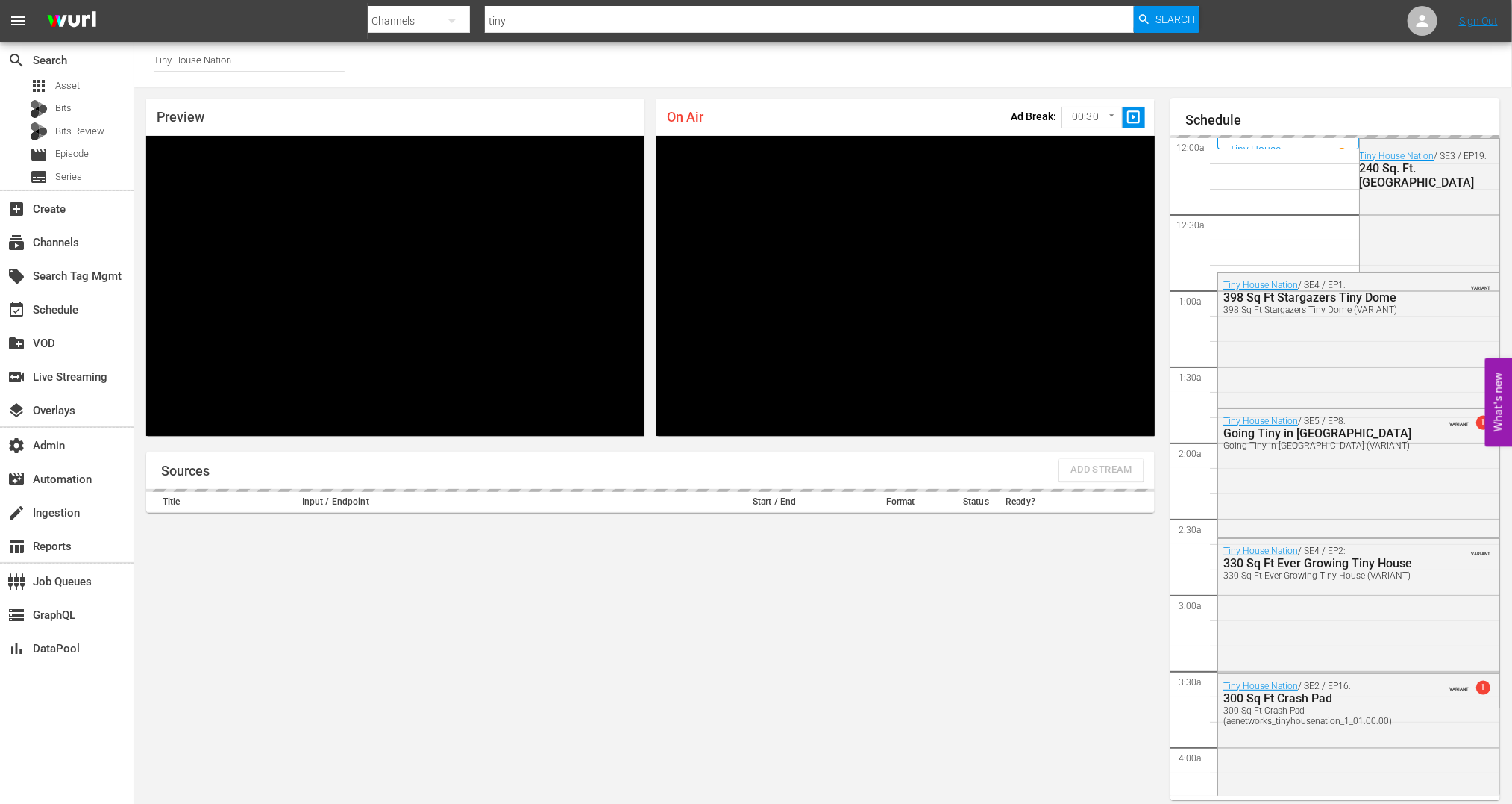
scroll to position [8, 0]
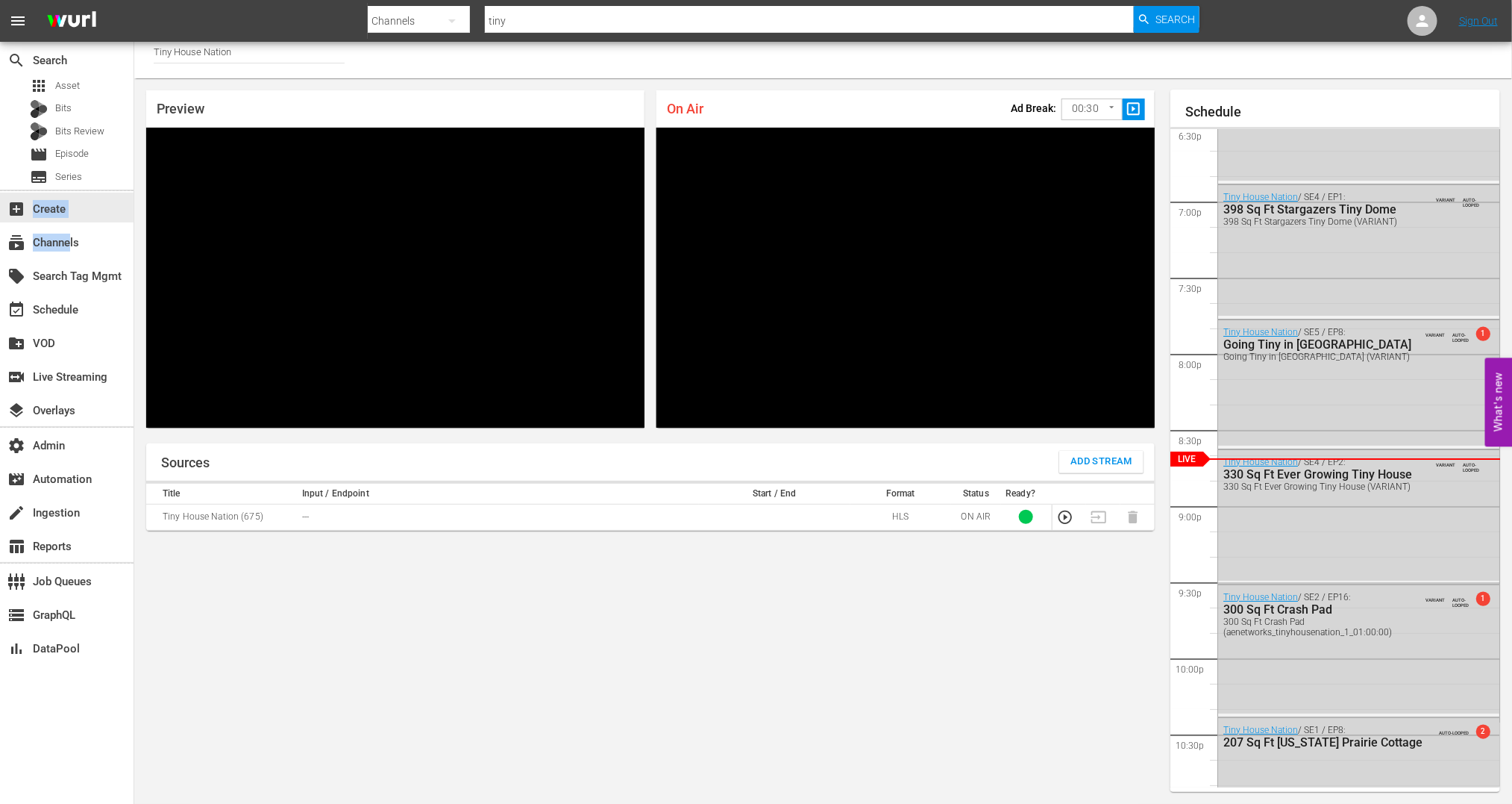
drag, startPoint x: 70, startPoint y: 242, endPoint x: 133, endPoint y: 192, distance: 80.4
click at [133, 192] on div "search Search apps Asset Bits Bits Review movie Episode subtitles Series add_bo…" at bounding box center [67, 443] width 134 height 804
click at [67, 242] on div "subscriptions Channels" at bounding box center [42, 240] width 83 height 14
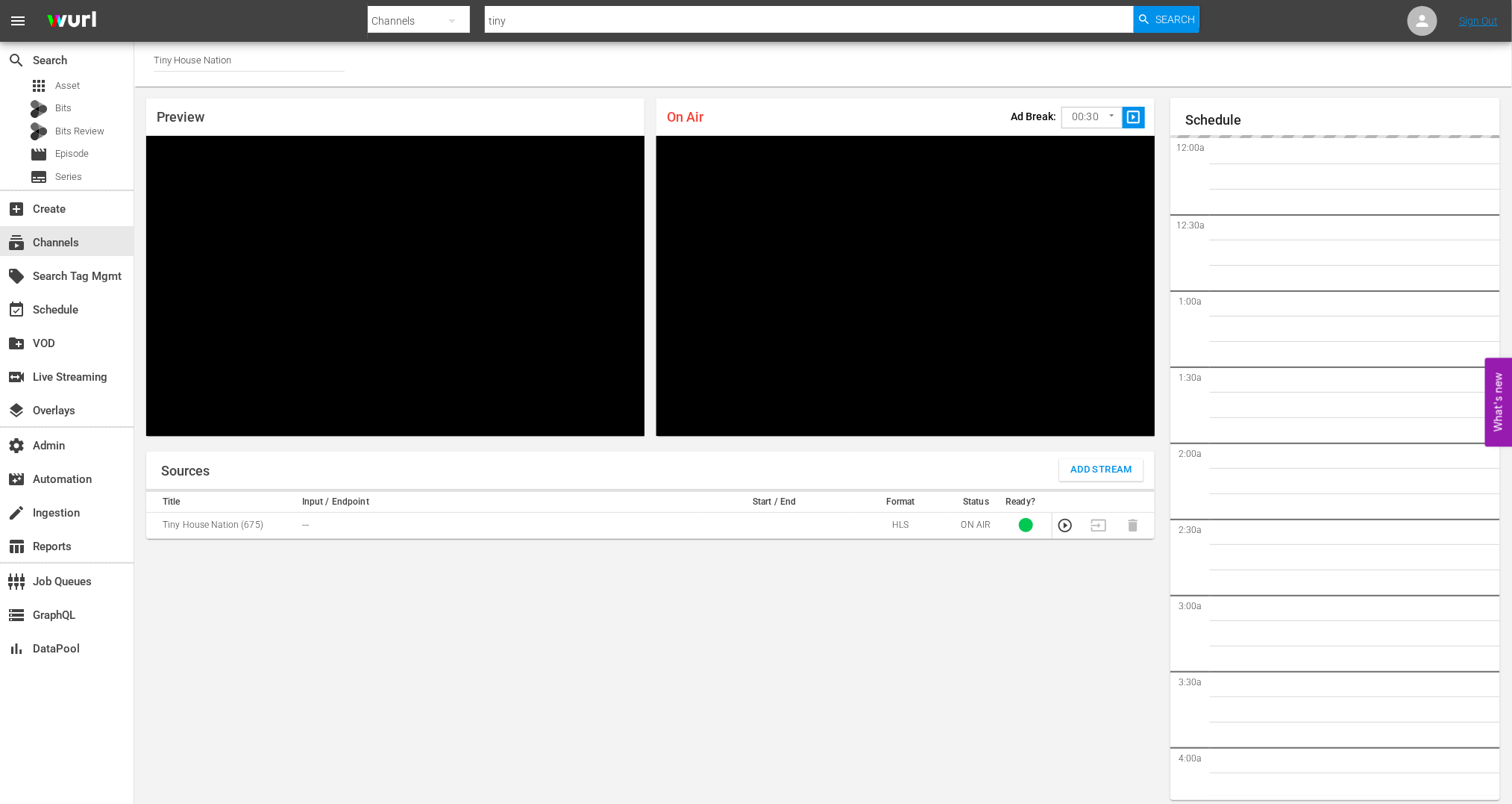
scroll to position [8, 0]
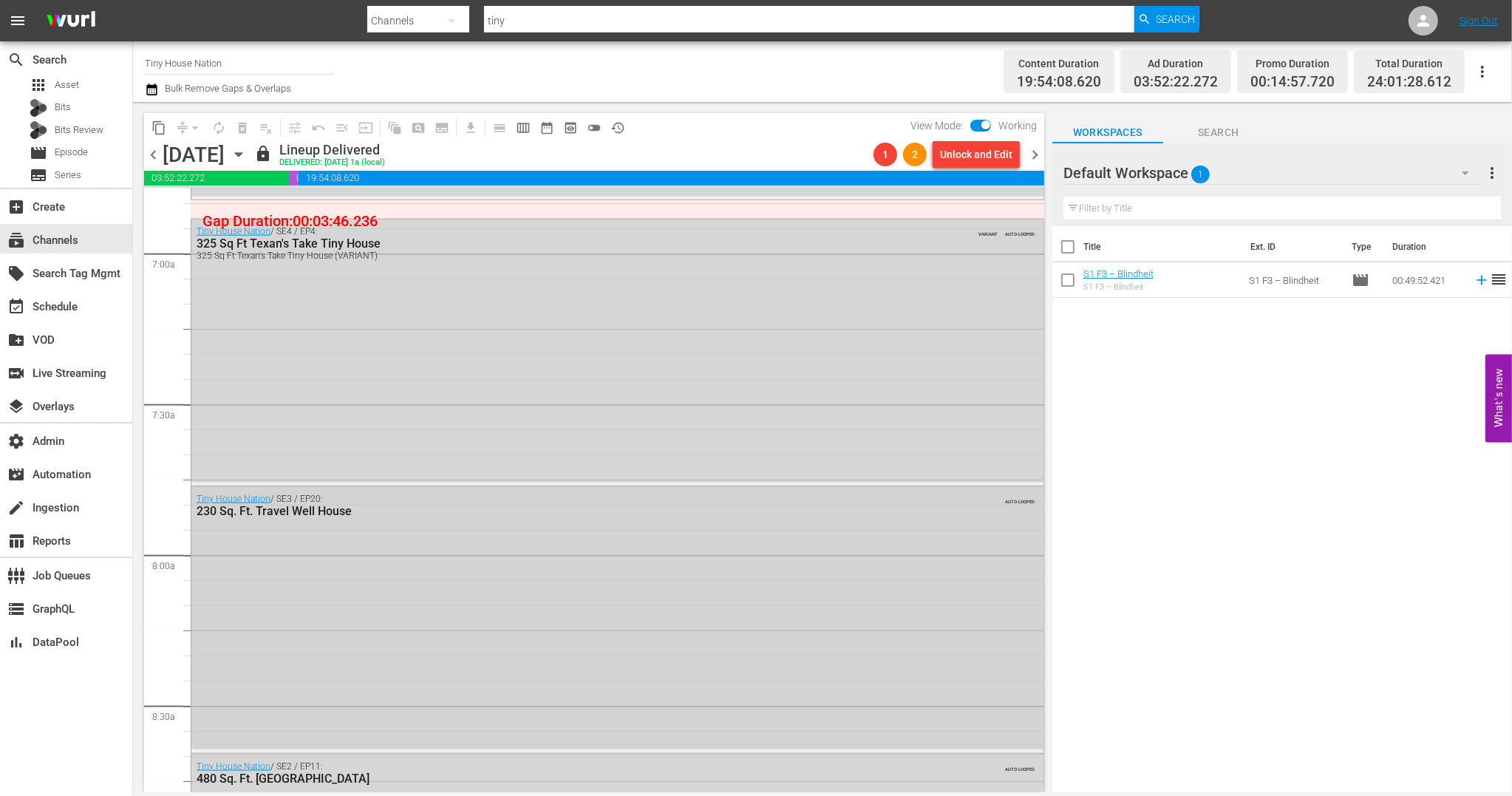
scroll to position [1940, 0]
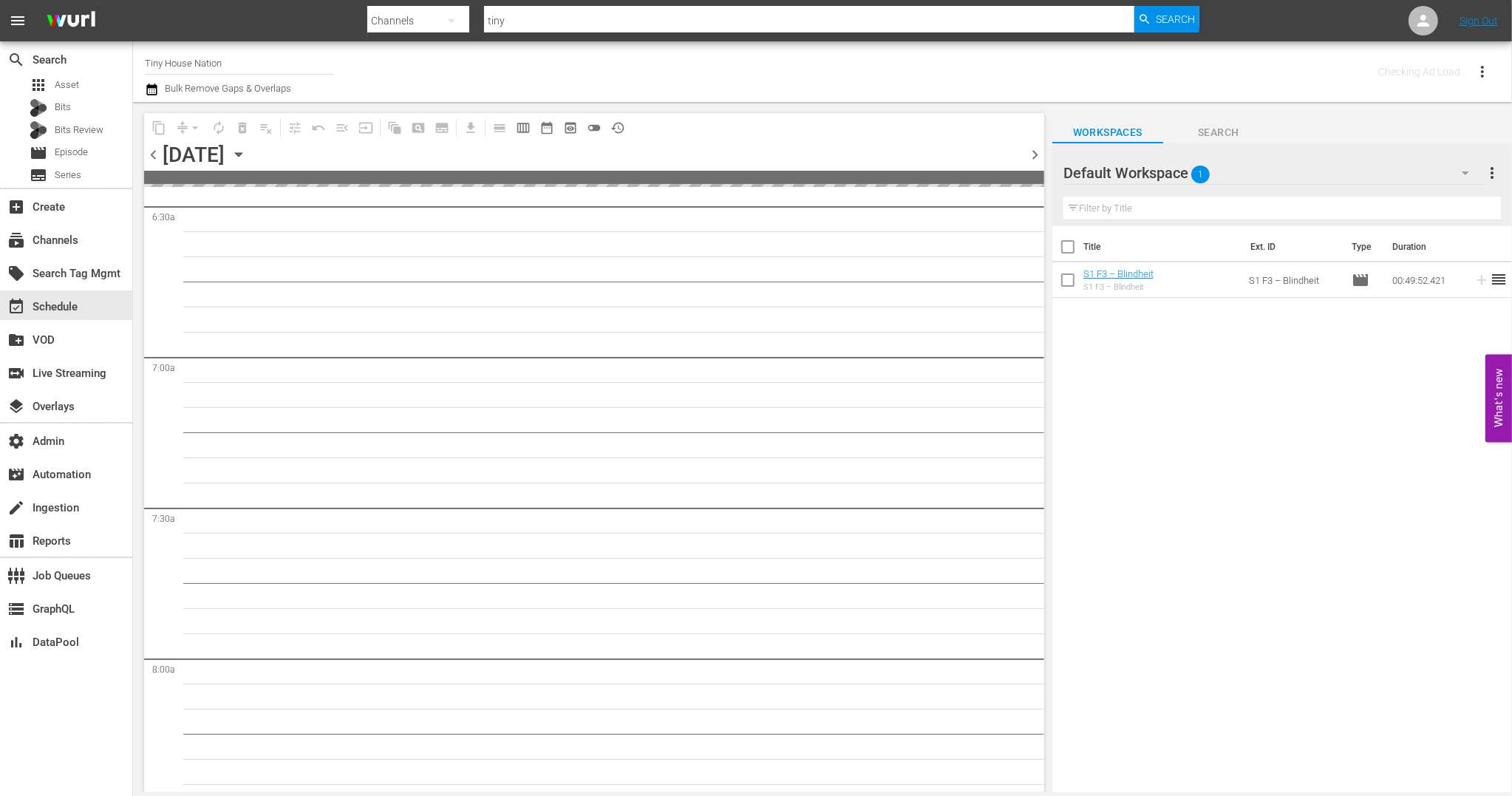
scroll to position [2041, 0]
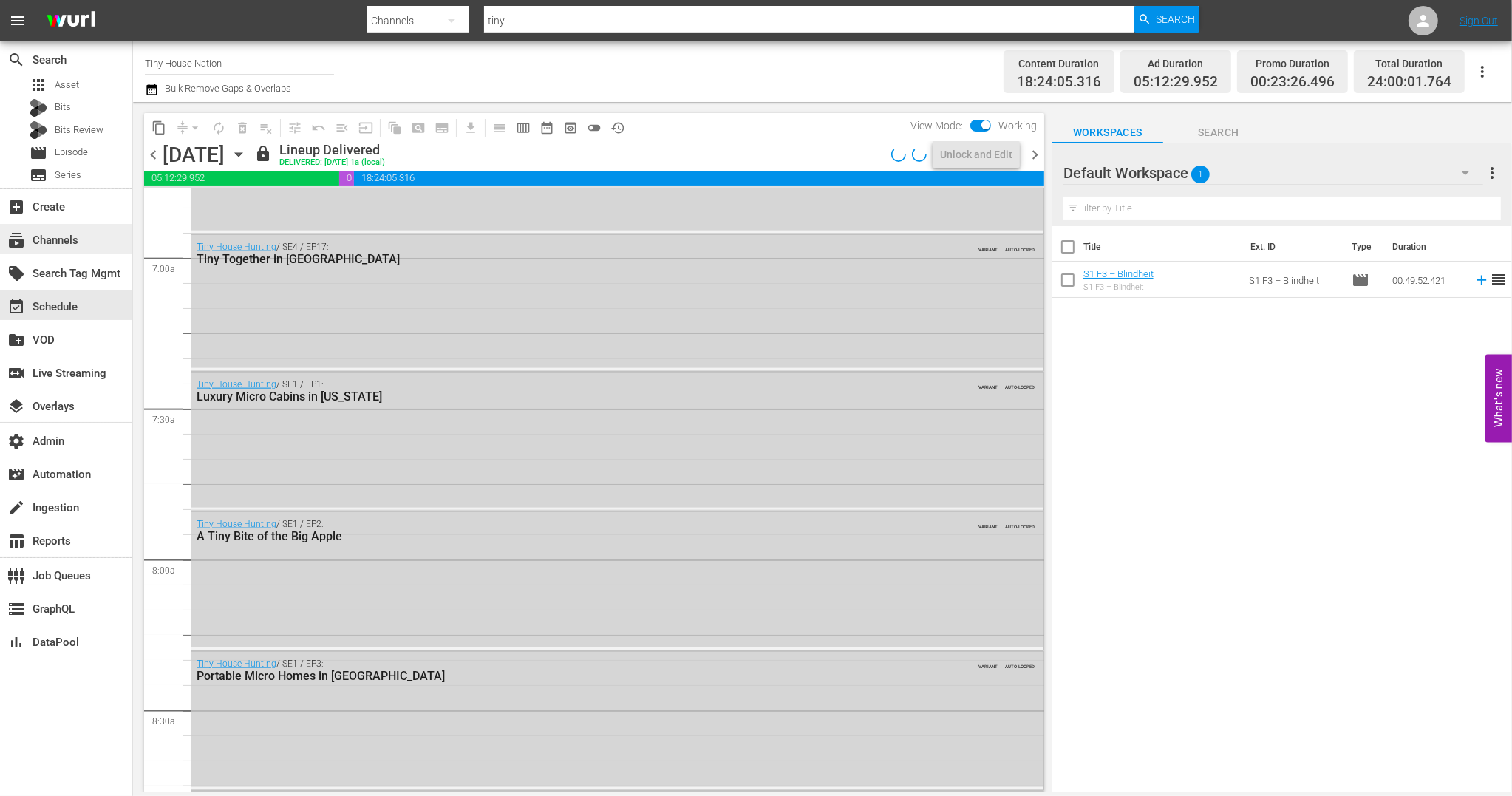
click at [95, 236] on div "subscriptions Channels" at bounding box center [66, 238] width 132 height 29
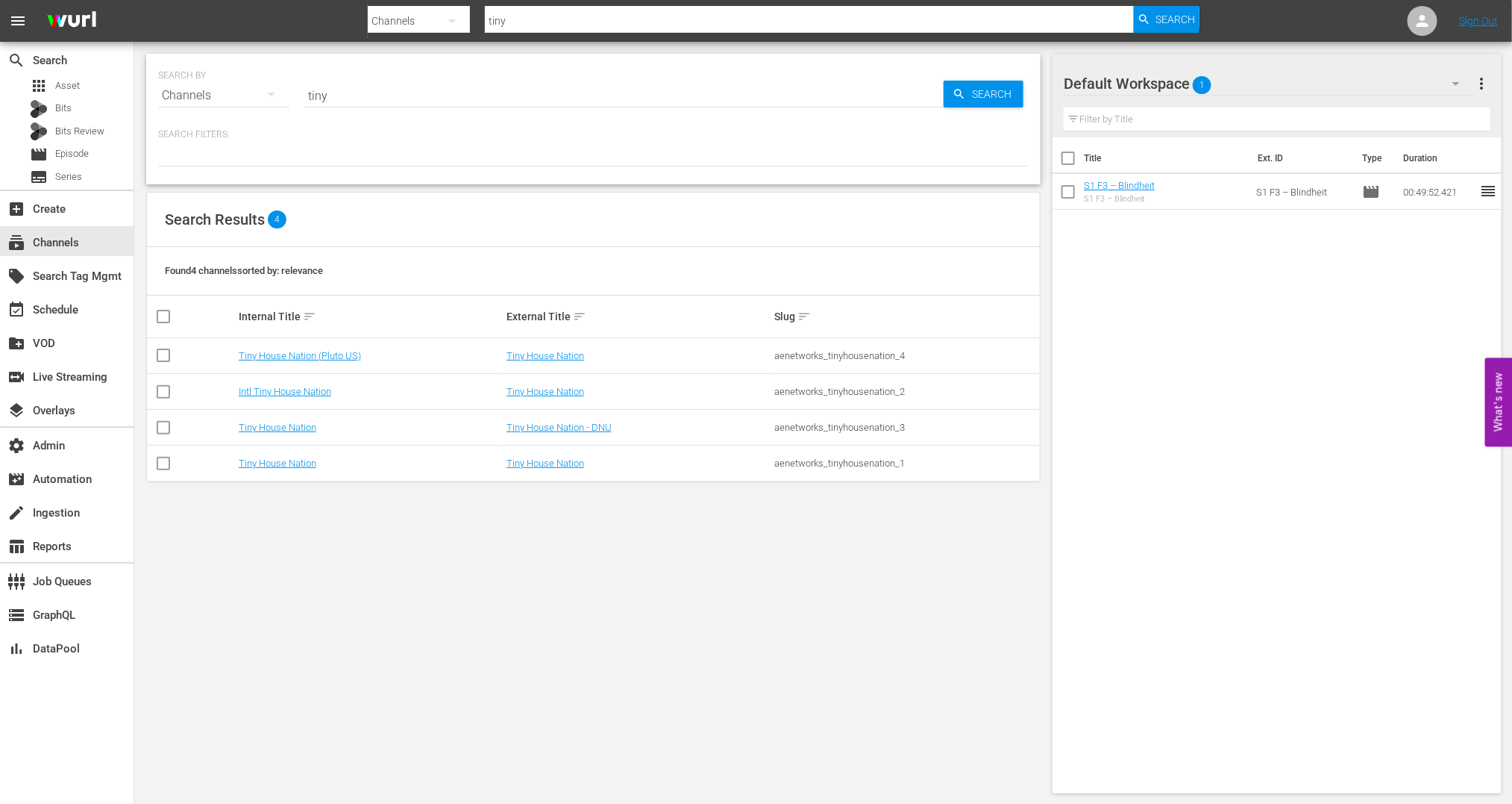
click at [372, 98] on input "tiny" at bounding box center [624, 95] width 639 height 36
type input "t"
type input "dr"
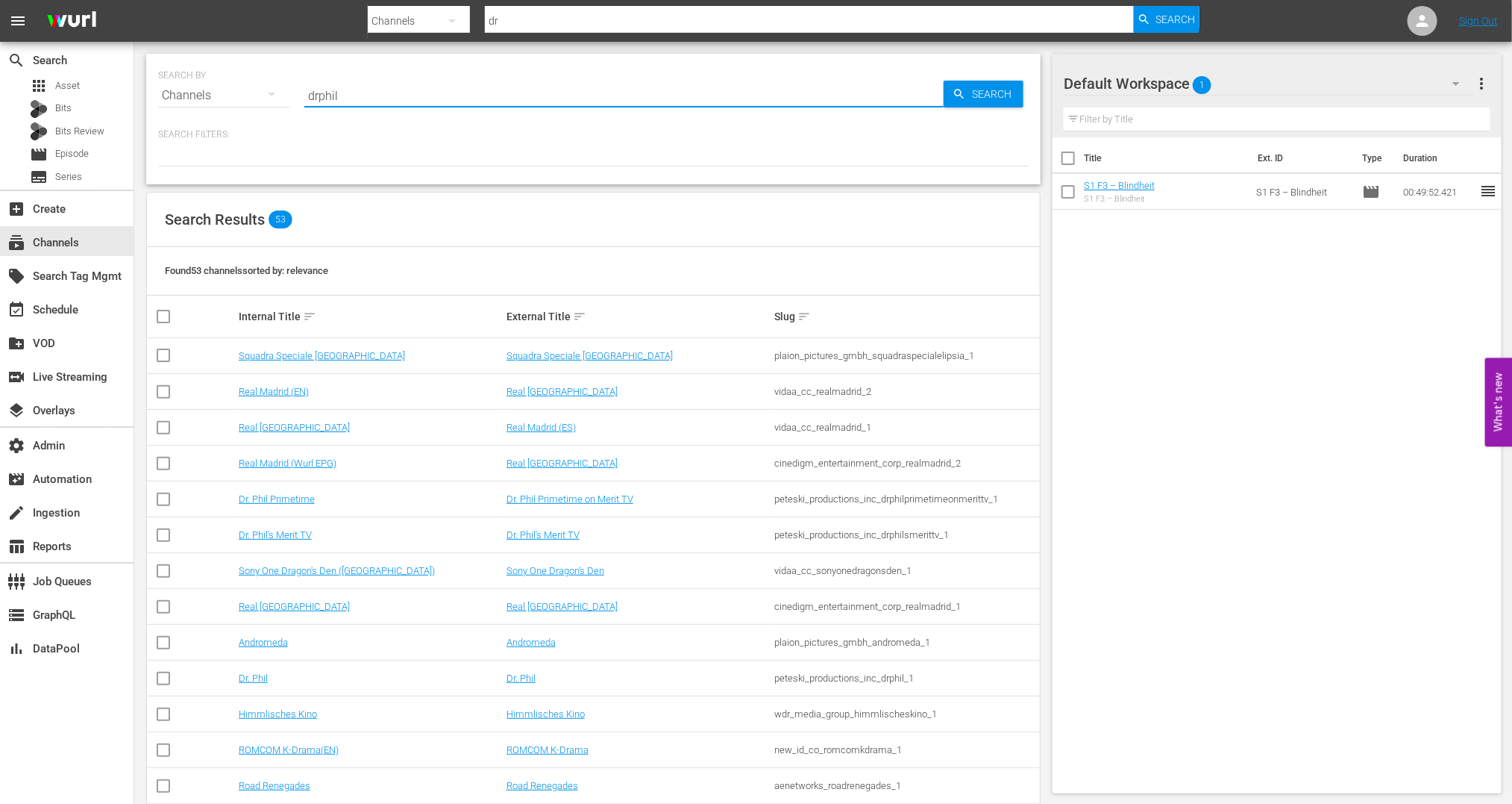
type input "drphil"
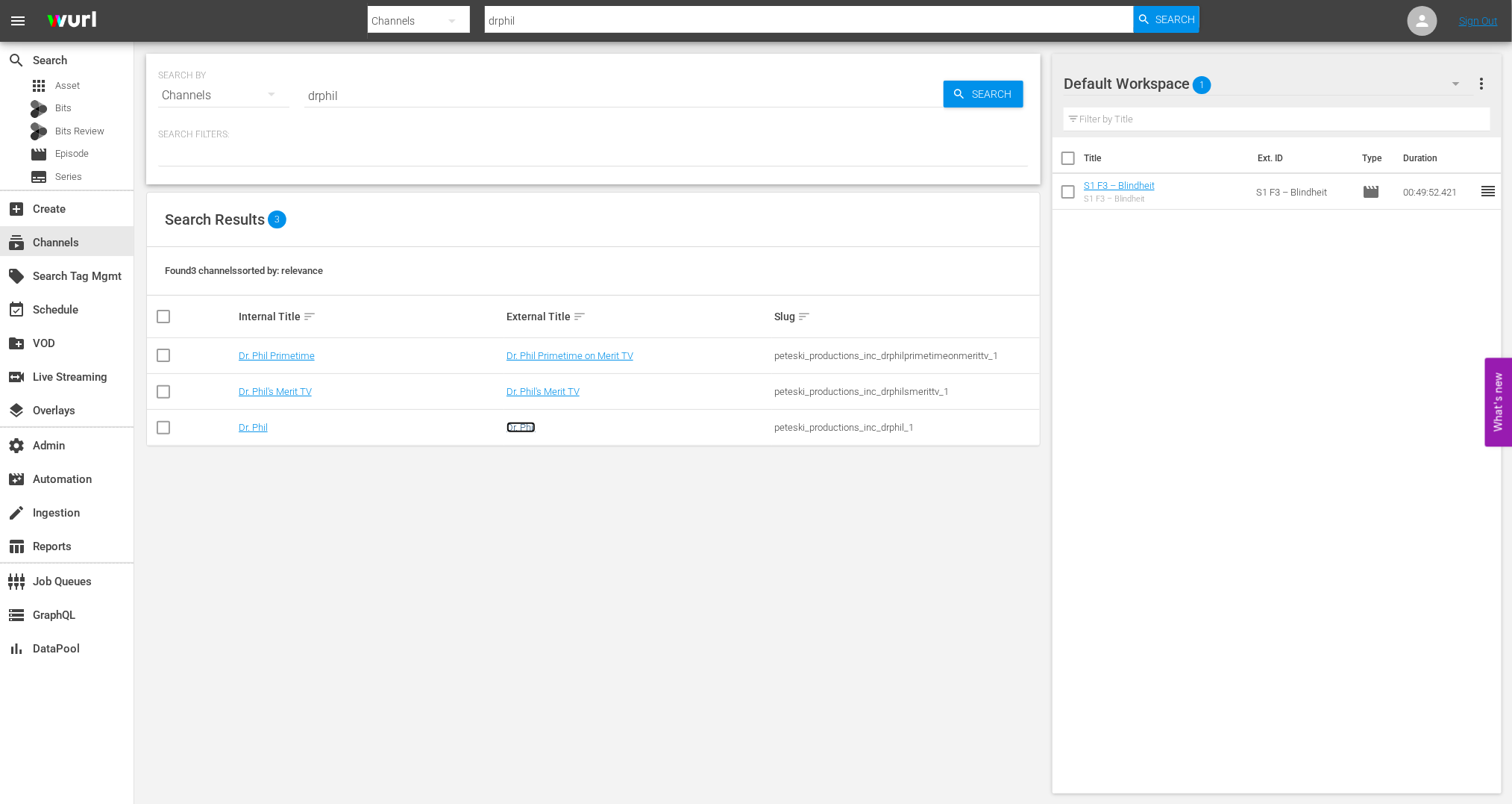
click at [511, 427] on link "Dr. Phil" at bounding box center [521, 427] width 29 height 11
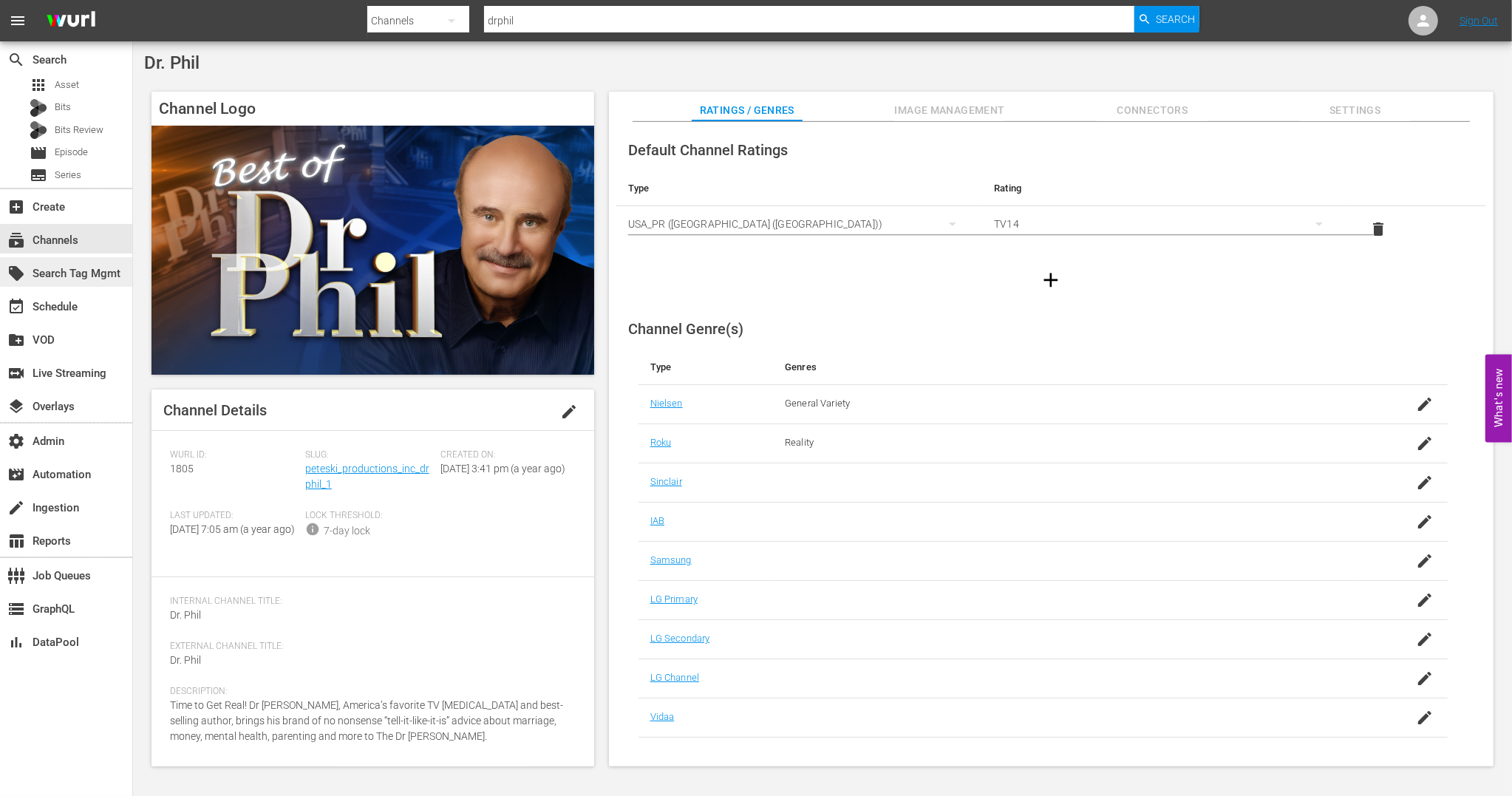
click at [71, 285] on div "local_offer Search Tag Mgmt" at bounding box center [66, 272] width 132 height 29
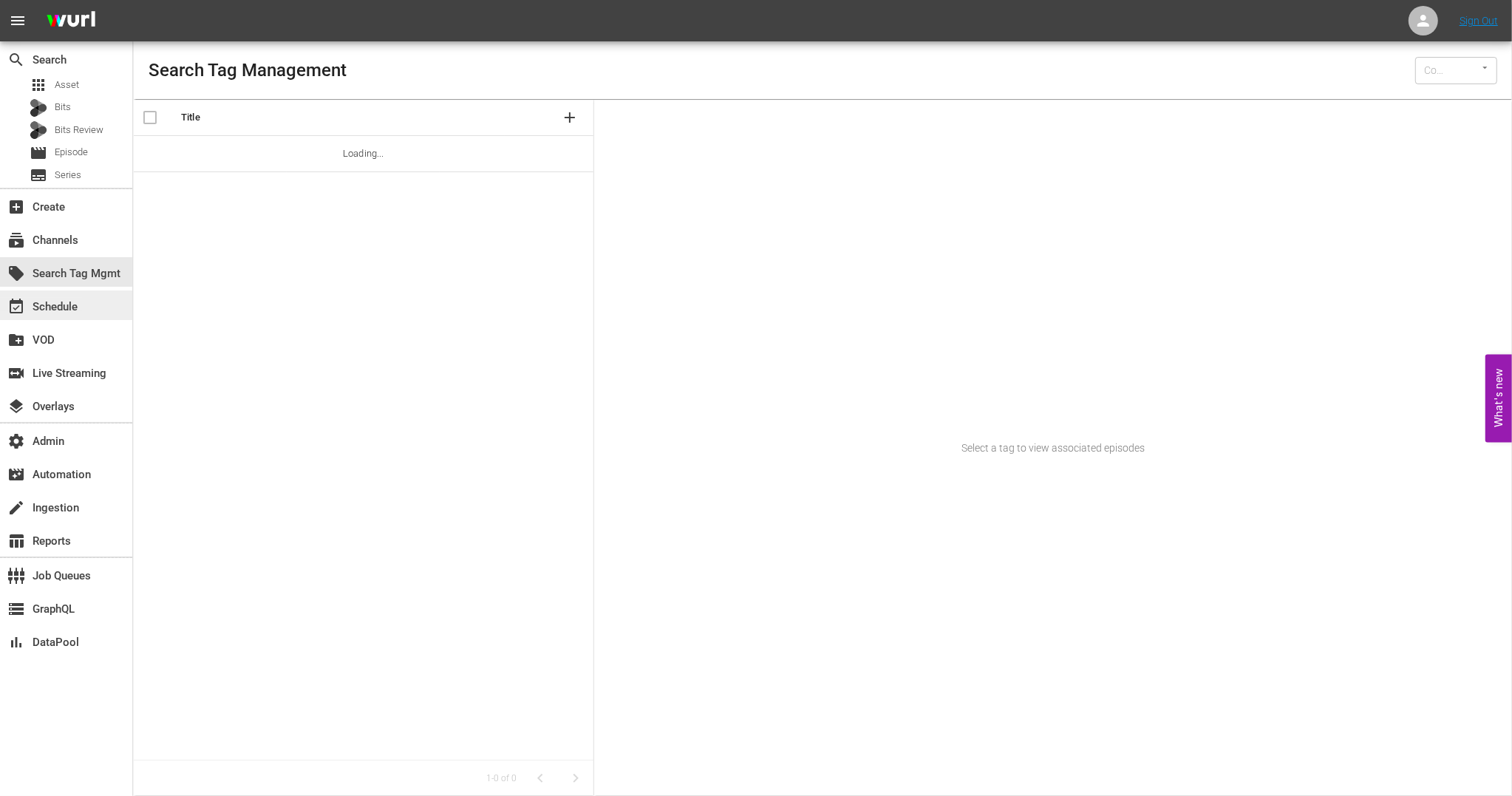
type input "Wurl (15)"
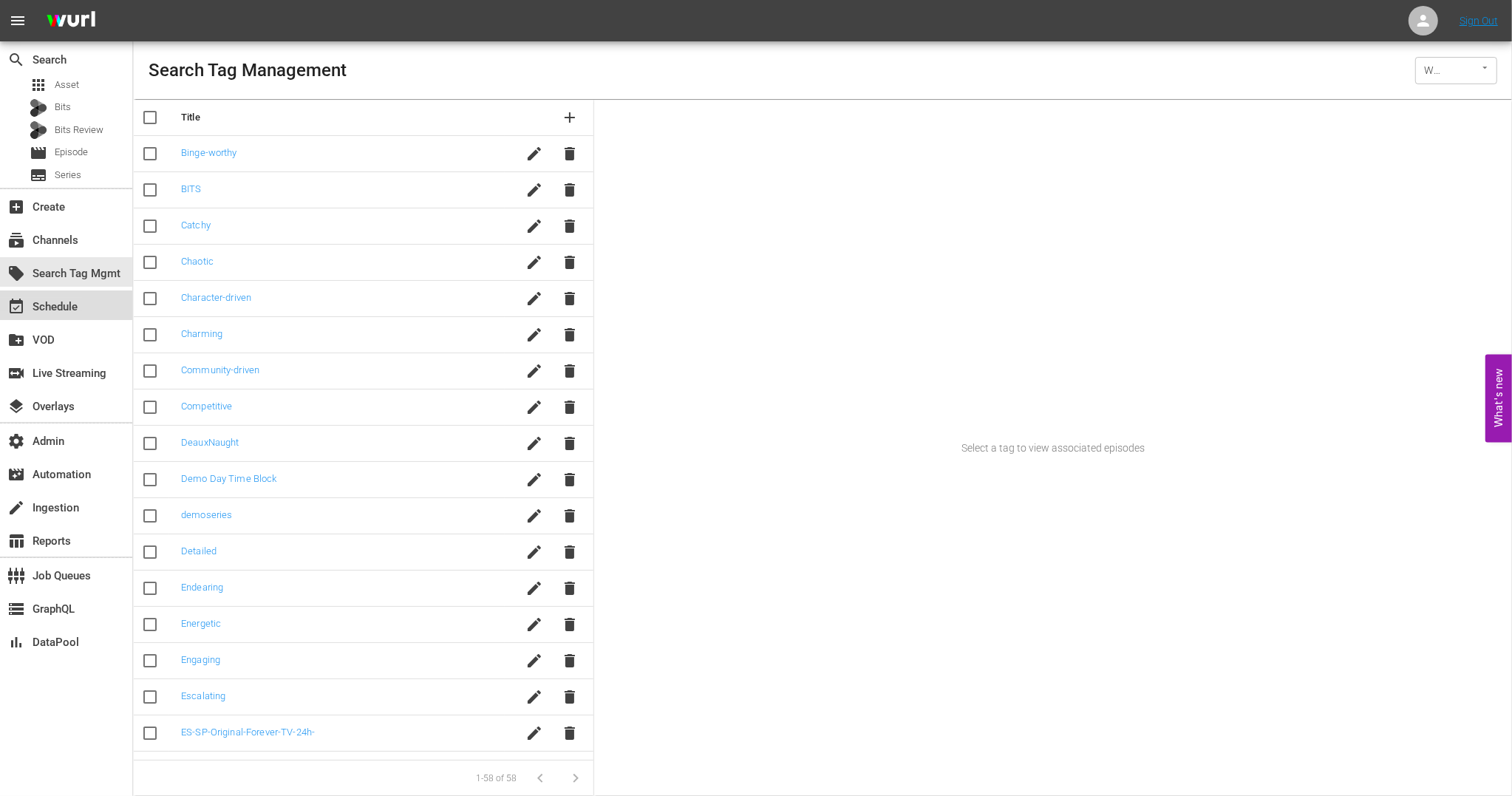
click at [65, 311] on div "event_available Schedule" at bounding box center [41, 305] width 83 height 14
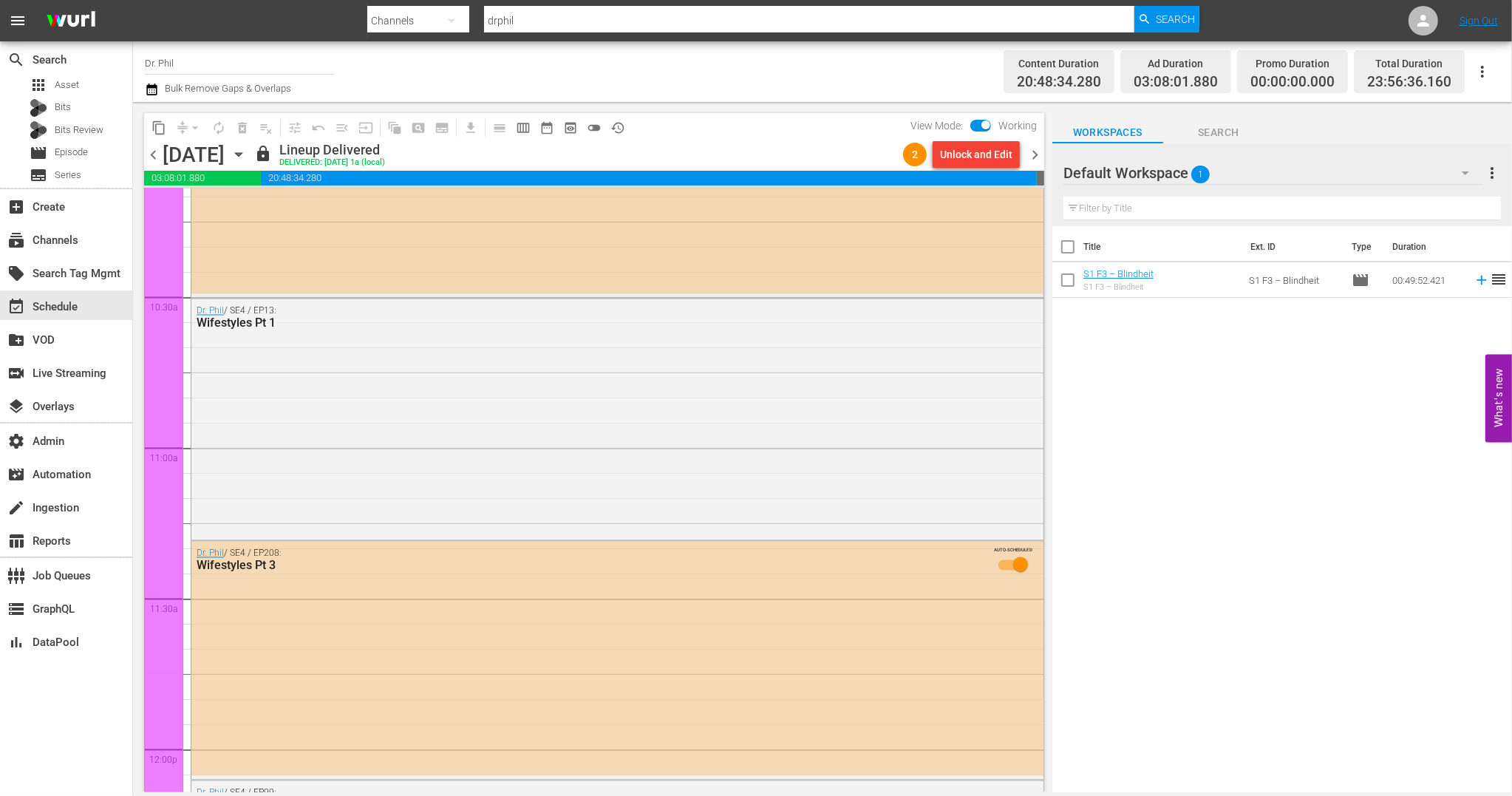
scroll to position [3068, 0]
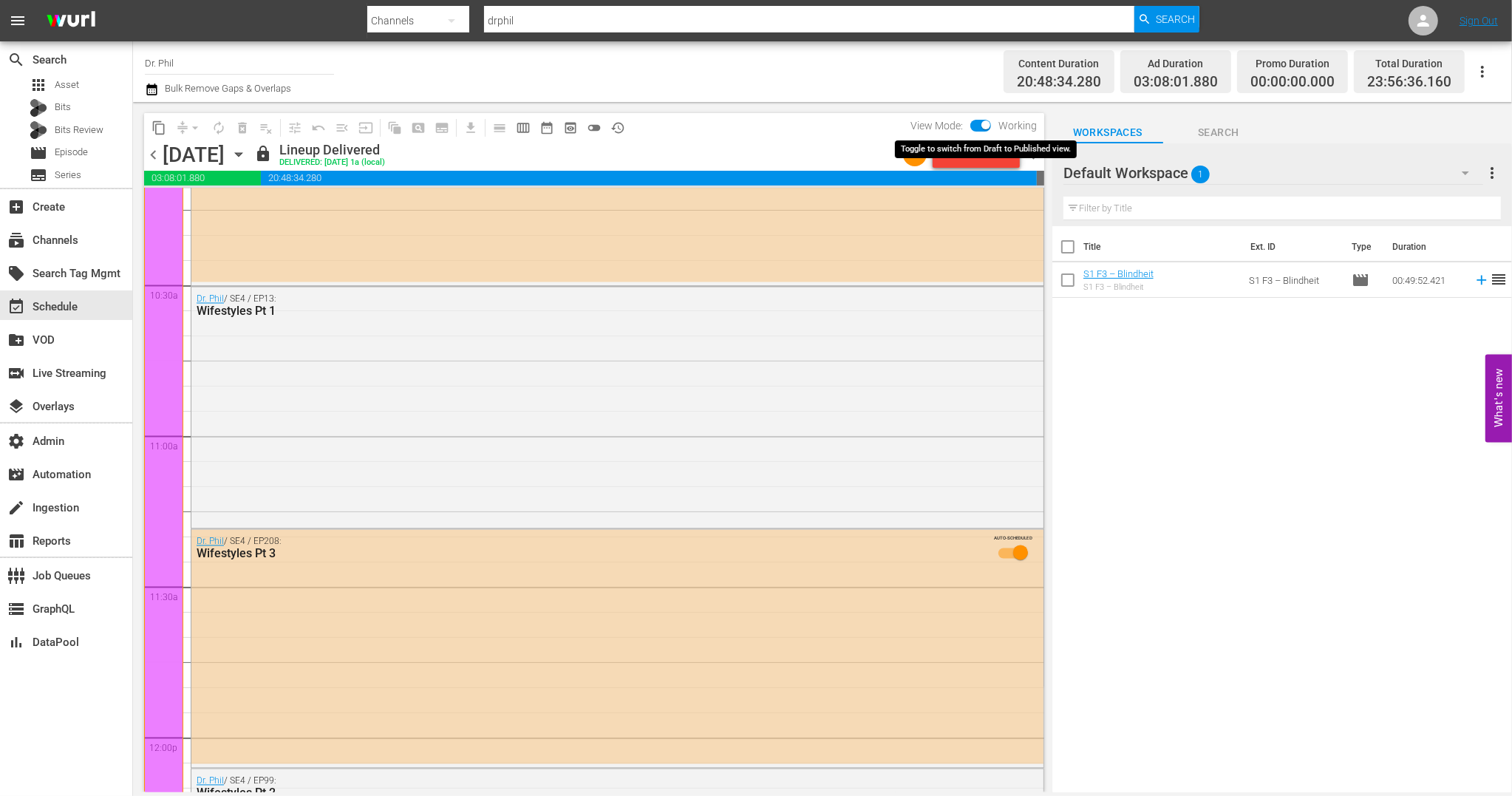
click at [978, 125] on input "checkbox" at bounding box center [985, 128] width 31 height 11
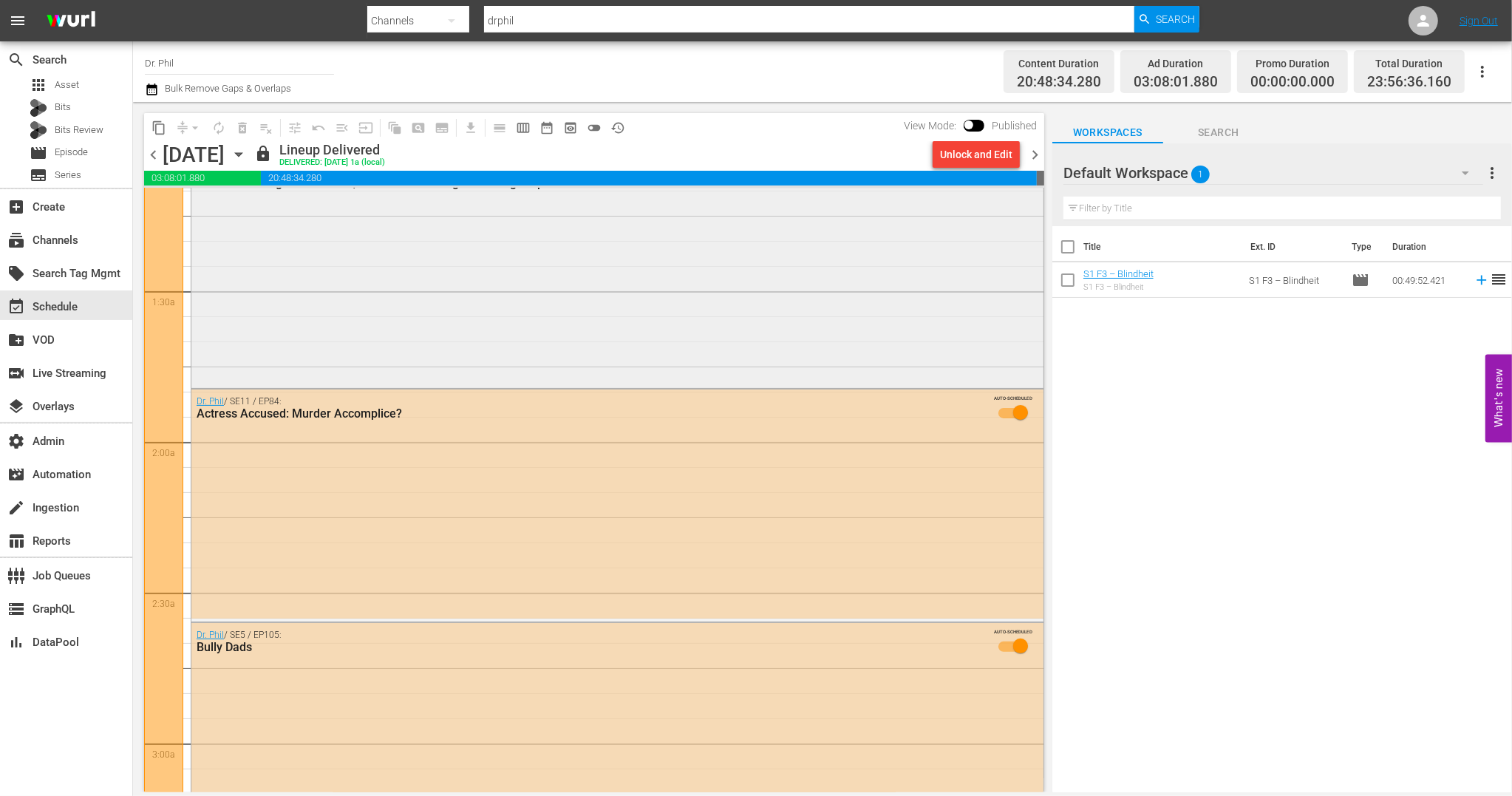
scroll to position [0, 0]
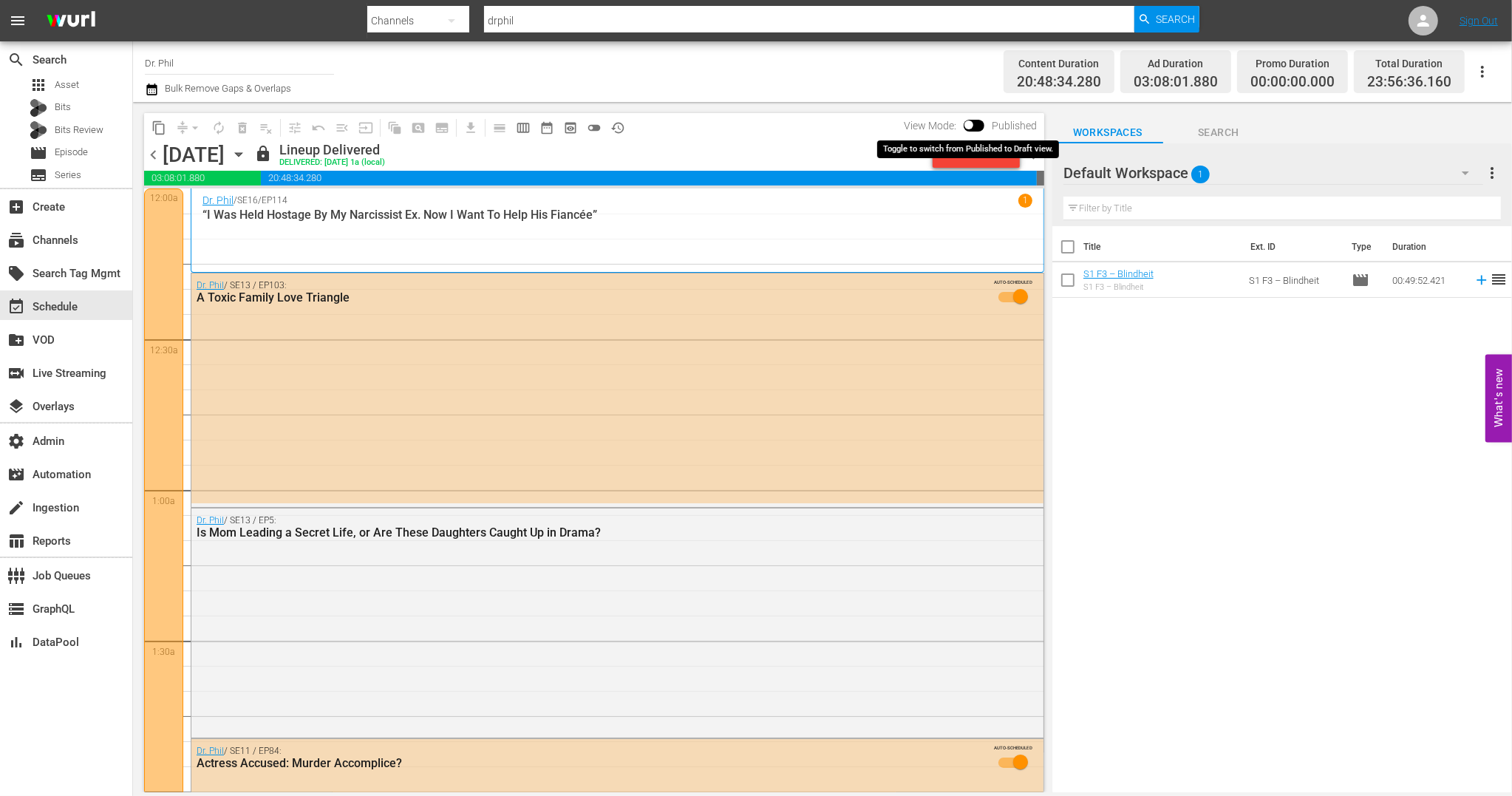
click at [967, 126] on input "checkbox" at bounding box center [969, 128] width 31 height 11
checkbox input "true"
click at [1030, 155] on span "chevron_right" at bounding box center [1035, 155] width 19 height 19
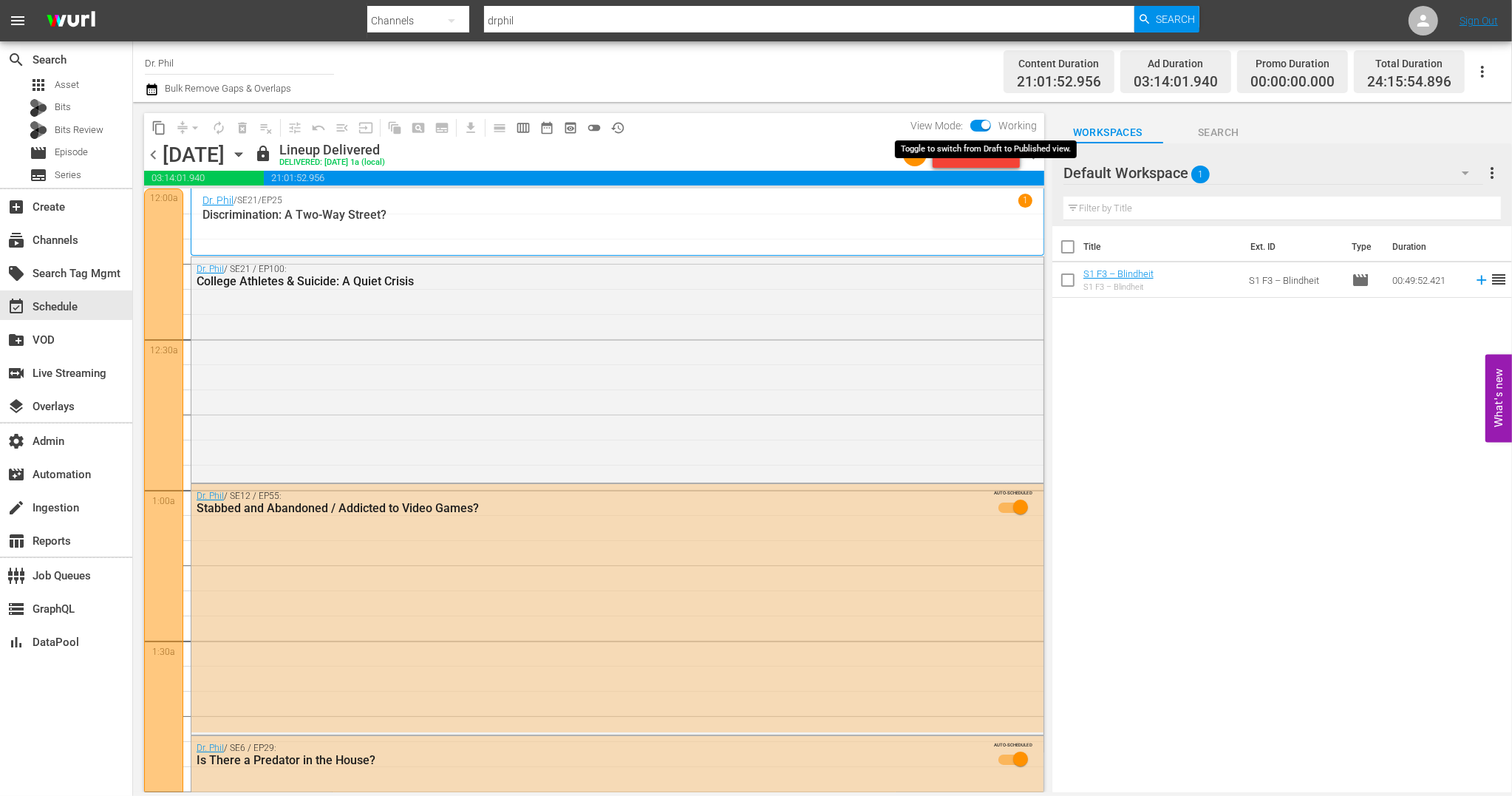
click at [981, 125] on input "checkbox" at bounding box center [985, 128] width 31 height 11
click at [967, 124] on input "checkbox" at bounding box center [969, 128] width 31 height 11
checkbox input "true"
click at [616, 127] on span "history_outlined" at bounding box center [618, 128] width 15 height 15
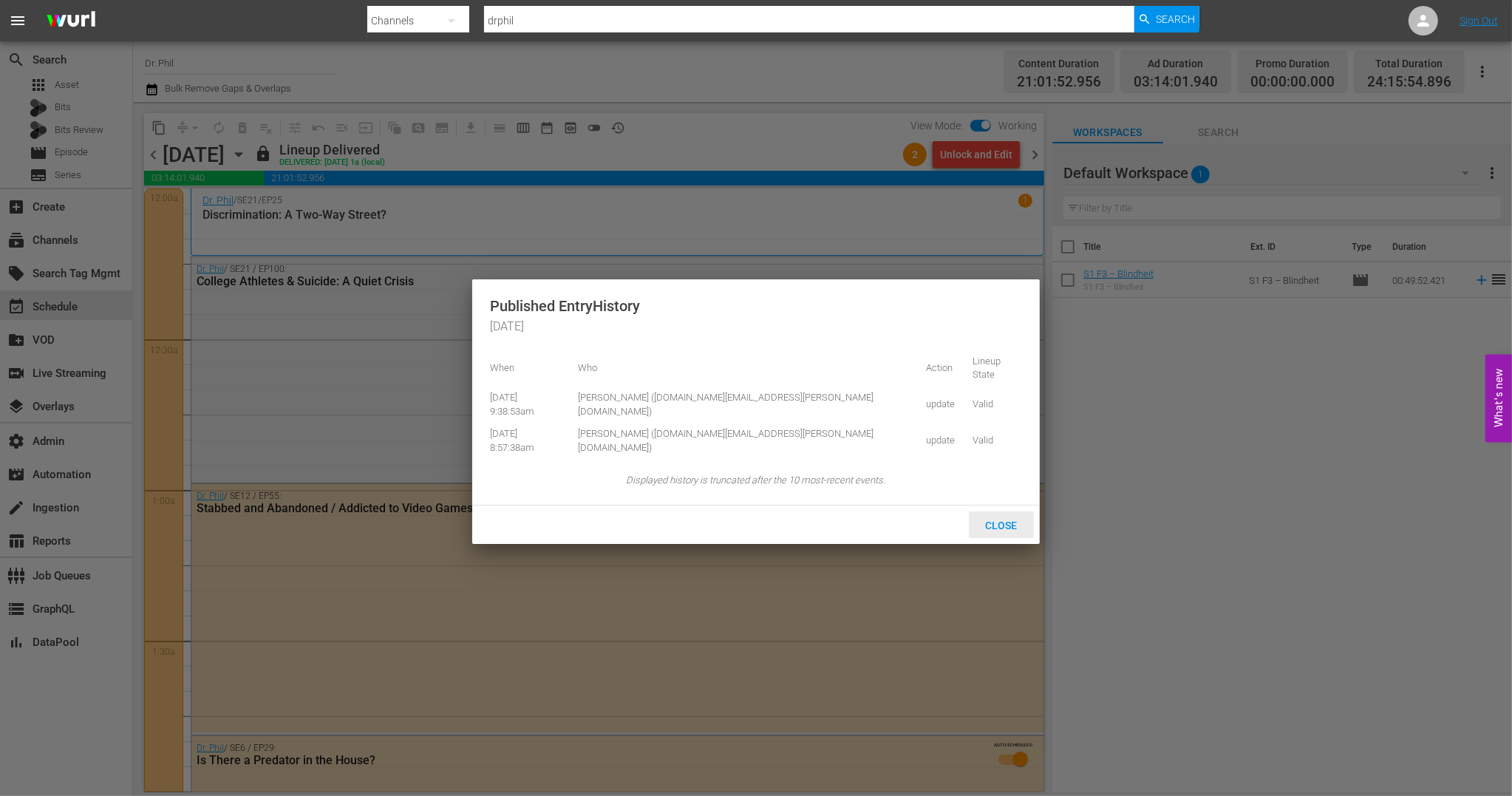
click at [1004, 519] on span "Close" at bounding box center [1002, 525] width 56 height 12
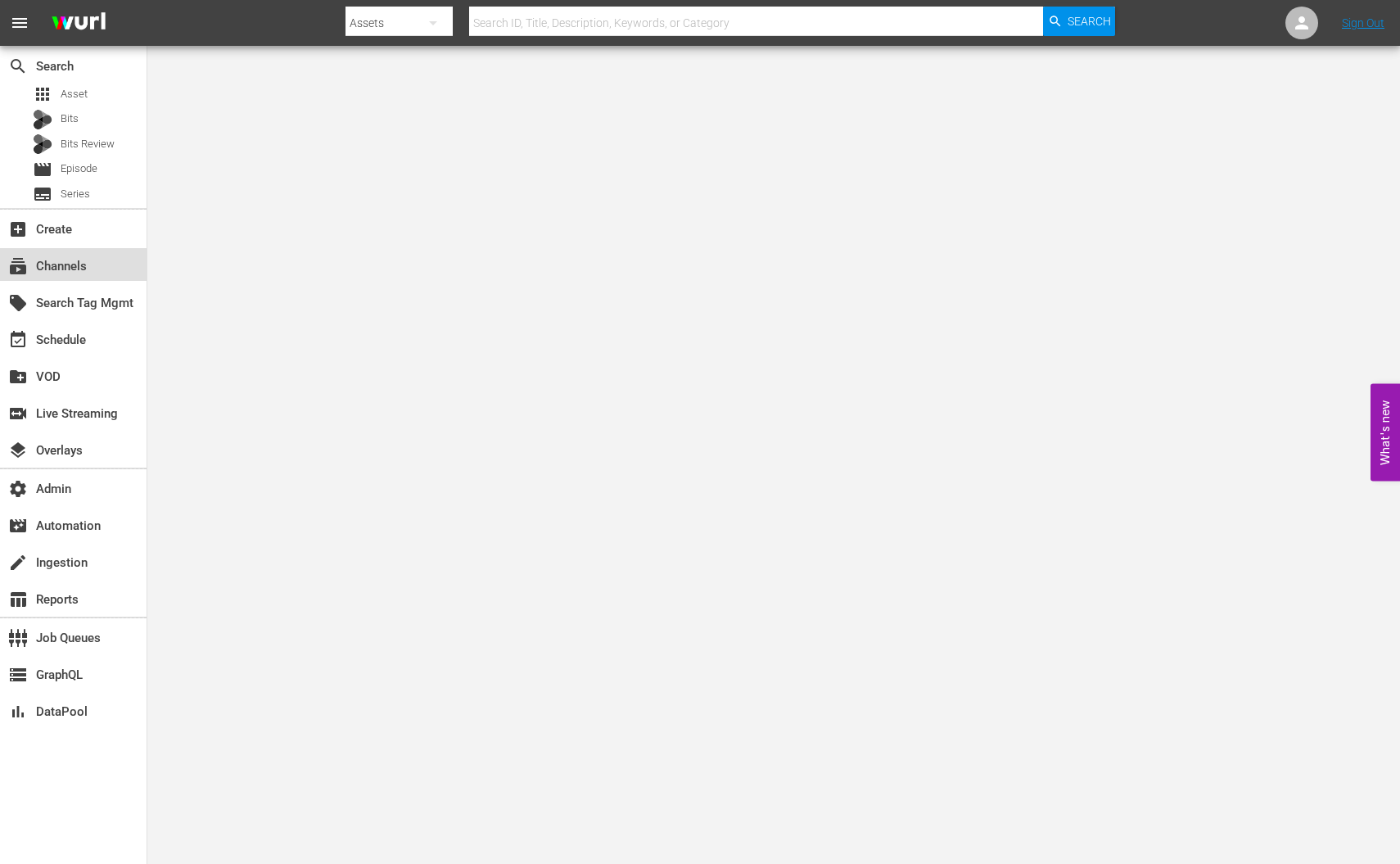
click at [95, 263] on div "subscriptions Channels" at bounding box center [73, 264] width 146 height 32
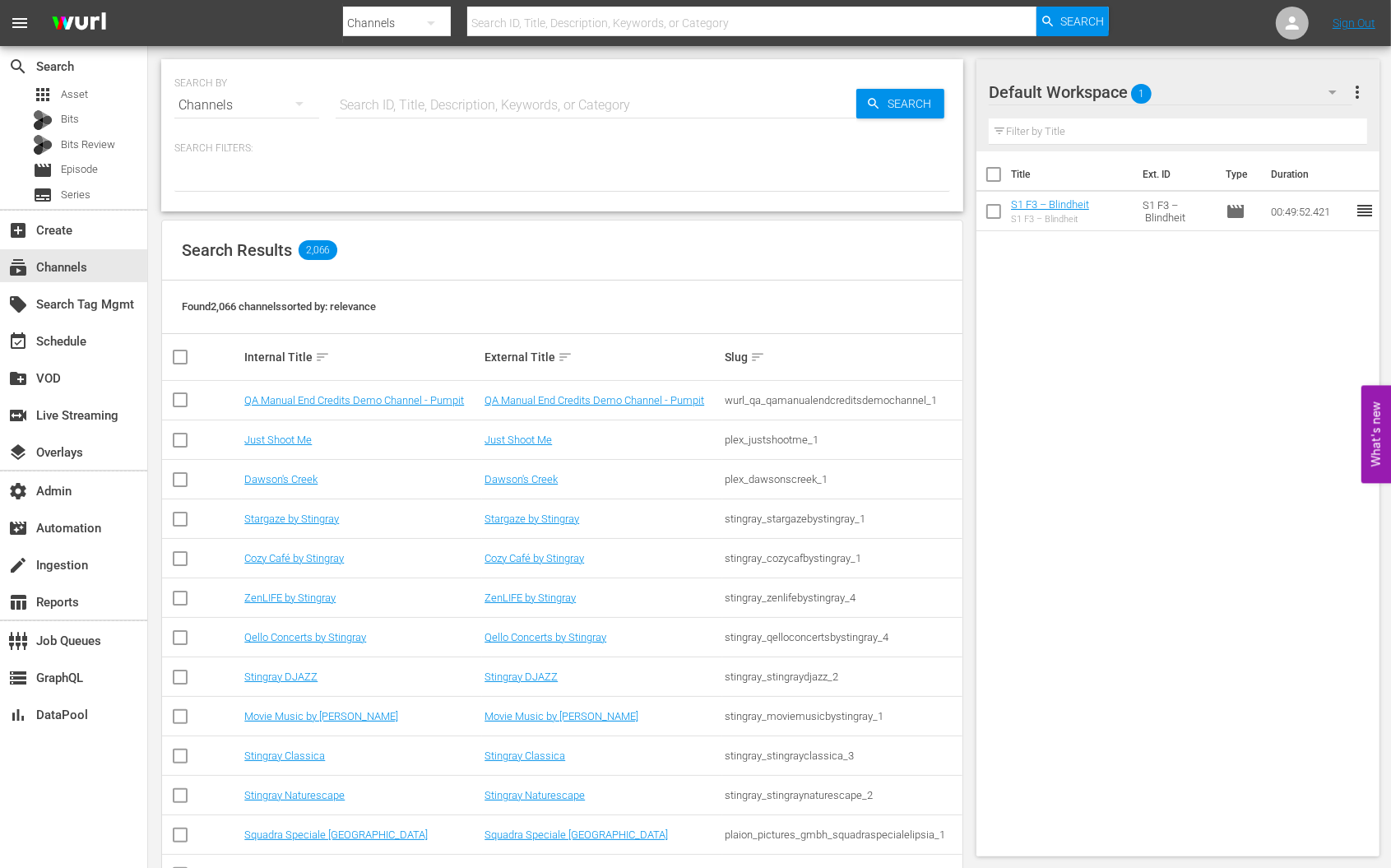
click at [409, 111] on input "text" at bounding box center [596, 104] width 520 height 39
type input "t"
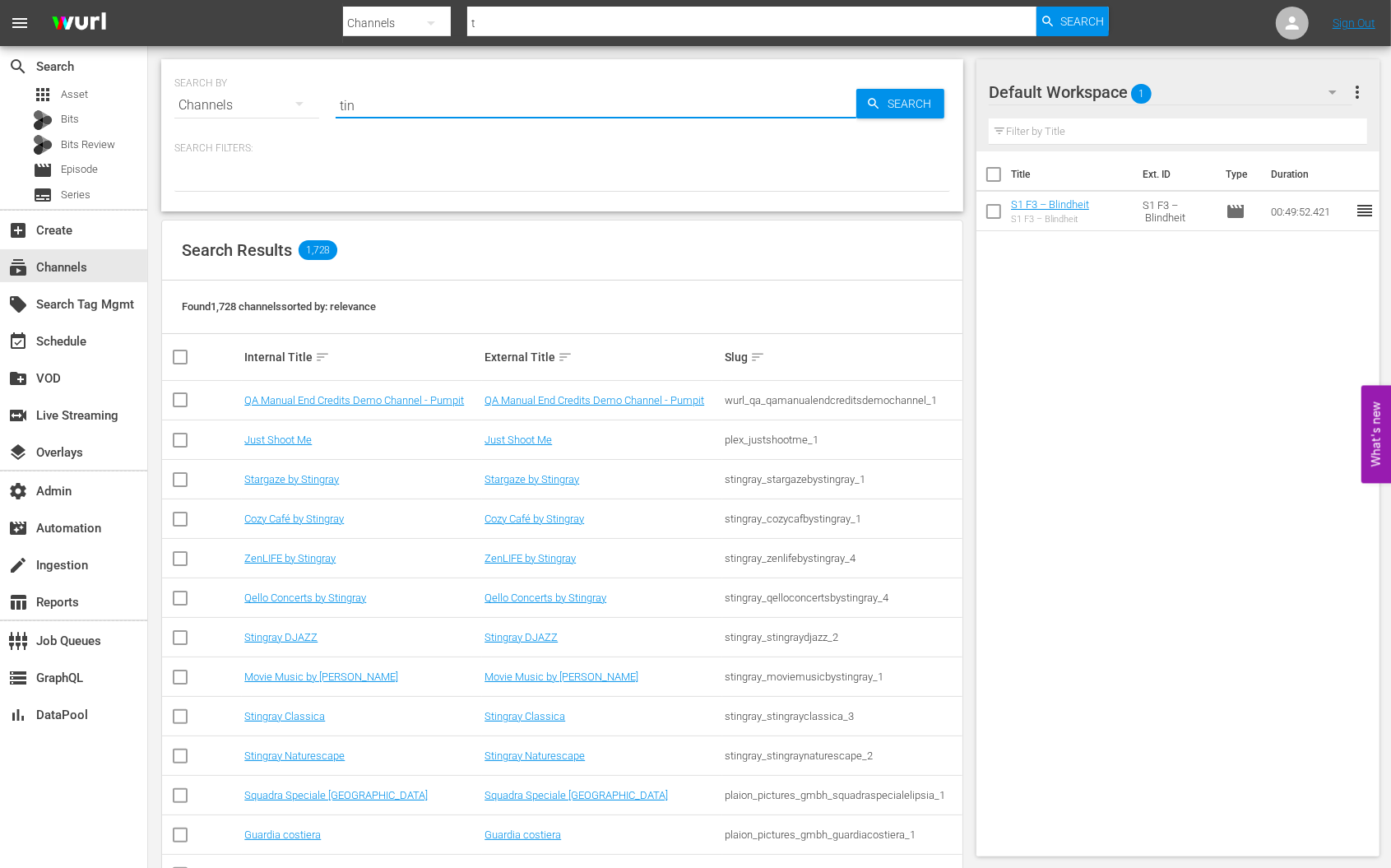
type input "tiny"
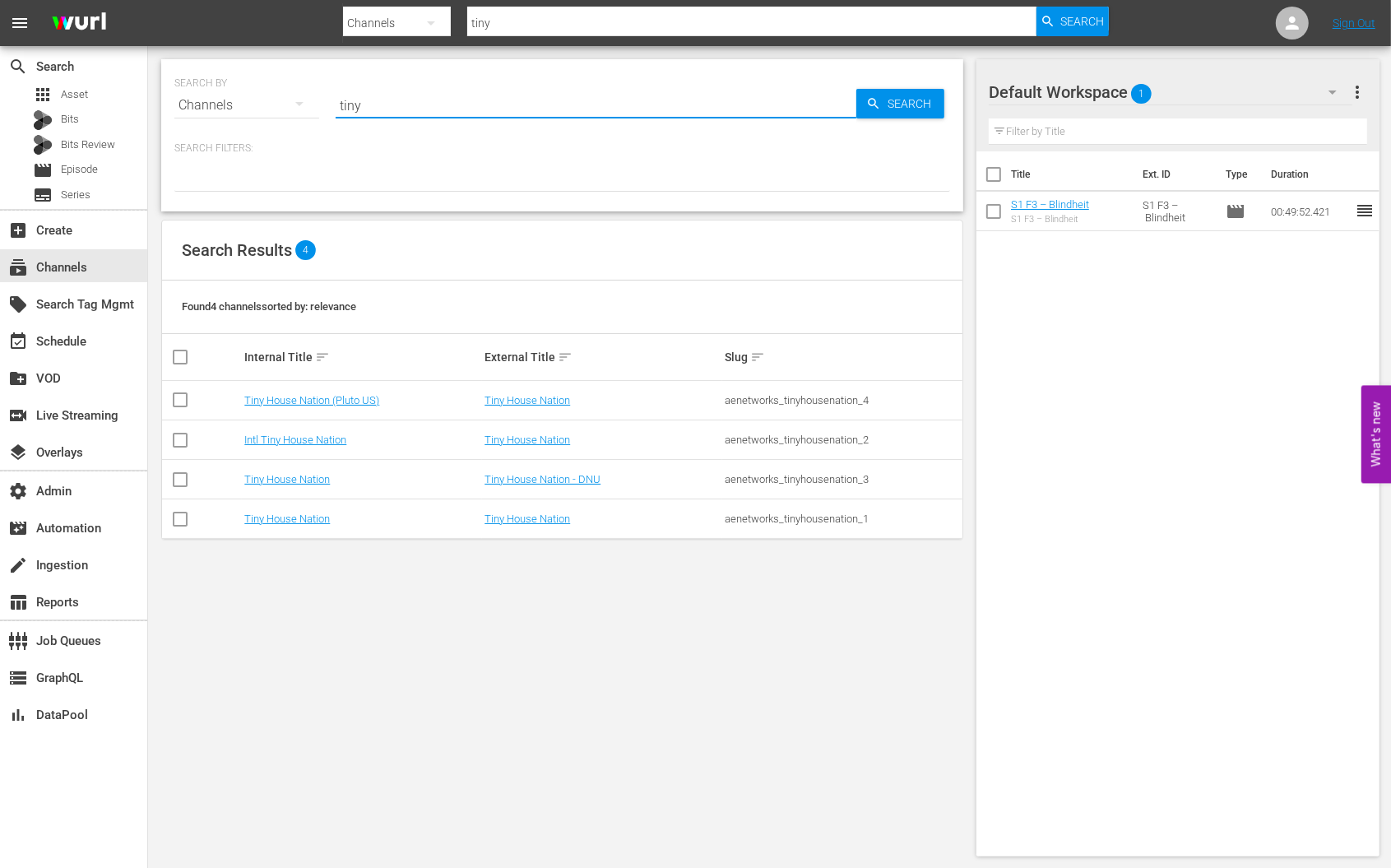
type input "Tiny House Nation"
click at [490, 572] on div "SEARCH BY Search By Channels Search ID, Title, Description, Keywords, or Catego…" at bounding box center [562, 458] width 829 height 824
type input "Tiny House Nation"
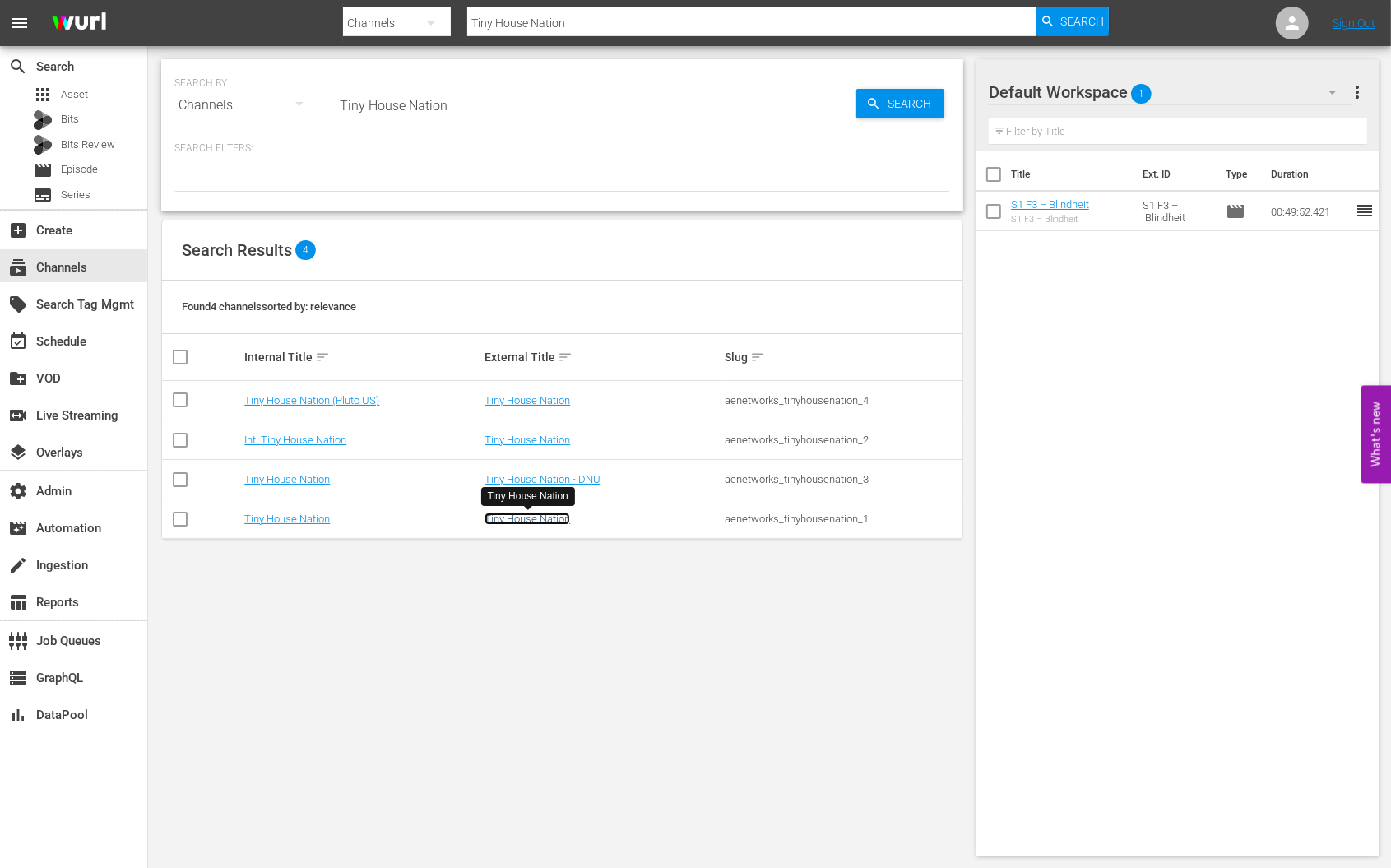
click at [515, 518] on link "Tiny House Nation" at bounding box center [527, 519] width 85 height 13
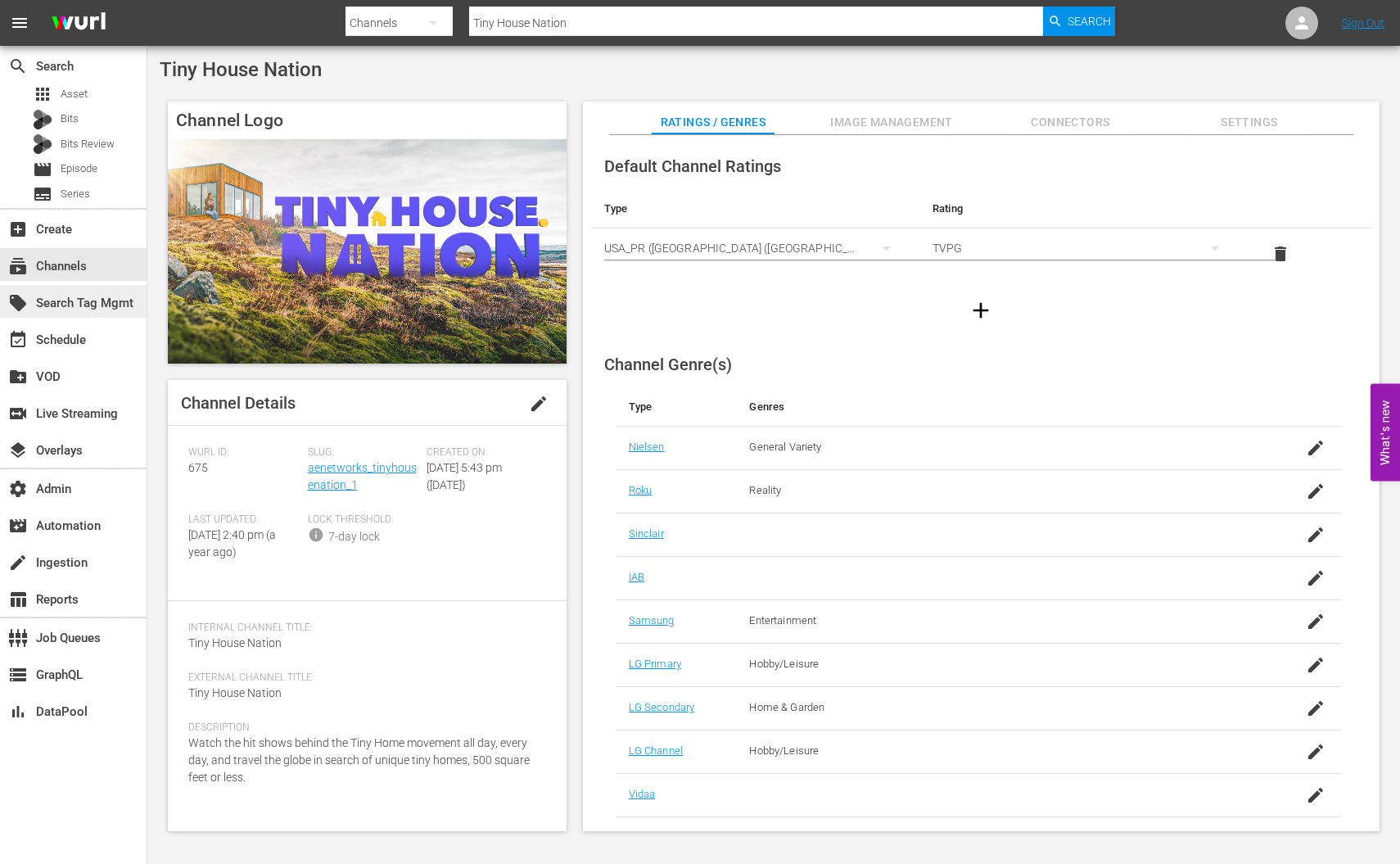
click at [91, 302] on div "local_offer Search Tag Mgmt" at bounding box center [46, 301] width 91 height 15
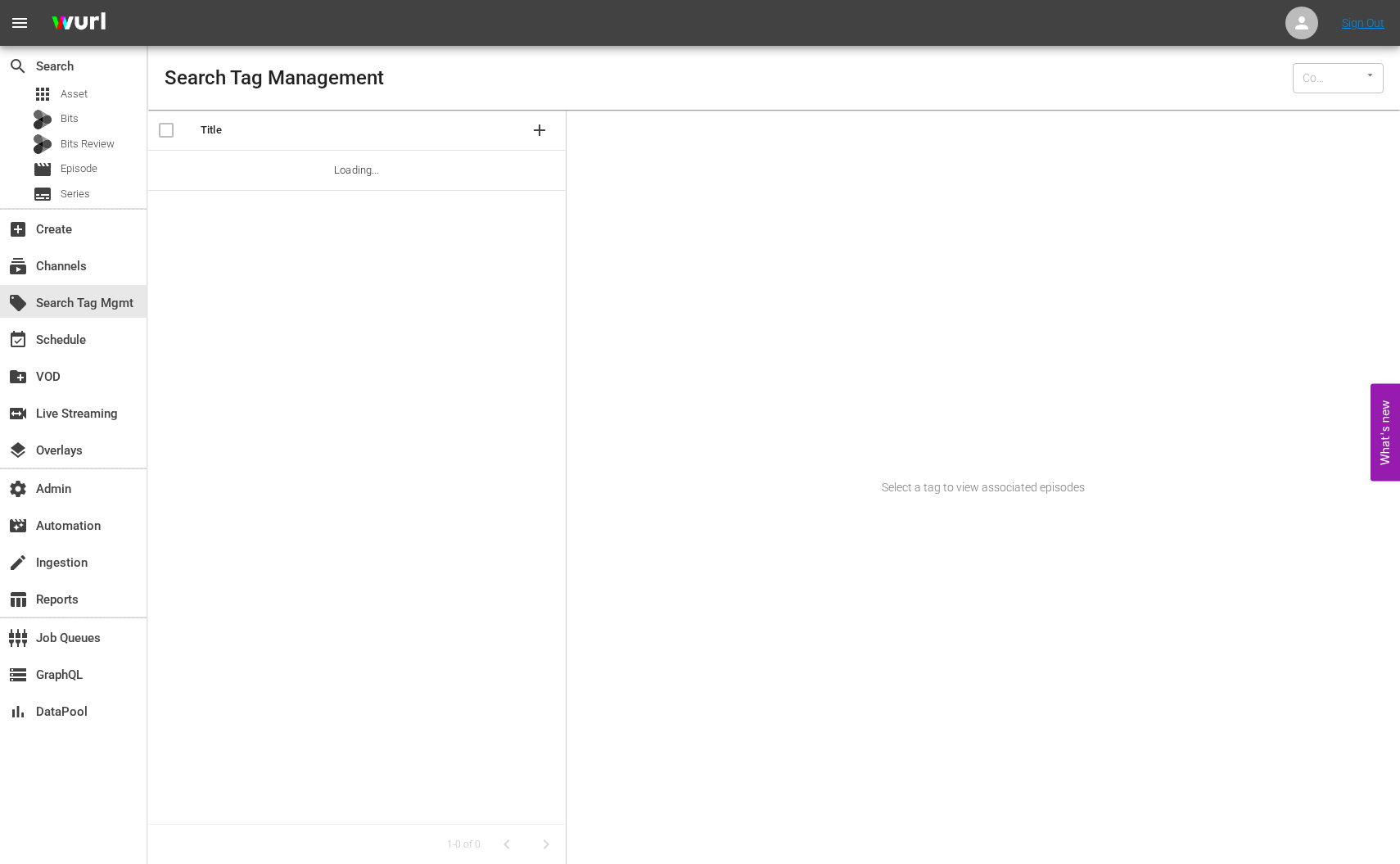
type input "Wurl (15)"
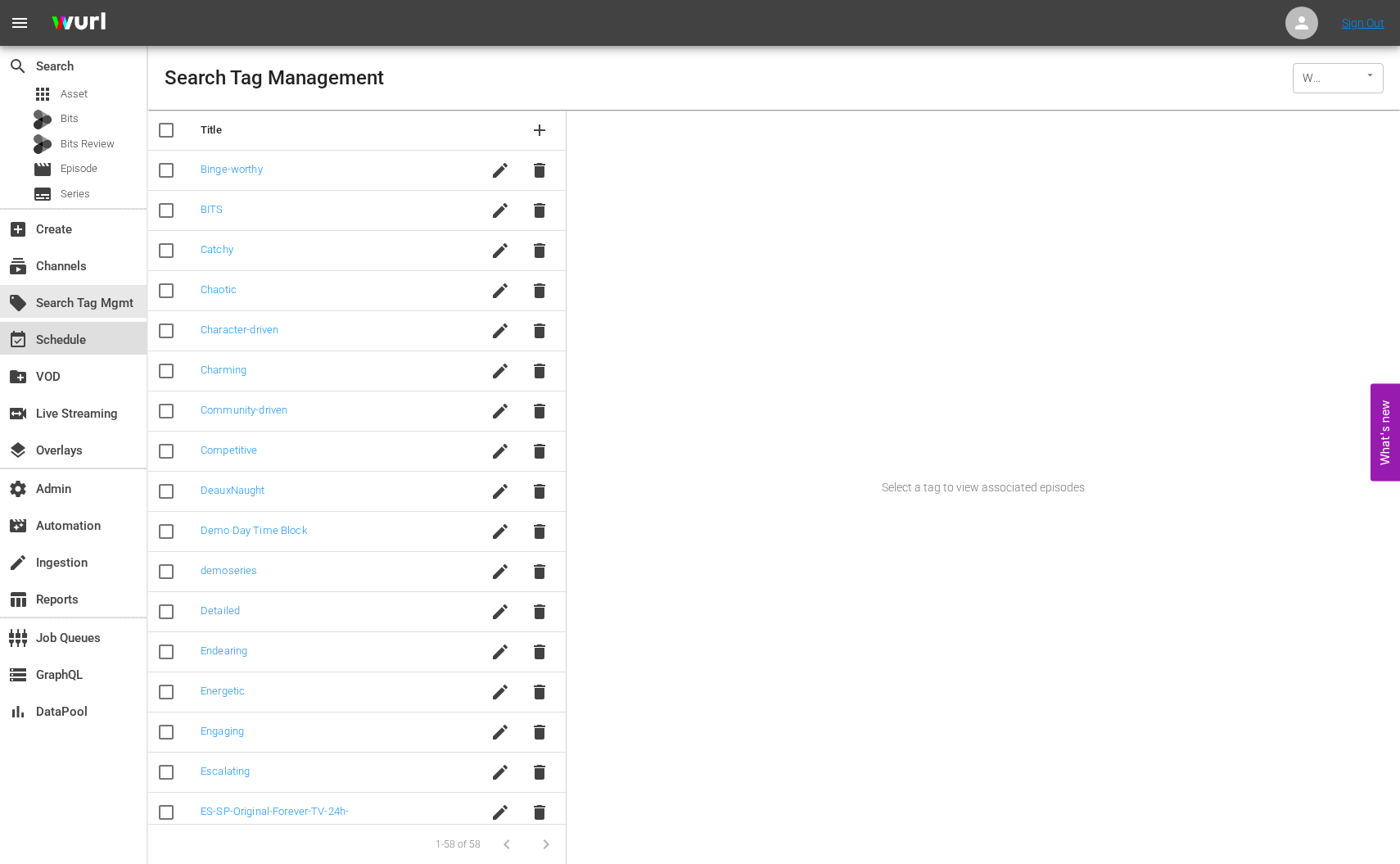
click at [100, 343] on div "event_available Schedule" at bounding box center [73, 338] width 146 height 32
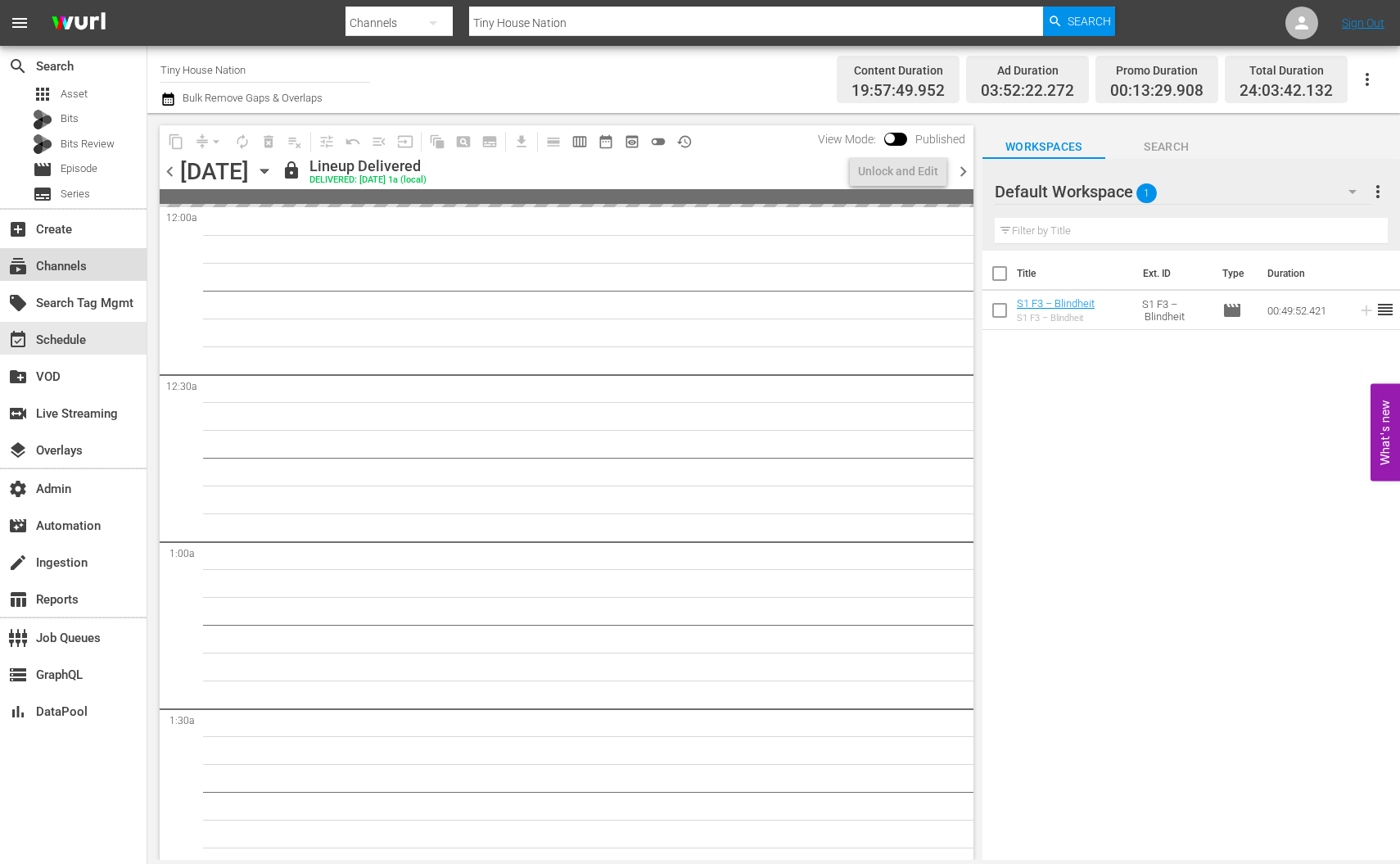
click at [83, 259] on div "subscriptions Channels" at bounding box center [46, 264] width 91 height 15
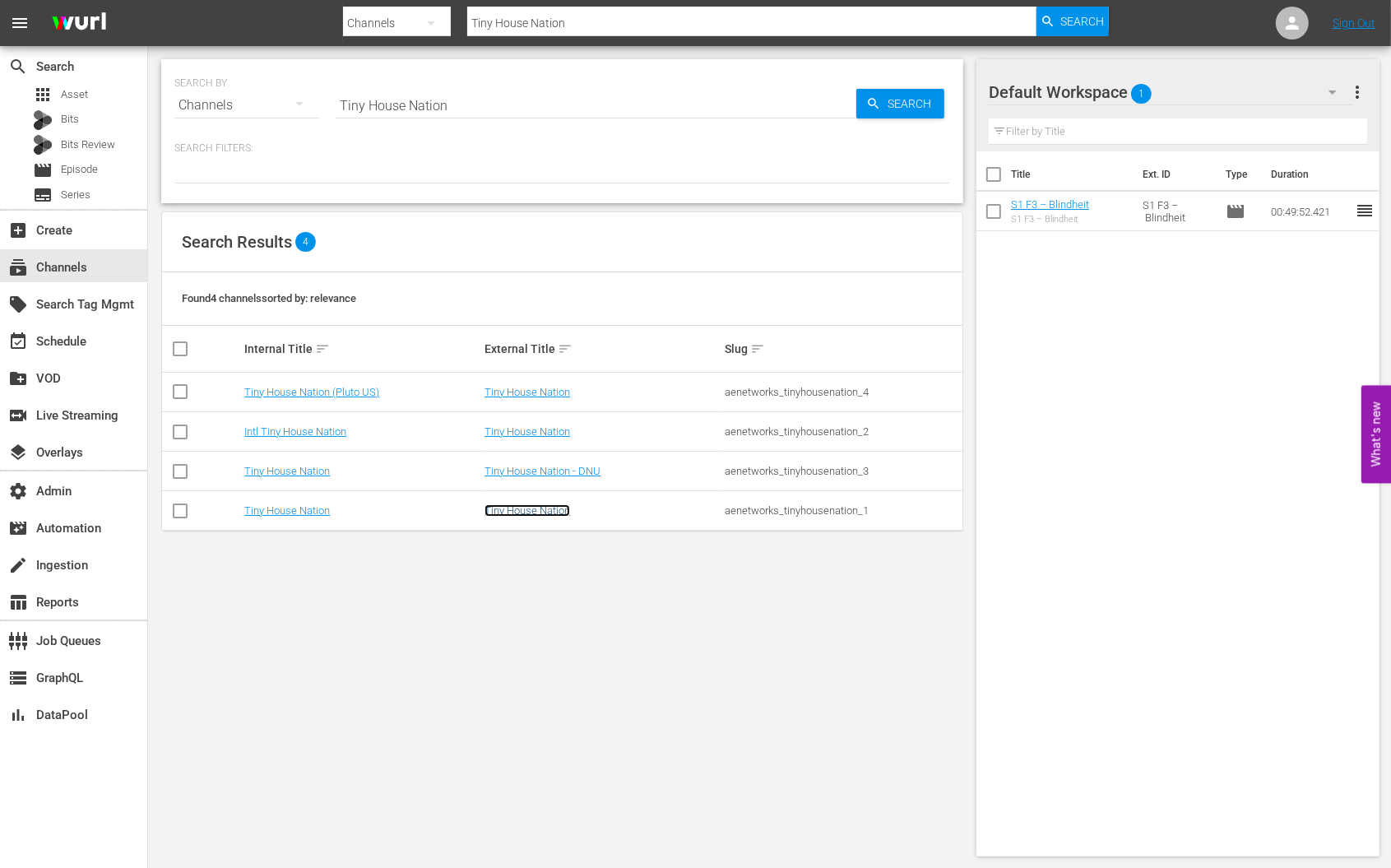
click at [518, 514] on link "Tiny House Nation" at bounding box center [527, 510] width 85 height 13
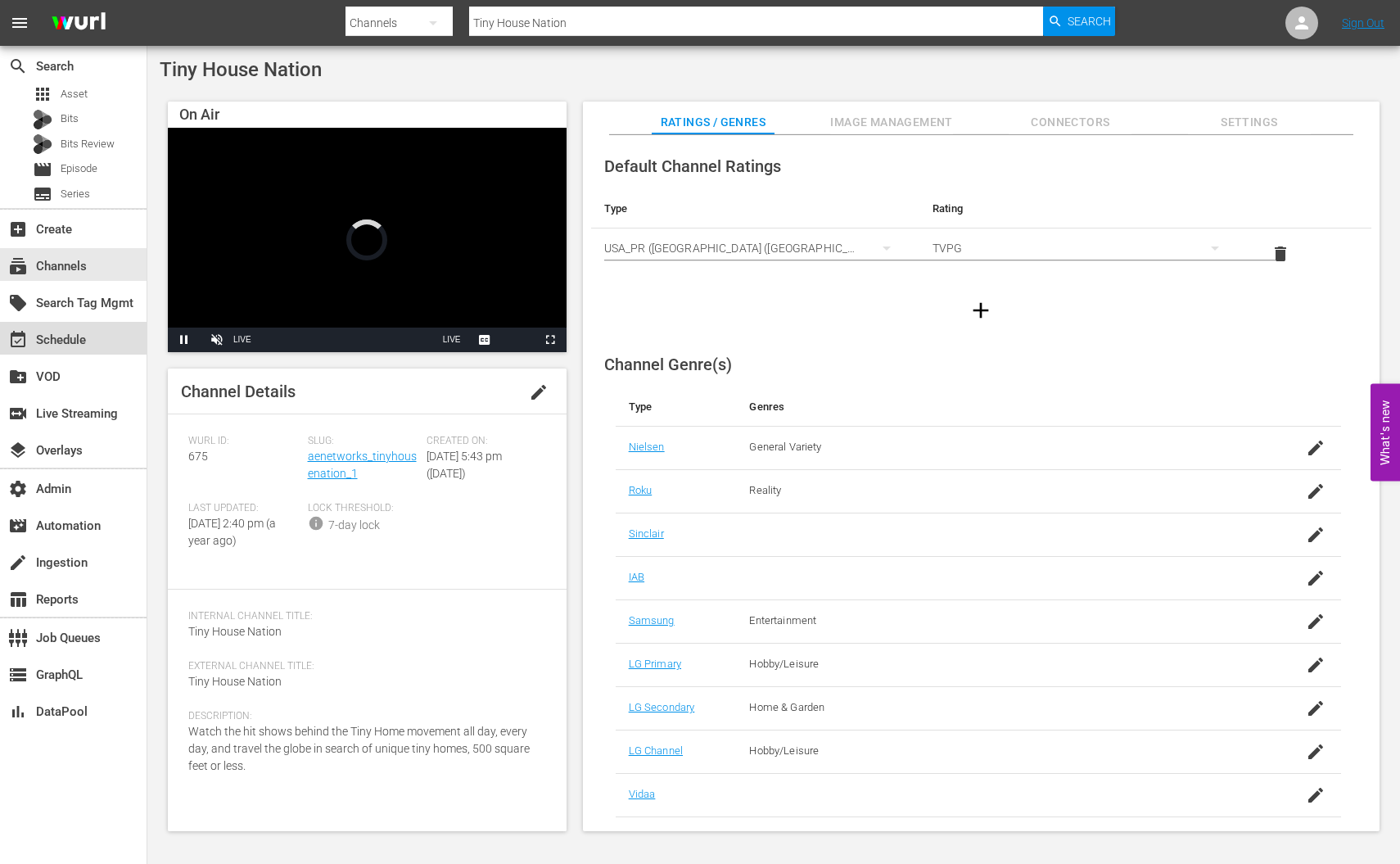
click at [85, 345] on div "event_available Schedule" at bounding box center [46, 338] width 91 height 15
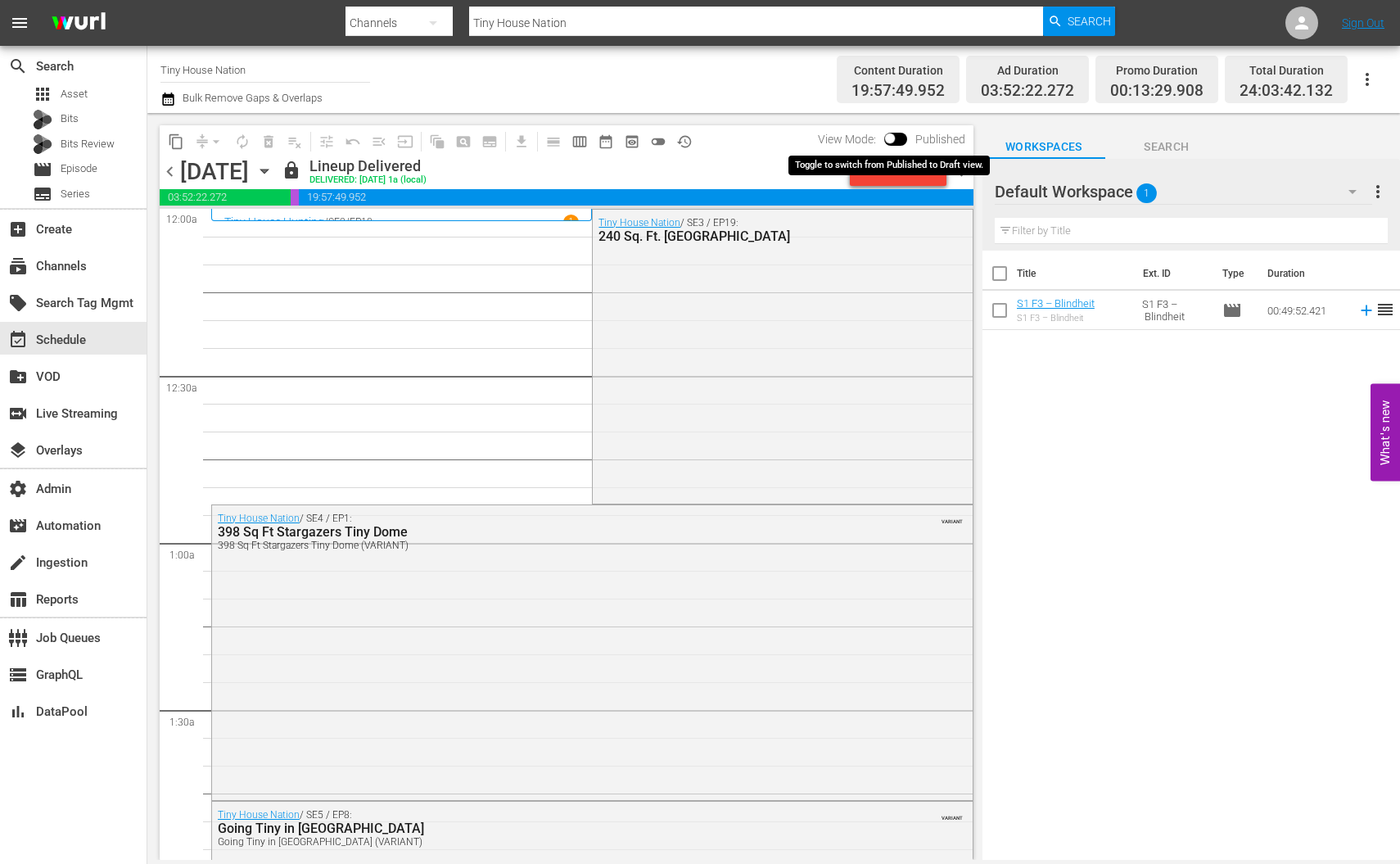
click at [895, 137] on input "checkbox" at bounding box center [890, 141] width 34 height 12
checkbox input "true"
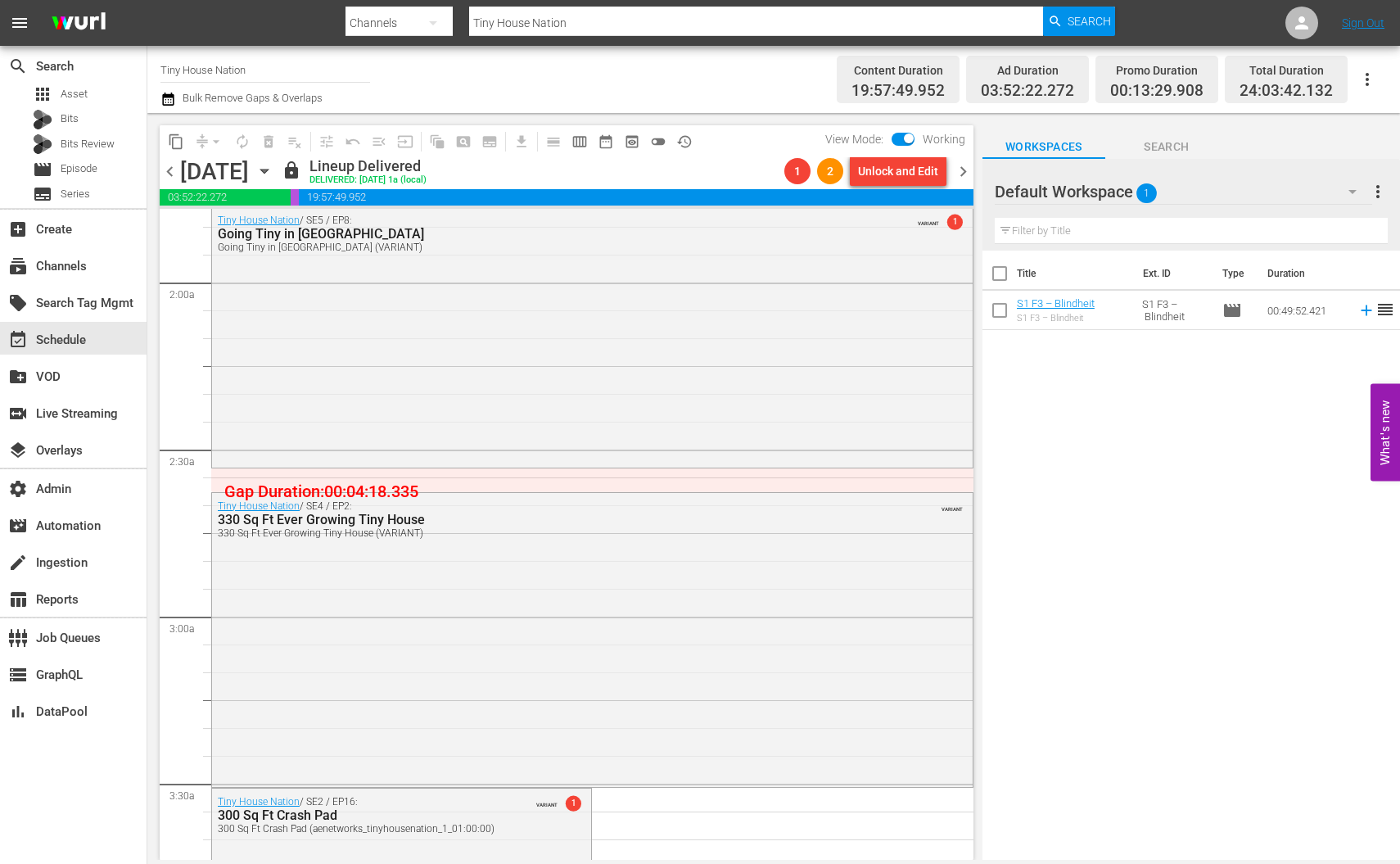
scroll to position [637, 0]
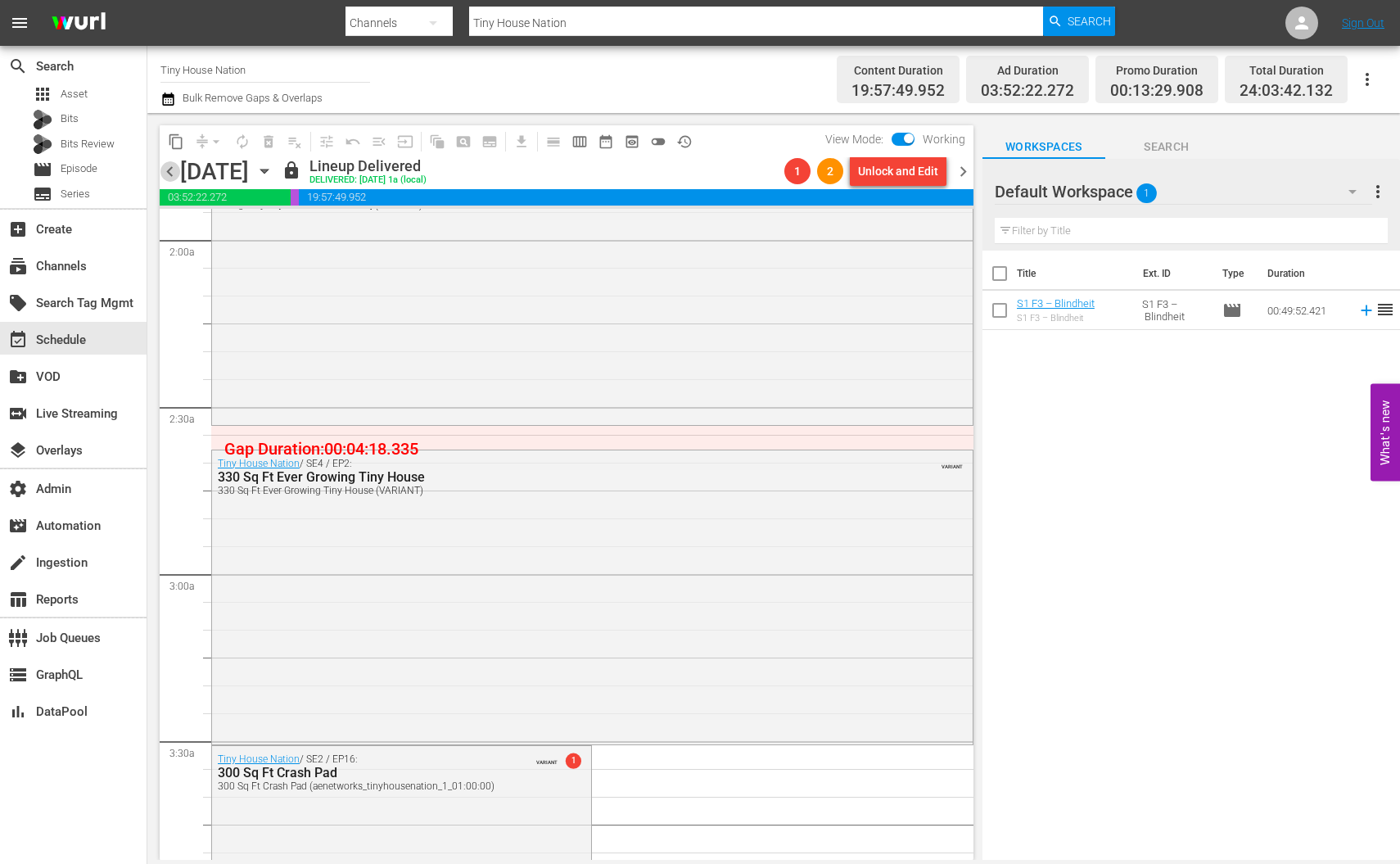
click at [161, 171] on span "chevron_left" at bounding box center [170, 171] width 21 height 21
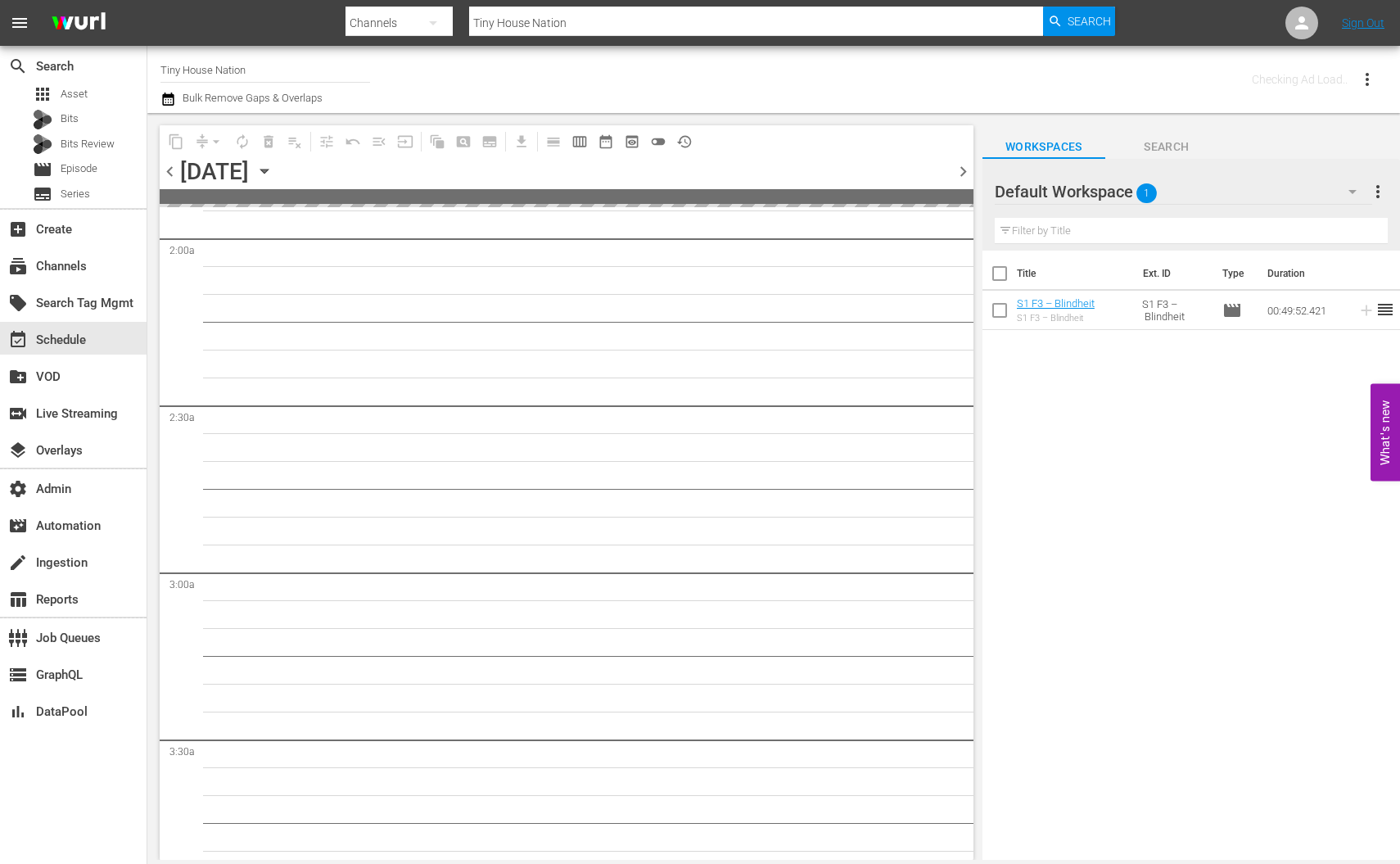
scroll to position [722, 0]
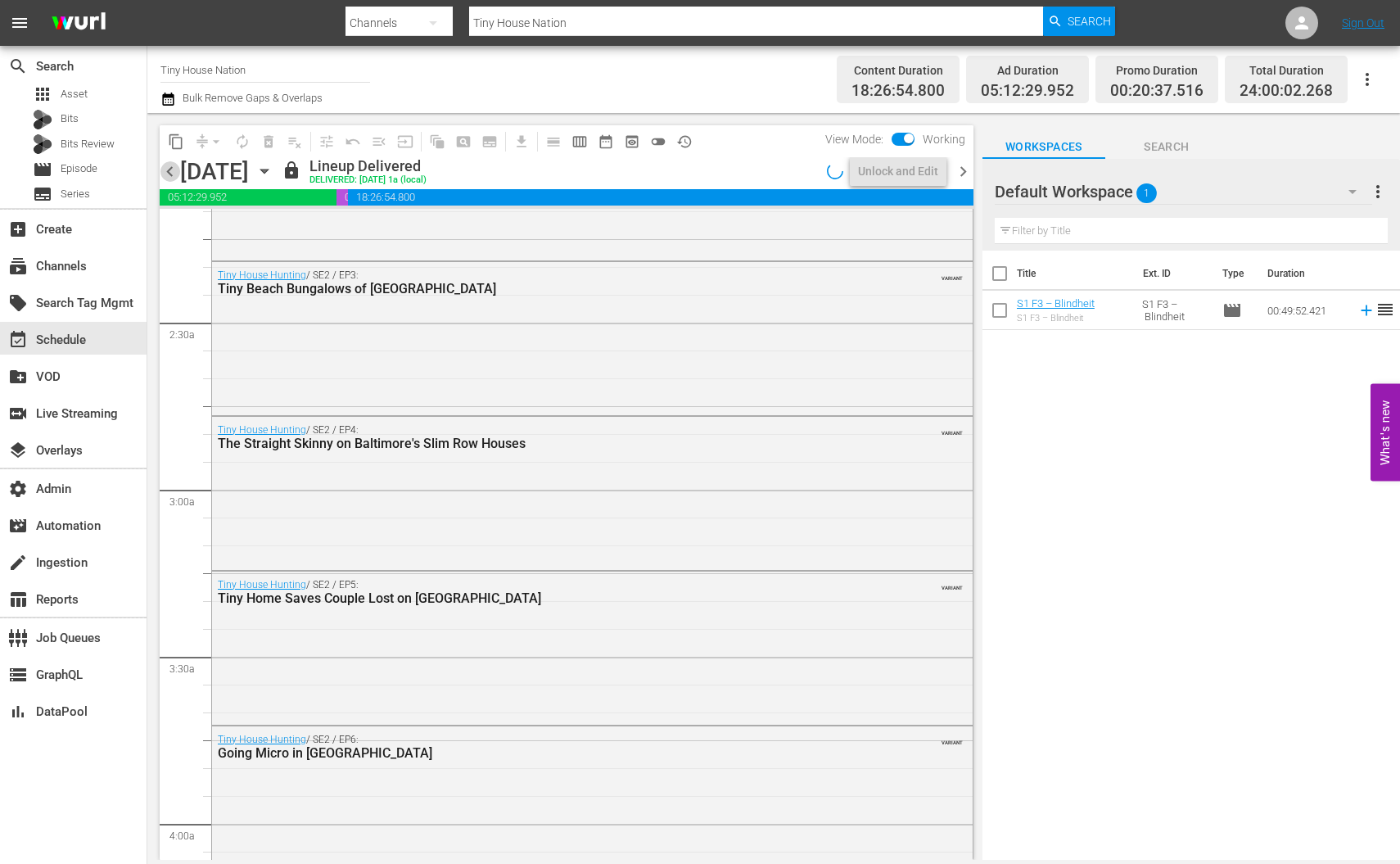
click at [164, 170] on span "chevron_left" at bounding box center [170, 171] width 21 height 21
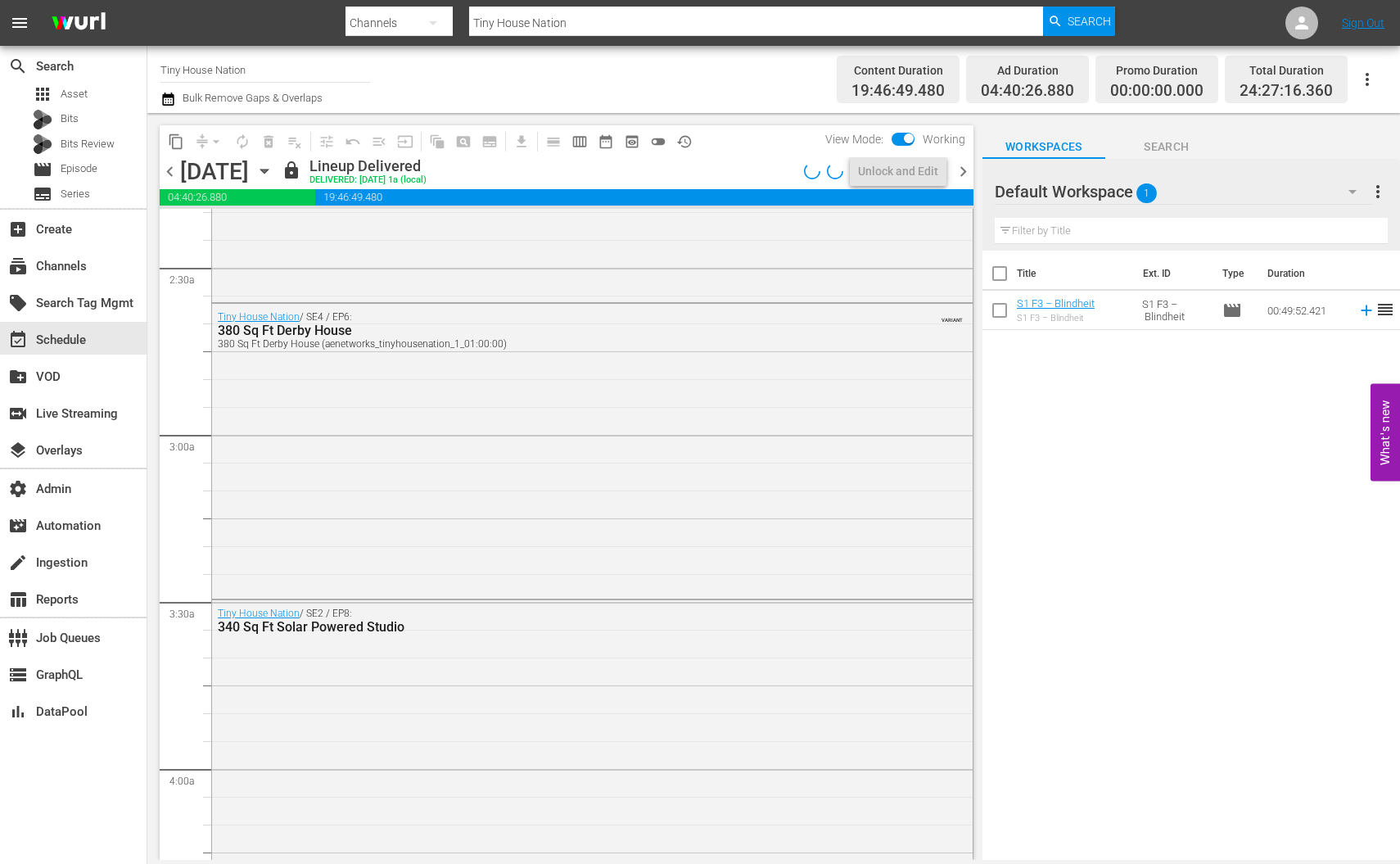
click at [164, 170] on span "chevron_left" at bounding box center [170, 171] width 21 height 21
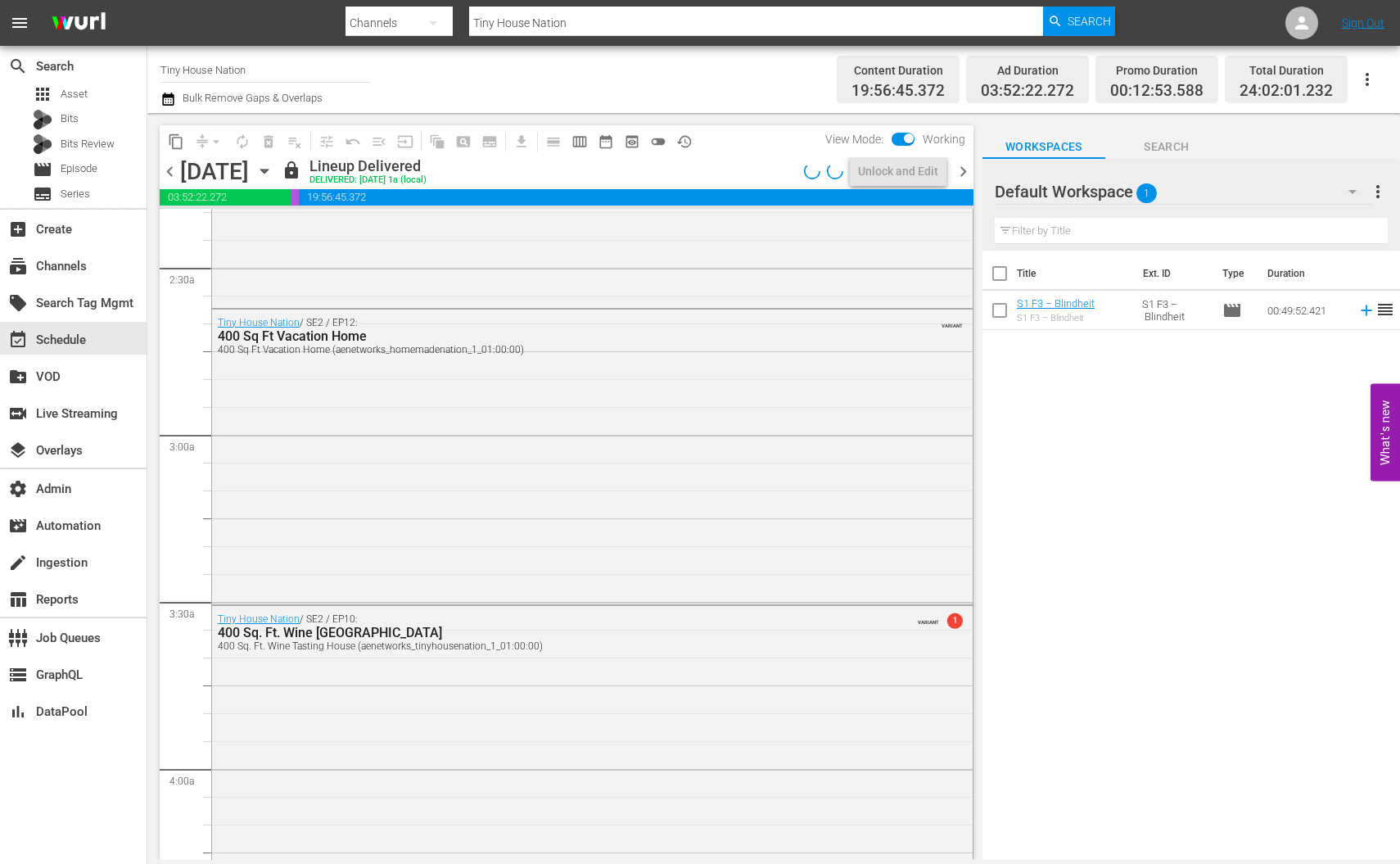
click at [173, 171] on span "chevron_left" at bounding box center [170, 171] width 21 height 21
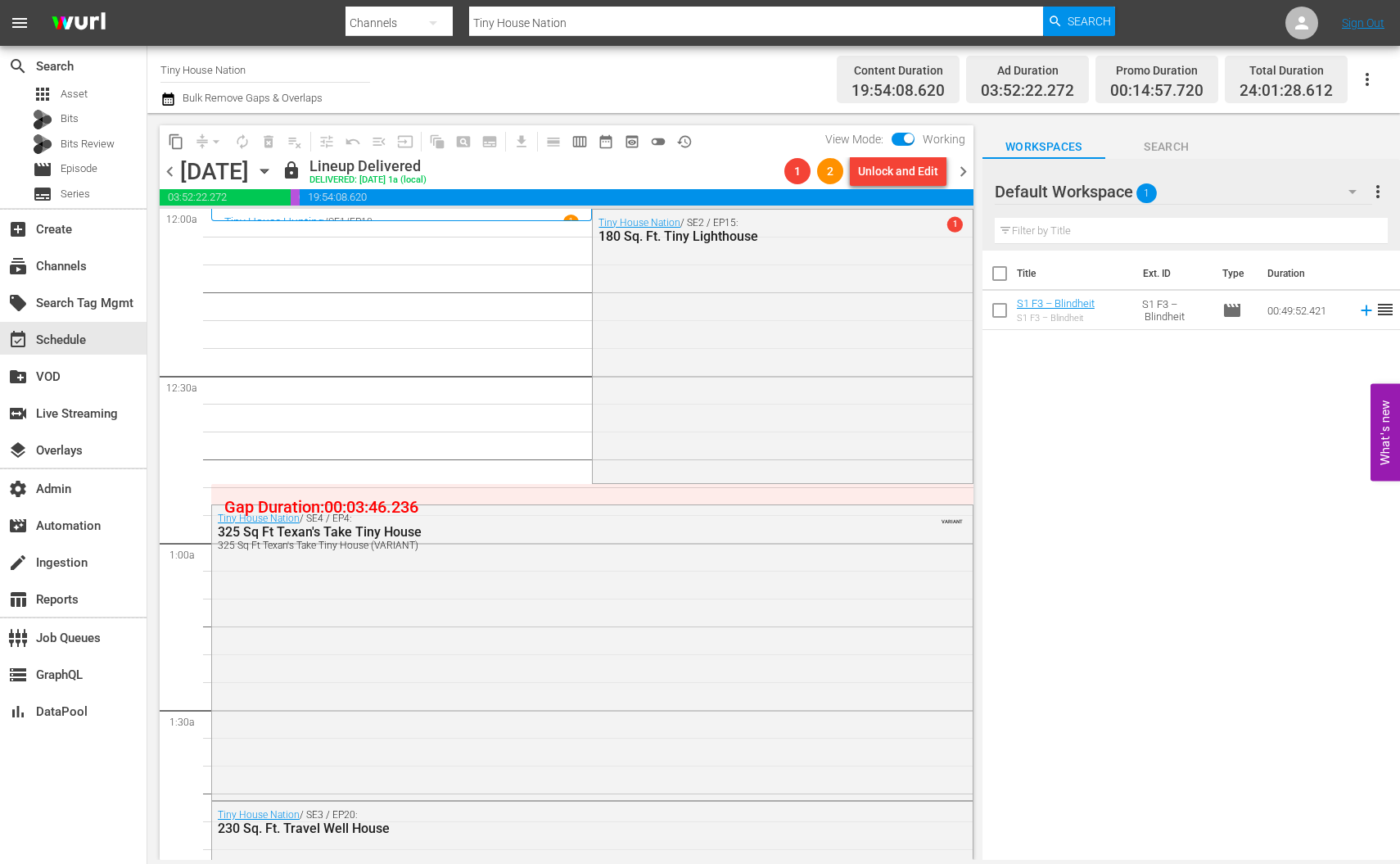
click at [698, 165] on div "lock Lineup Delivered DELIVERED: 9/20 @ 1a (local)" at bounding box center [530, 170] width 496 height 27
click at [690, 138] on span "history_outlined" at bounding box center [685, 142] width 17 height 17
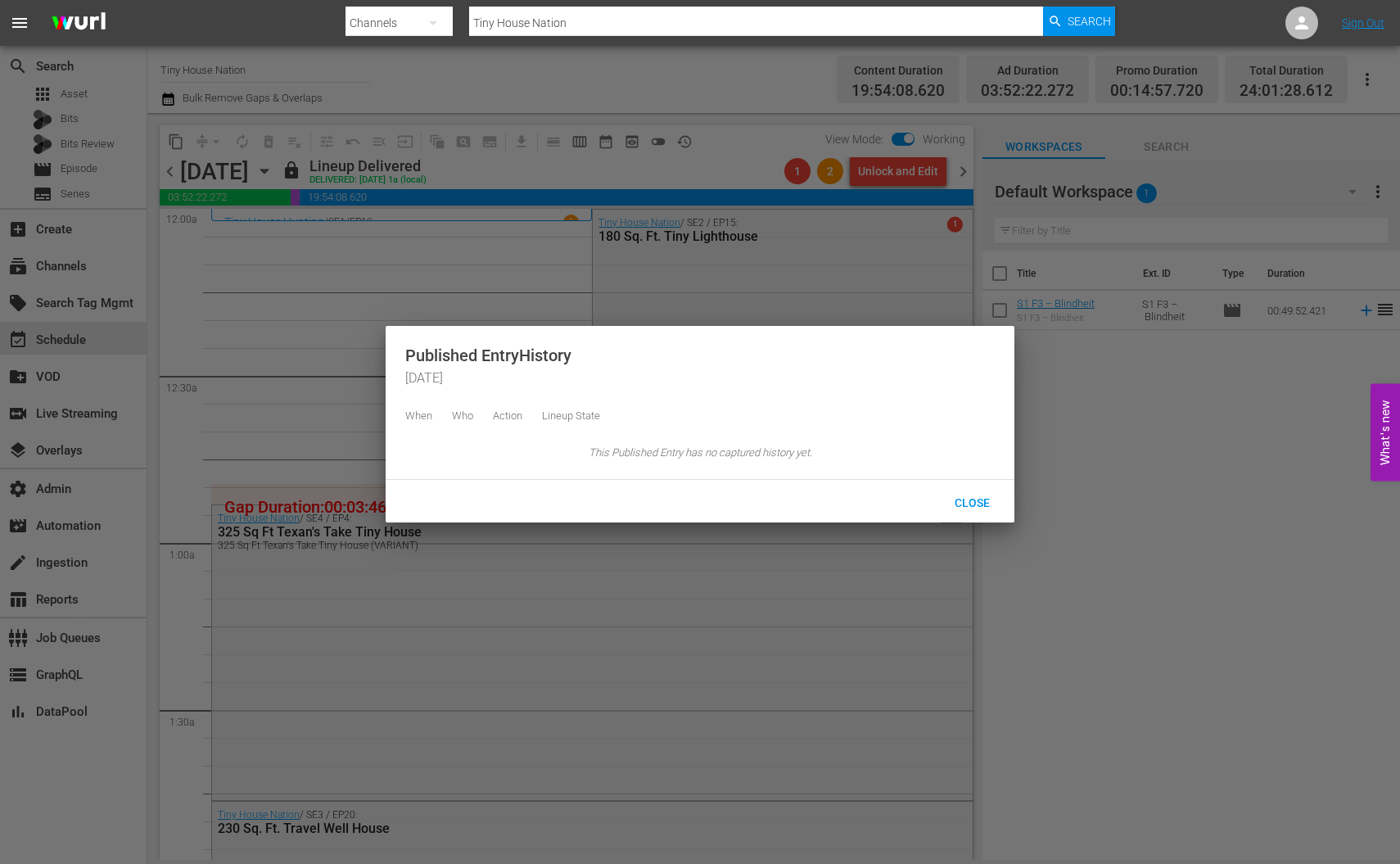
click at [727, 150] on div at bounding box center [700, 432] width 1400 height 864
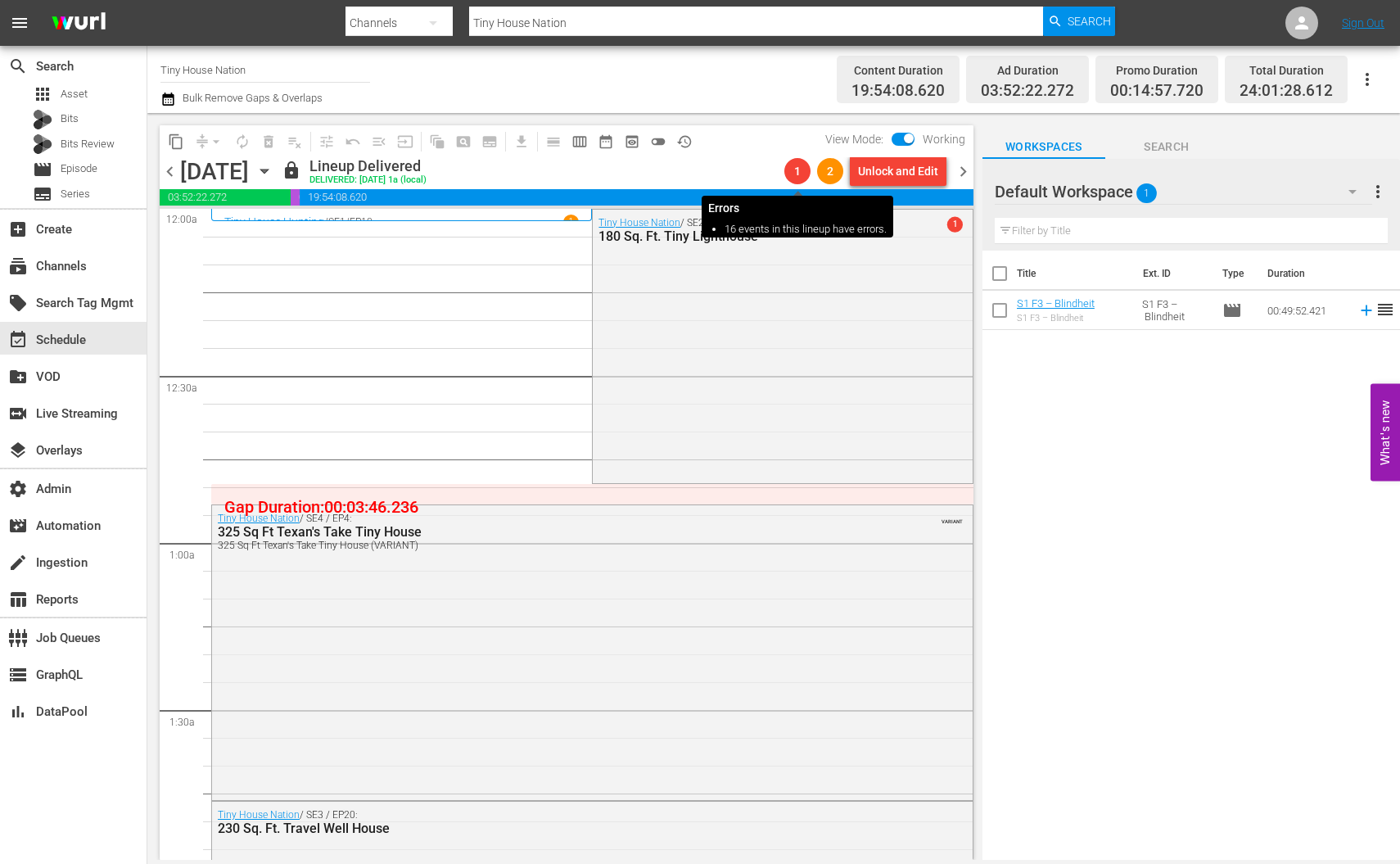
click at [804, 171] on span "1" at bounding box center [798, 171] width 27 height 13
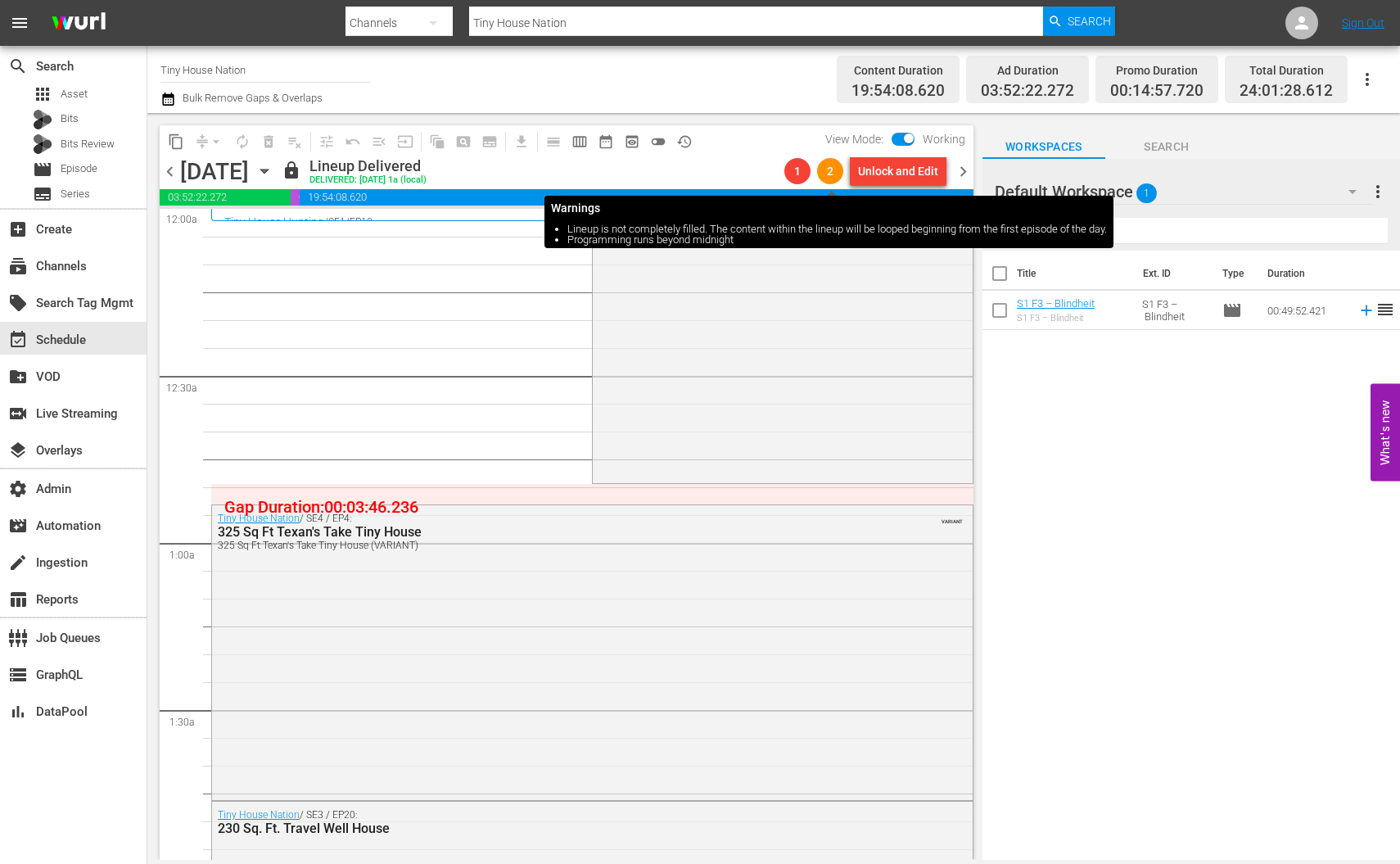
click at [831, 175] on span "2" at bounding box center [831, 171] width 27 height 13
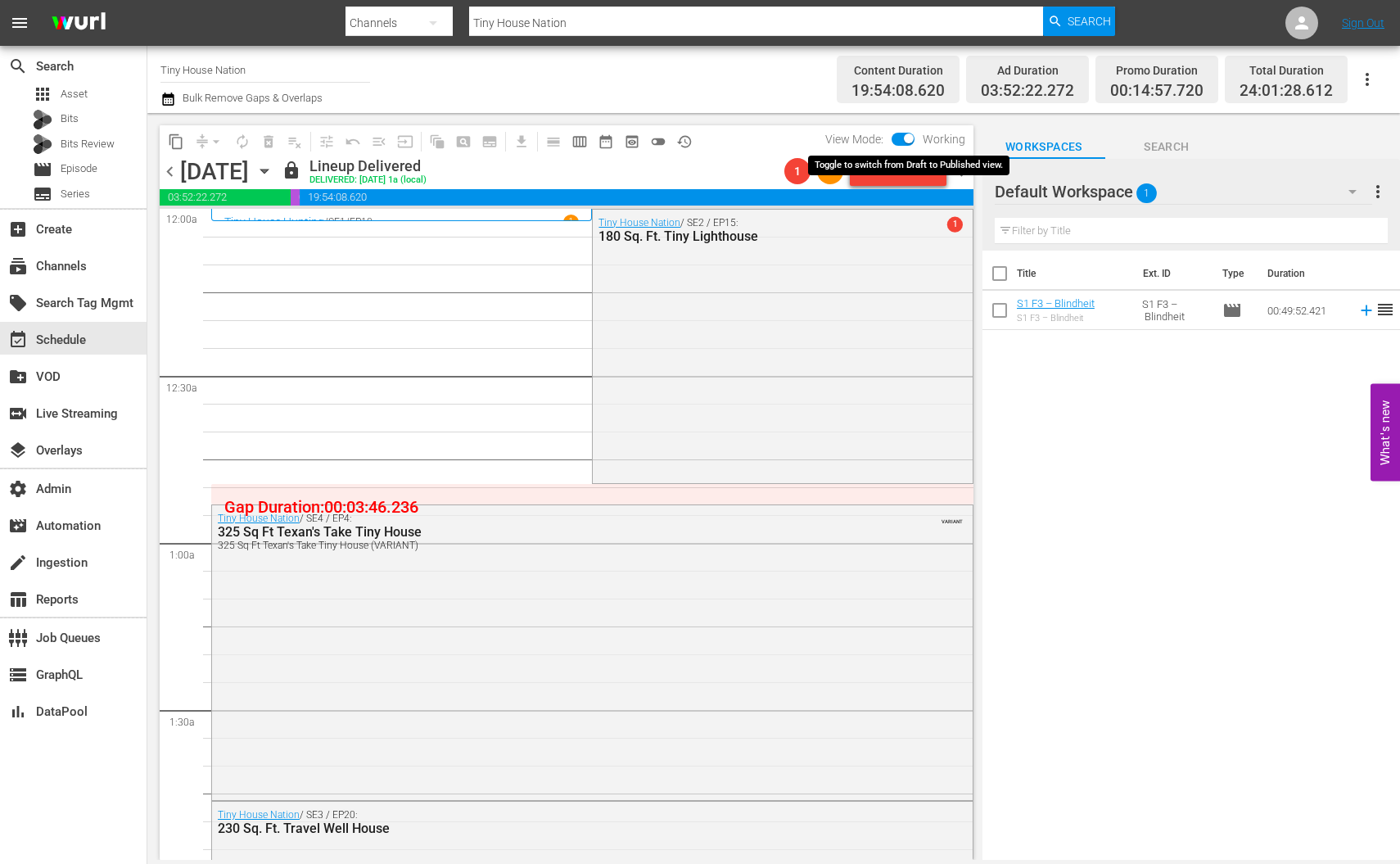
click at [910, 139] on input "checkbox" at bounding box center [909, 141] width 34 height 12
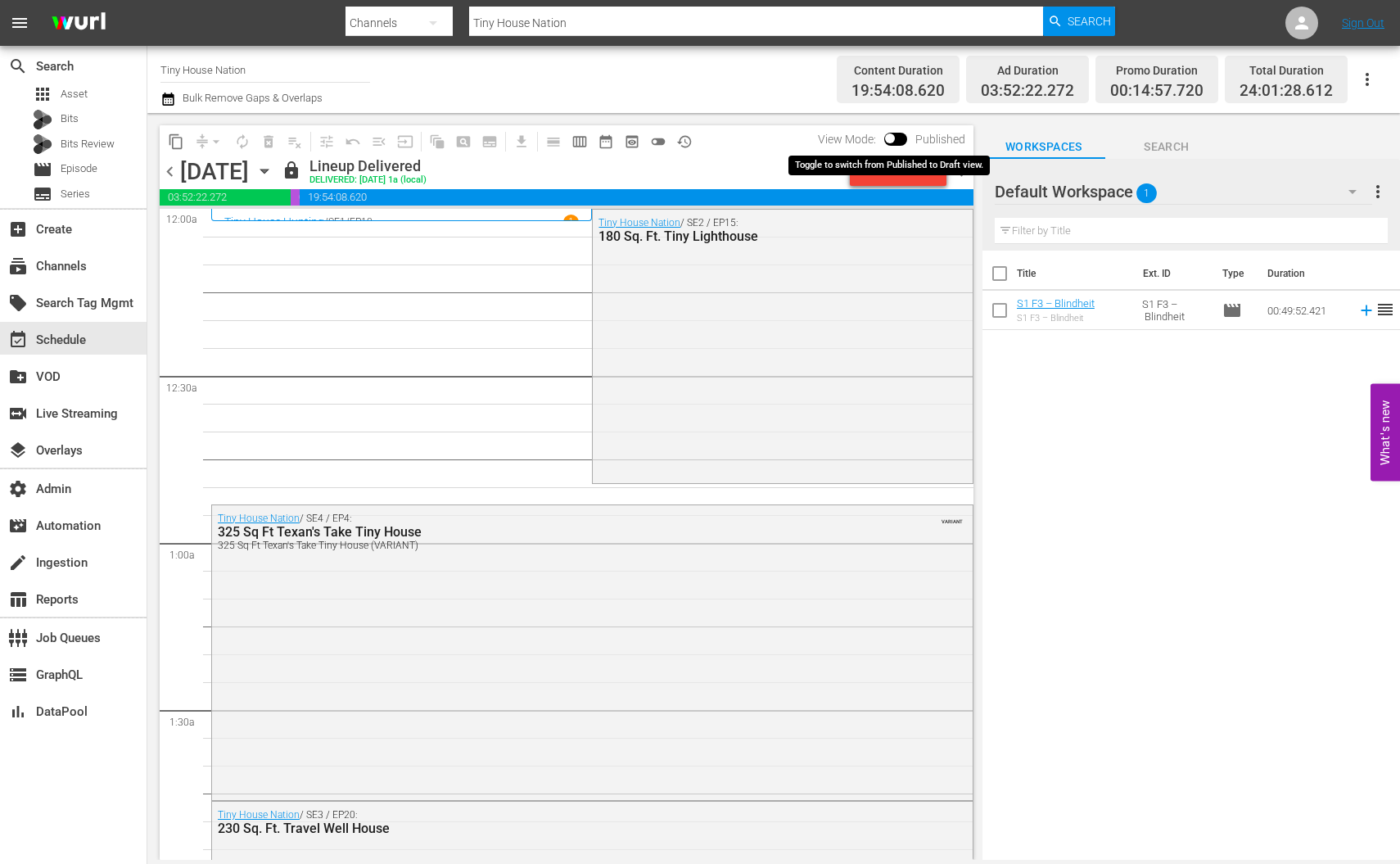
click at [891, 143] on input "checkbox" at bounding box center [890, 141] width 34 height 12
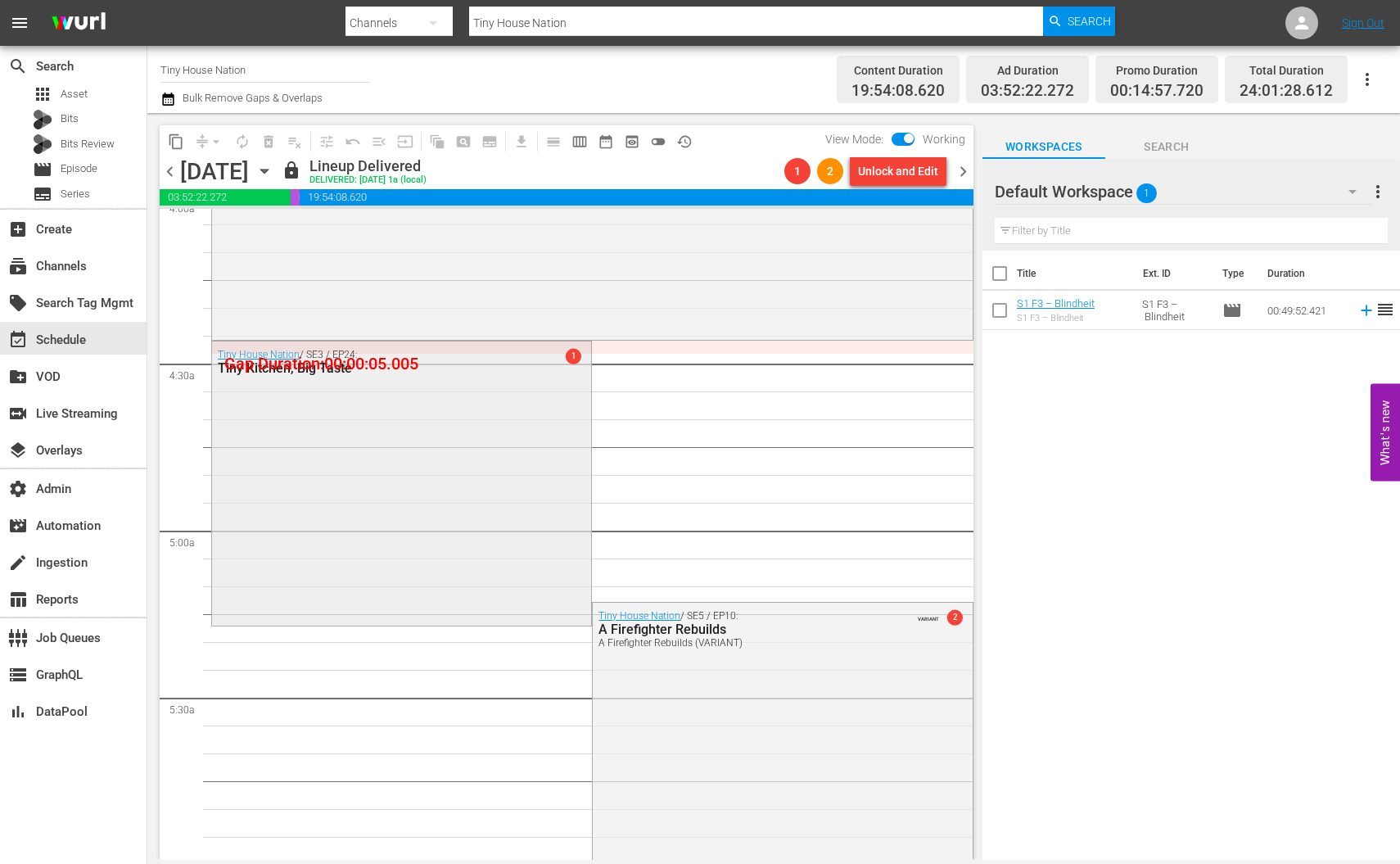
scroll to position [1837, 0]
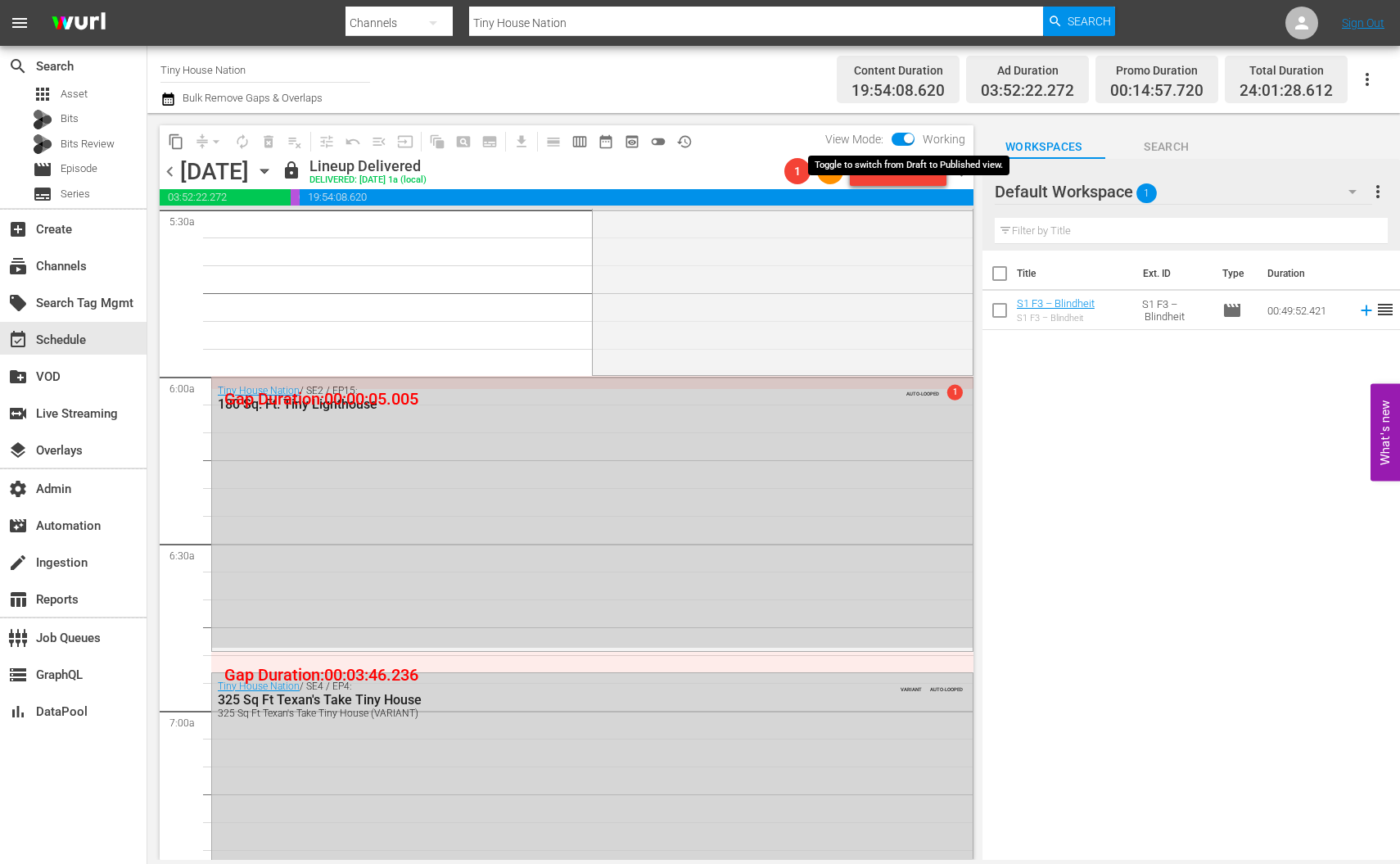
click at [902, 138] on input "checkbox" at bounding box center [909, 141] width 34 height 12
checkbox input "false"
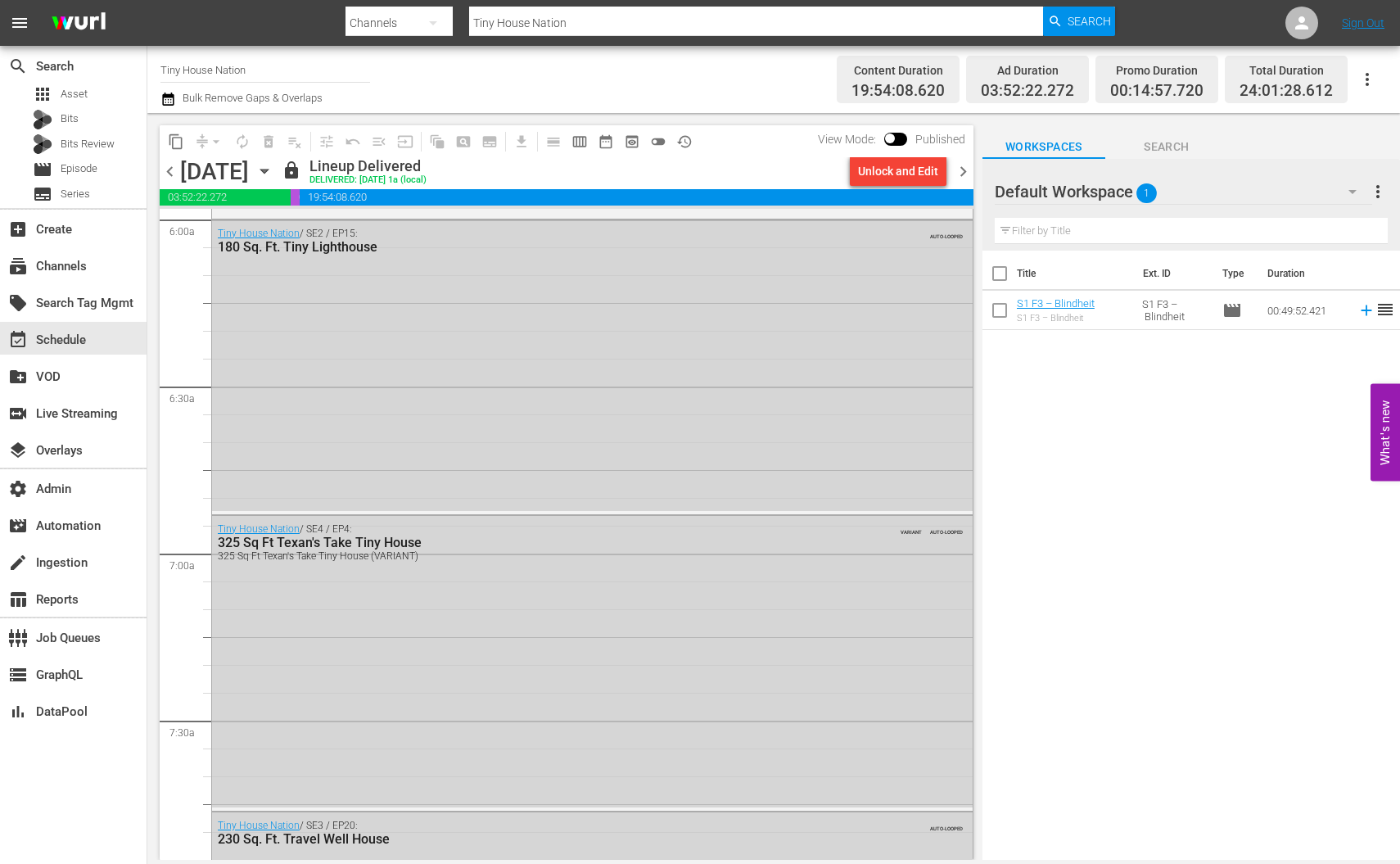
scroll to position [2621, 0]
